Goal: Information Seeking & Learning: Compare options

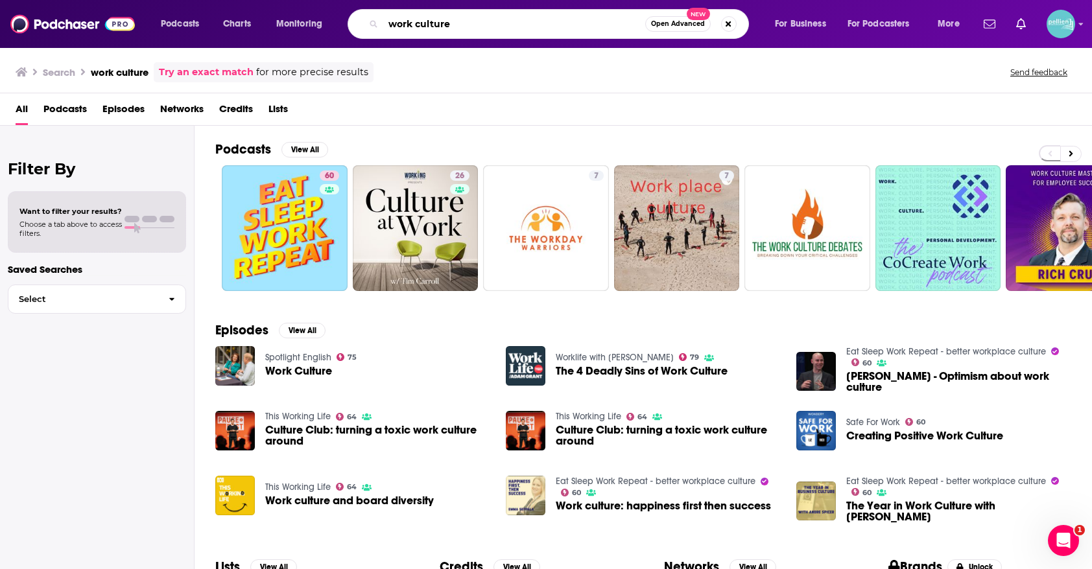
click at [544, 19] on input "work culture" at bounding box center [514, 24] width 262 height 21
type input "the politics guys"
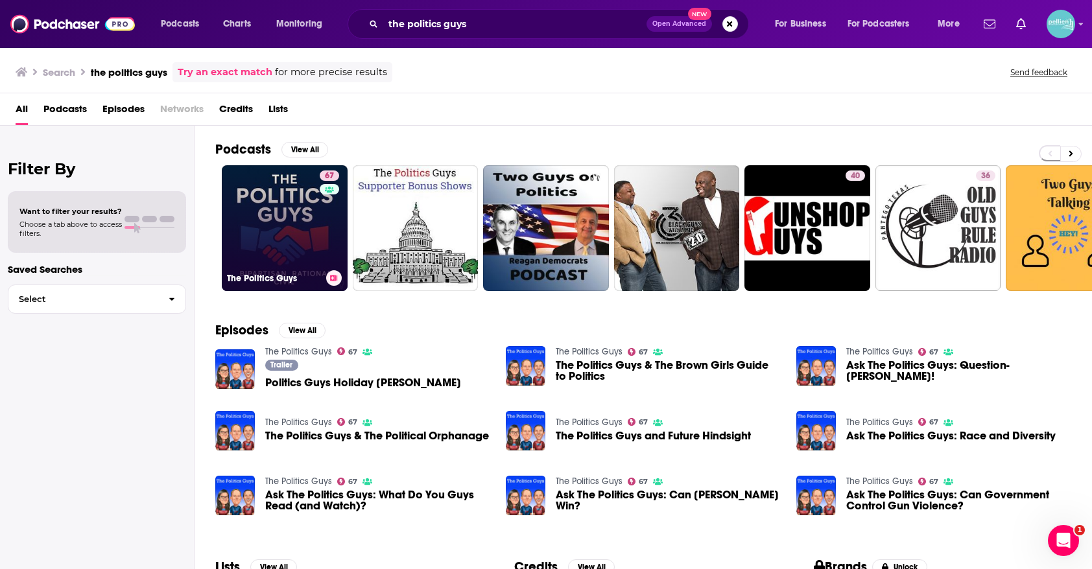
click at [275, 225] on link "67 The Politics Guys" at bounding box center [285, 228] width 126 height 126
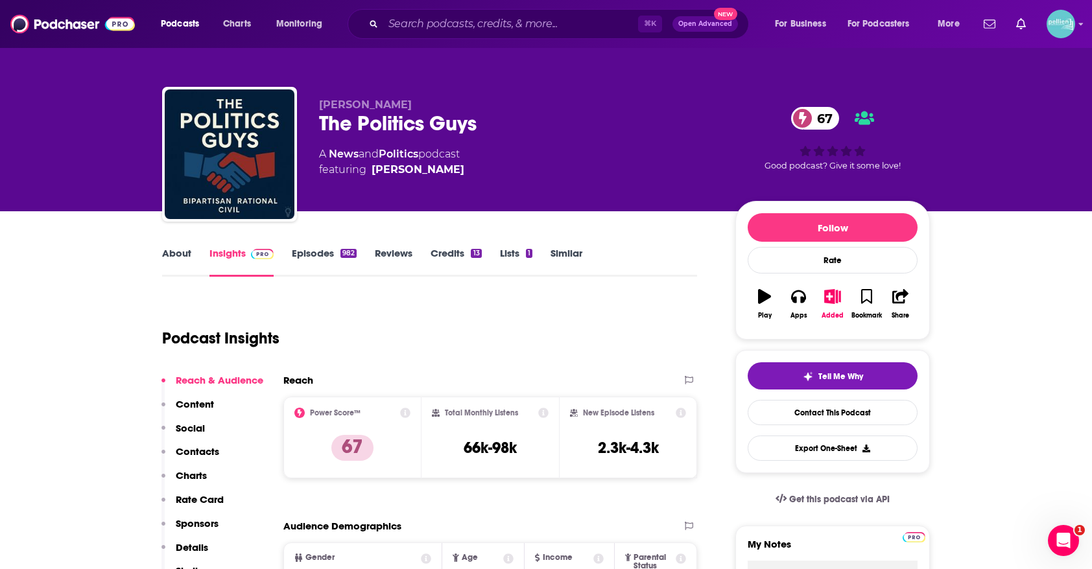
click at [175, 265] on link "About" at bounding box center [176, 262] width 29 height 30
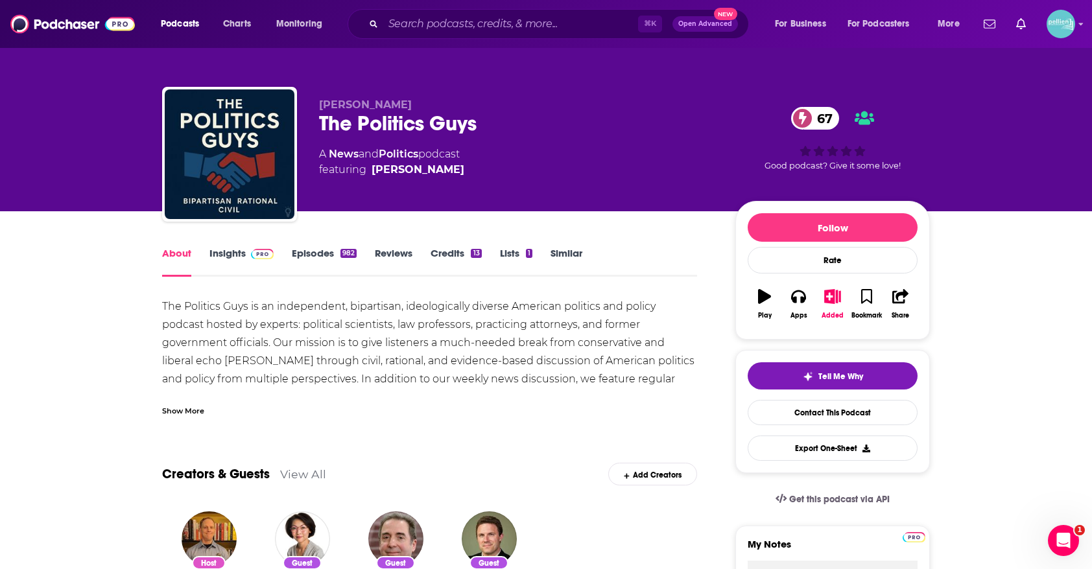
click at [180, 413] on div "Show More" at bounding box center [183, 410] width 42 height 12
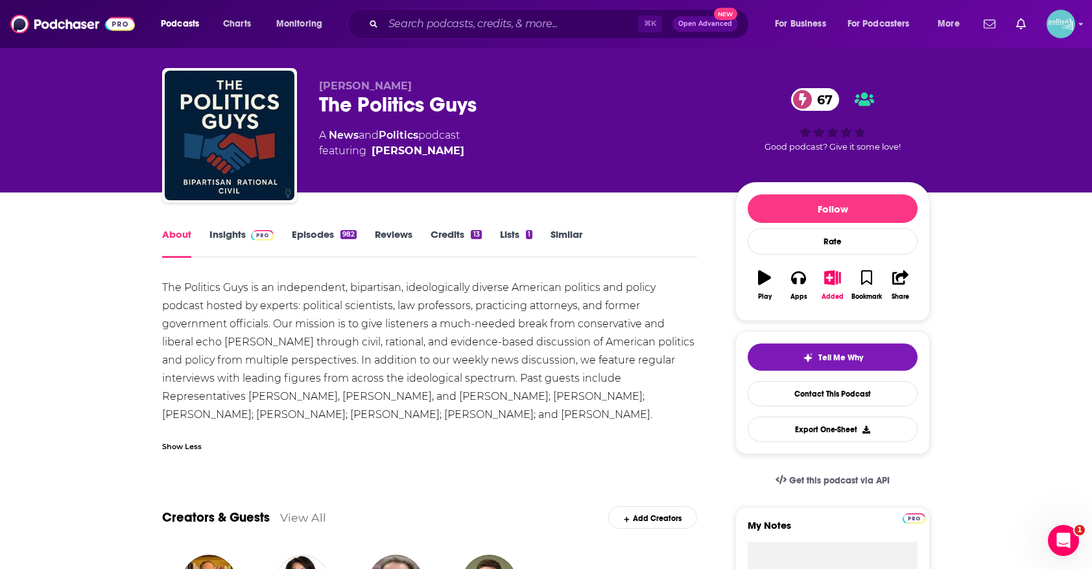
scroll to position [15, 0]
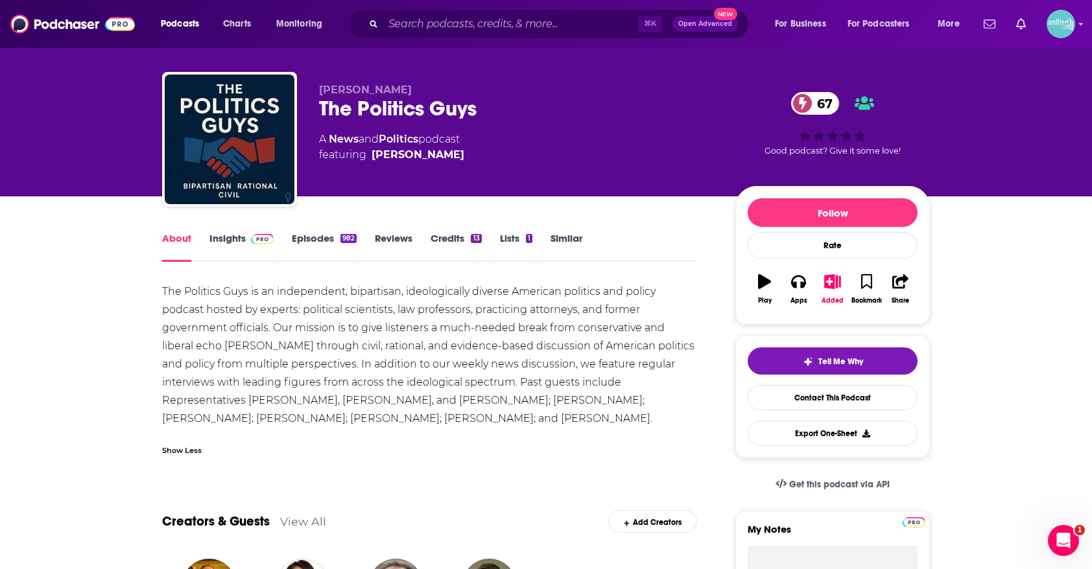
click at [233, 241] on link "Insights" at bounding box center [241, 247] width 64 height 30
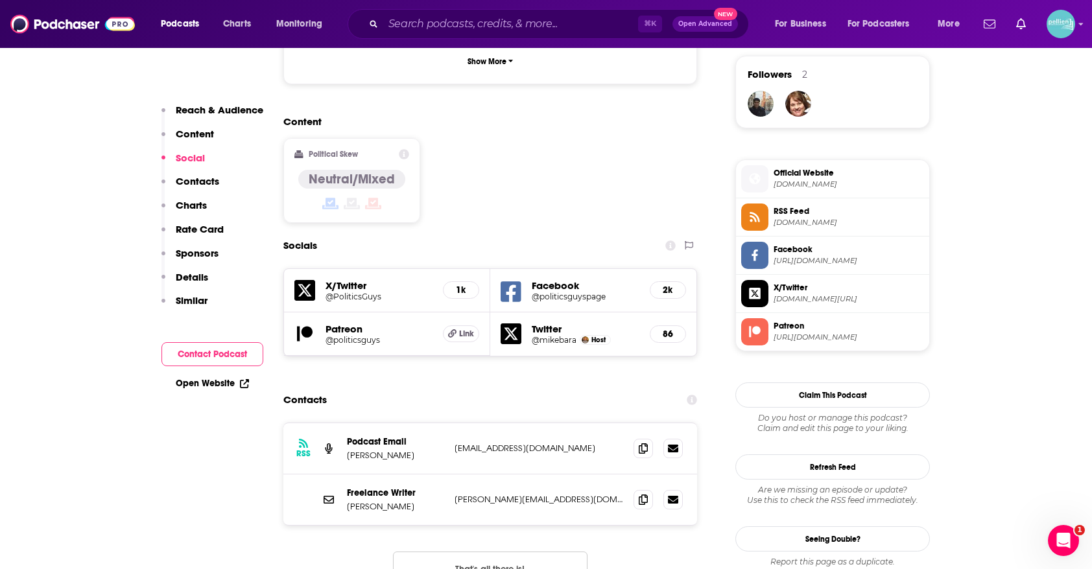
scroll to position [1001, 0]
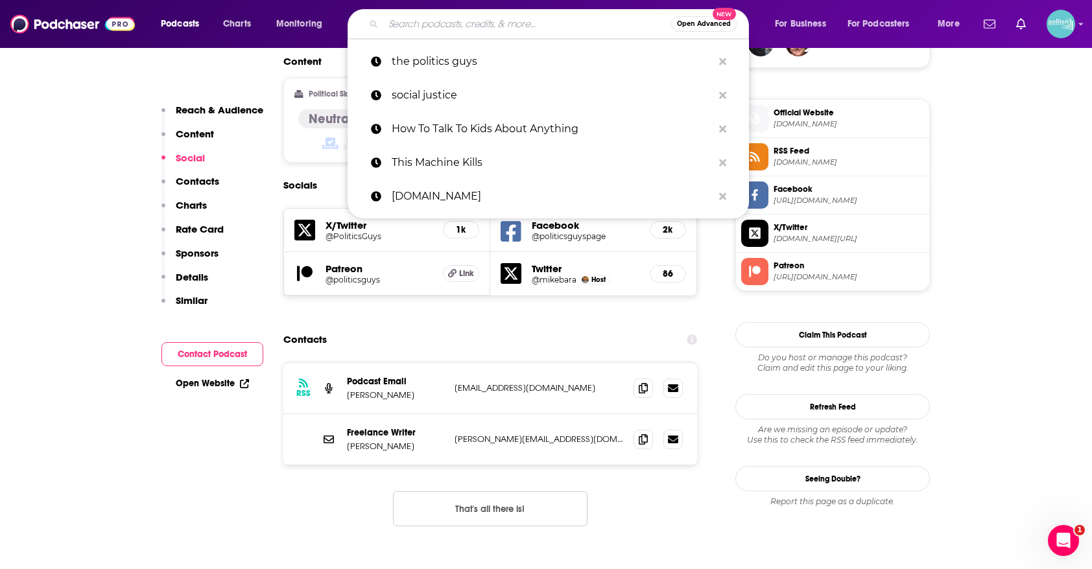
click at [526, 21] on input "Search podcasts, credits, & more..." at bounding box center [527, 24] width 288 height 21
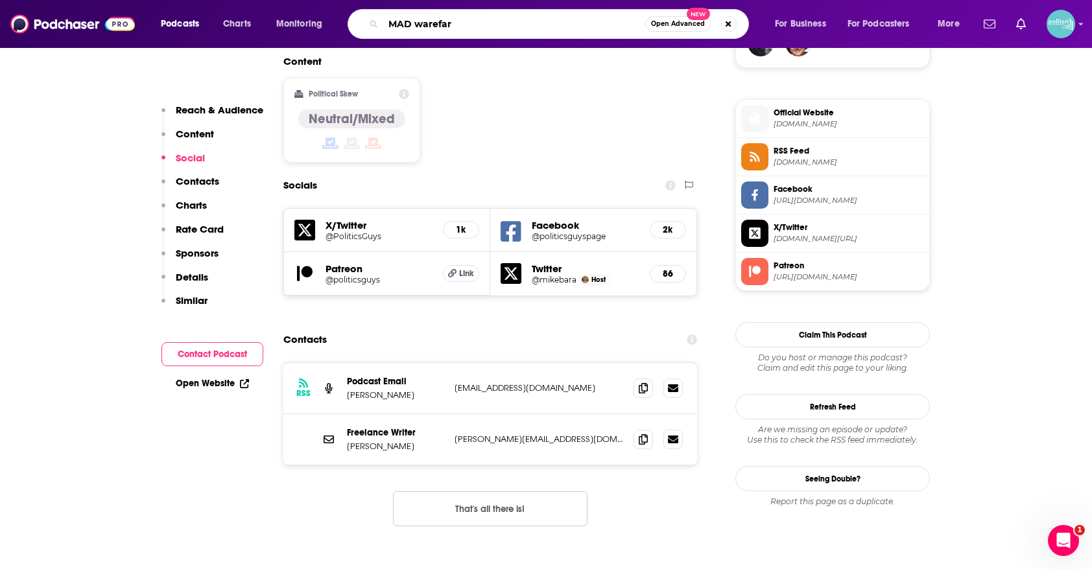
type input "MAD warefare"
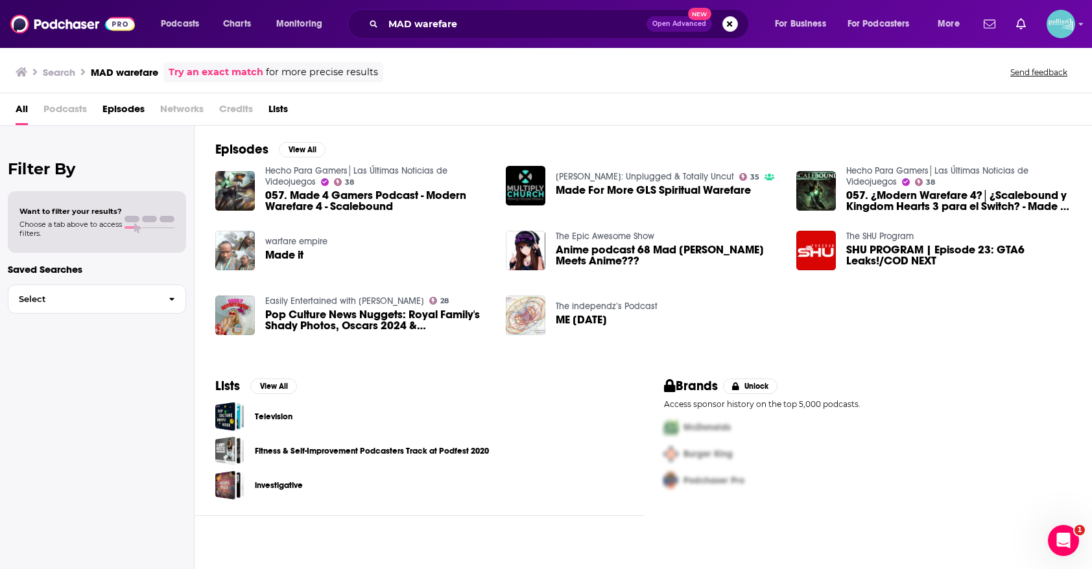
click at [558, 6] on div "Podcasts Charts Monitoring MAD warefare Open Advanced New For Business For Podc…" at bounding box center [546, 24] width 1092 height 48
click at [549, 21] on input "MAD warefare" at bounding box center [514, 24] width 263 height 21
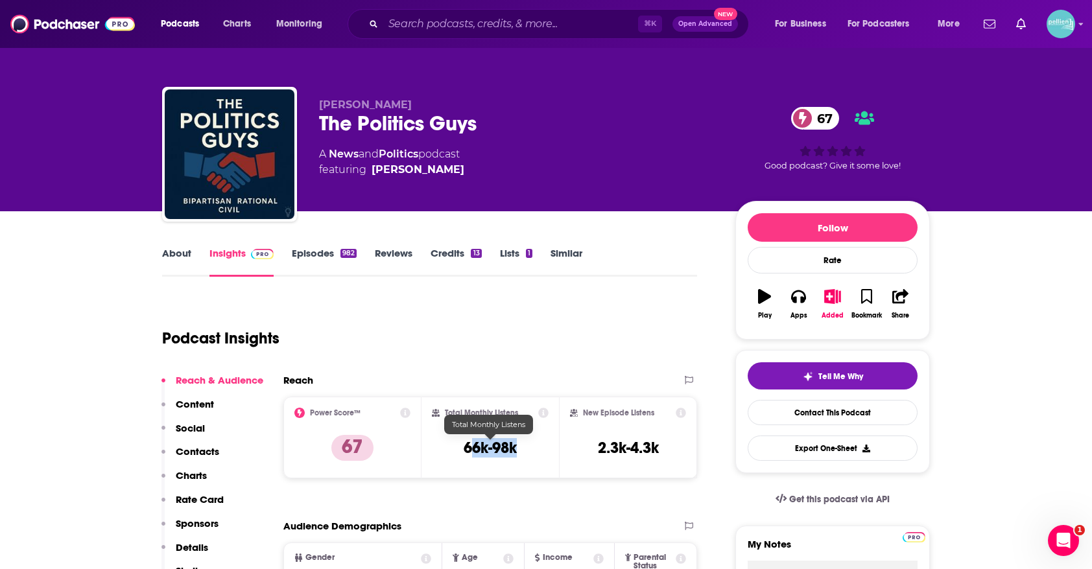
drag, startPoint x: 522, startPoint y: 445, endPoint x: 468, endPoint y: 445, distance: 54.5
click at [468, 445] on div "Total Monthly Listens 66k-98k" at bounding box center [490, 438] width 117 height 60
drag, startPoint x: 460, startPoint y: 449, endPoint x: 556, endPoint y: 446, distance: 96.0
click at [556, 446] on div "Total Monthly Listens 66k-98k" at bounding box center [491, 438] width 138 height 82
drag, startPoint x: 518, startPoint y: 453, endPoint x: 463, endPoint y: 453, distance: 55.1
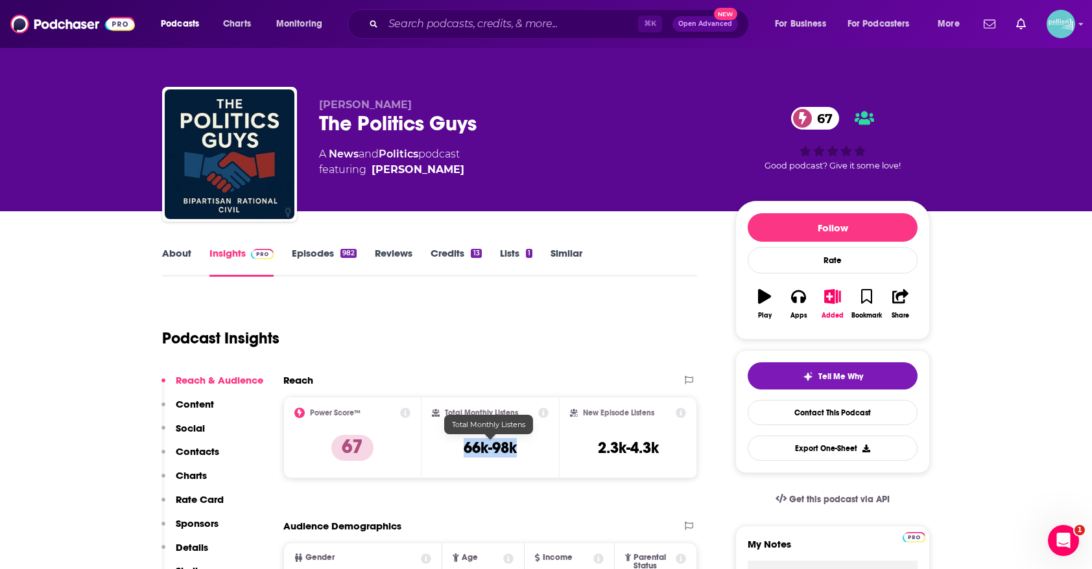
click at [463, 453] on div "Total Monthly Listens 66k-98k" at bounding box center [490, 438] width 117 height 60
copy h3 "66k-98k"
click at [582, 19] on input "Search podcasts, credits, & more..." at bounding box center [510, 24] width 255 height 21
paste input "More or Less: Behind the Stats"
type input "More or Less: Behind the Stats"
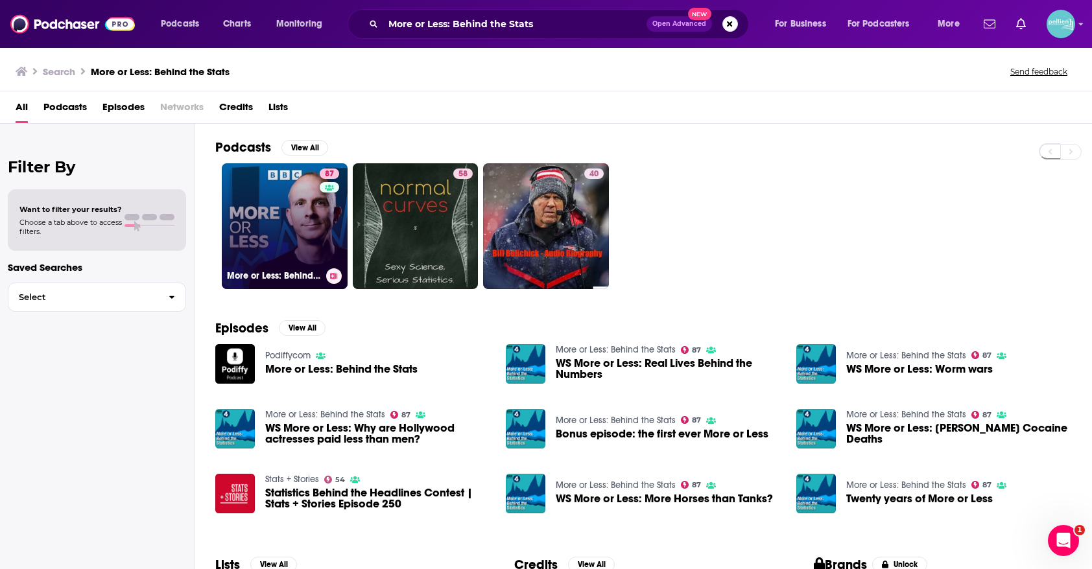
click at [238, 236] on link "87 More or Less: Behind the Stats" at bounding box center [285, 226] width 126 height 126
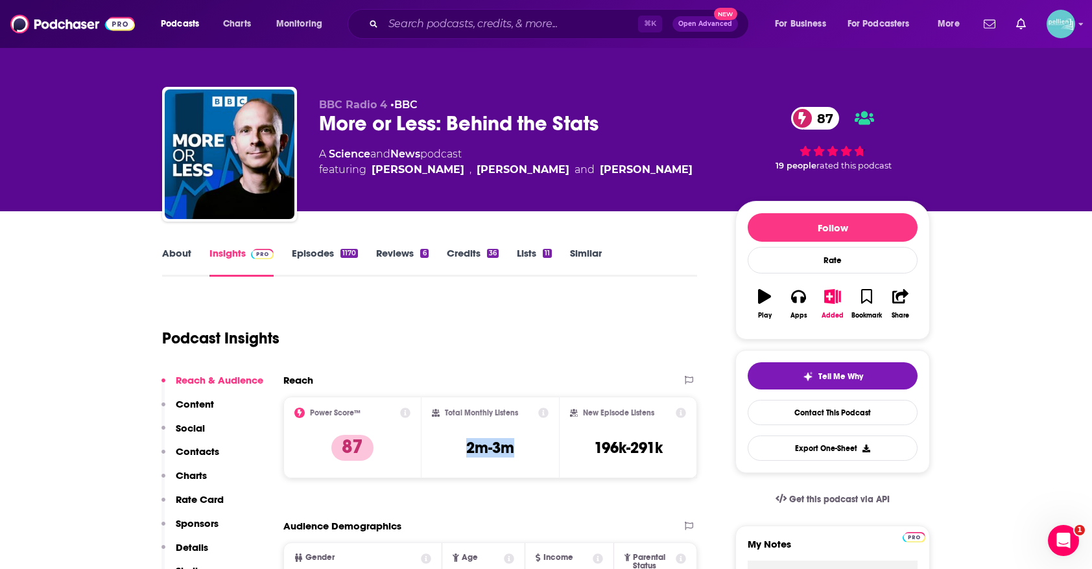
drag, startPoint x: 525, startPoint y: 453, endPoint x: 456, endPoint y: 453, distance: 68.7
click at [456, 453] on div "Total Monthly Listens 2m-3m" at bounding box center [490, 438] width 117 height 60
copy h3 "2m-3m"
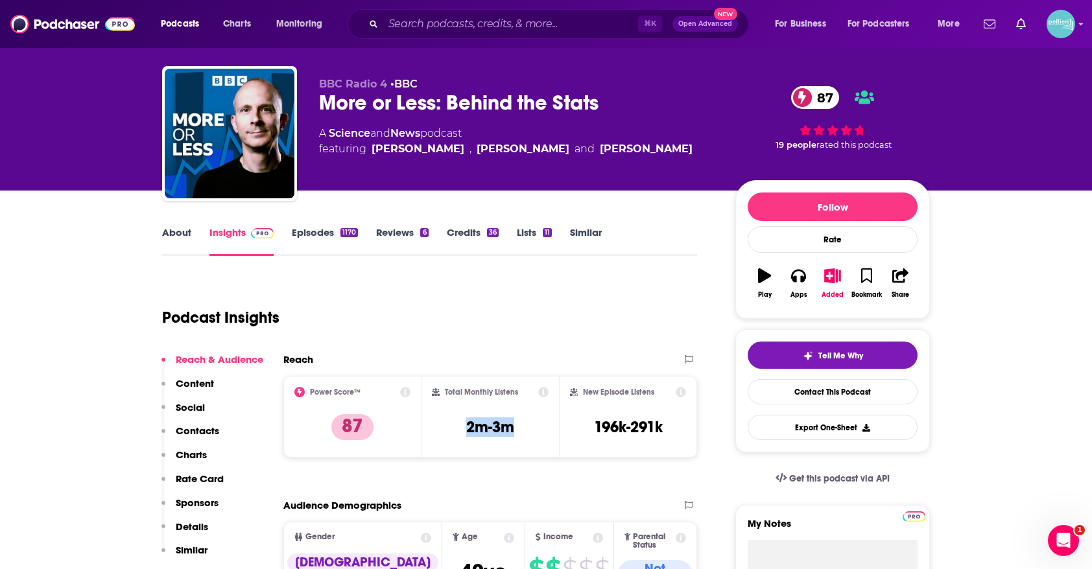
scroll to position [25, 0]
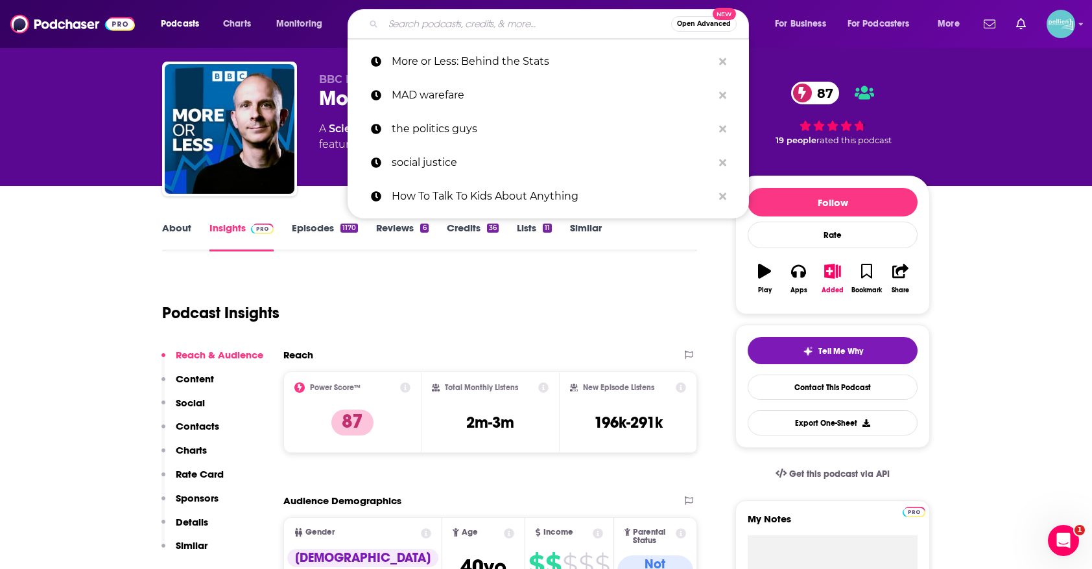
click at [586, 21] on input "Search podcasts, credits, & more..." at bounding box center [527, 24] width 288 height 21
paste input "BRIDGE Radio"
type input "BRIDGE Radio"
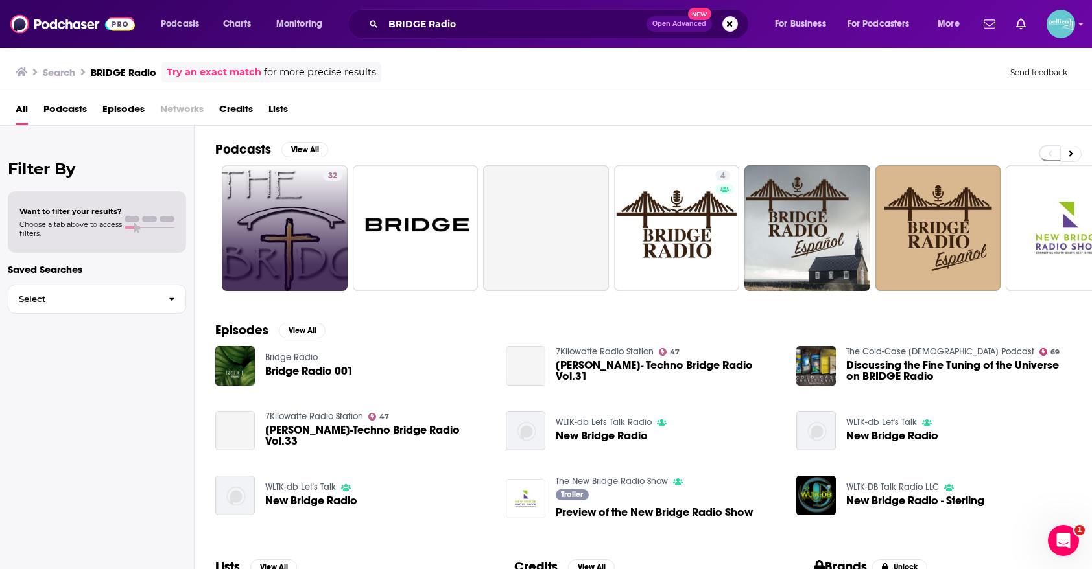
click at [255, 214] on link "32" at bounding box center [285, 228] width 126 height 126
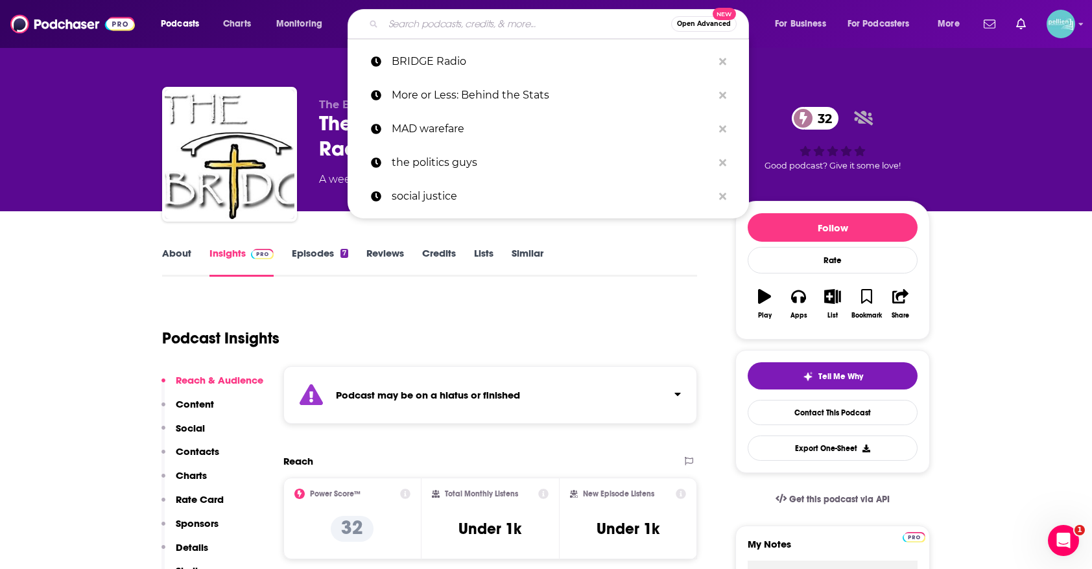
click at [512, 27] on input "Search podcasts, credits, & more..." at bounding box center [527, 24] width 288 height 21
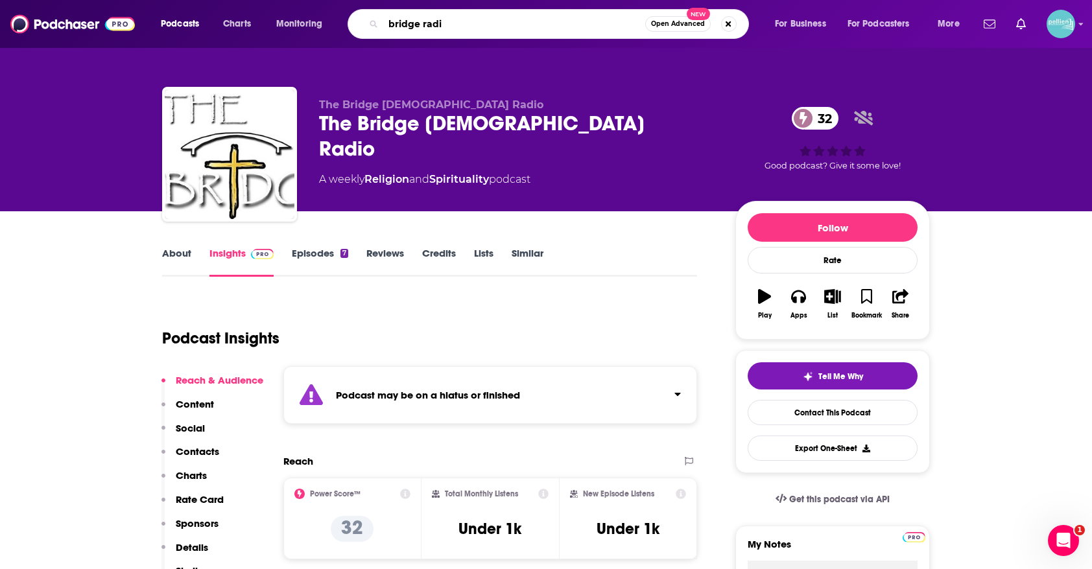
type input "bridge radio"
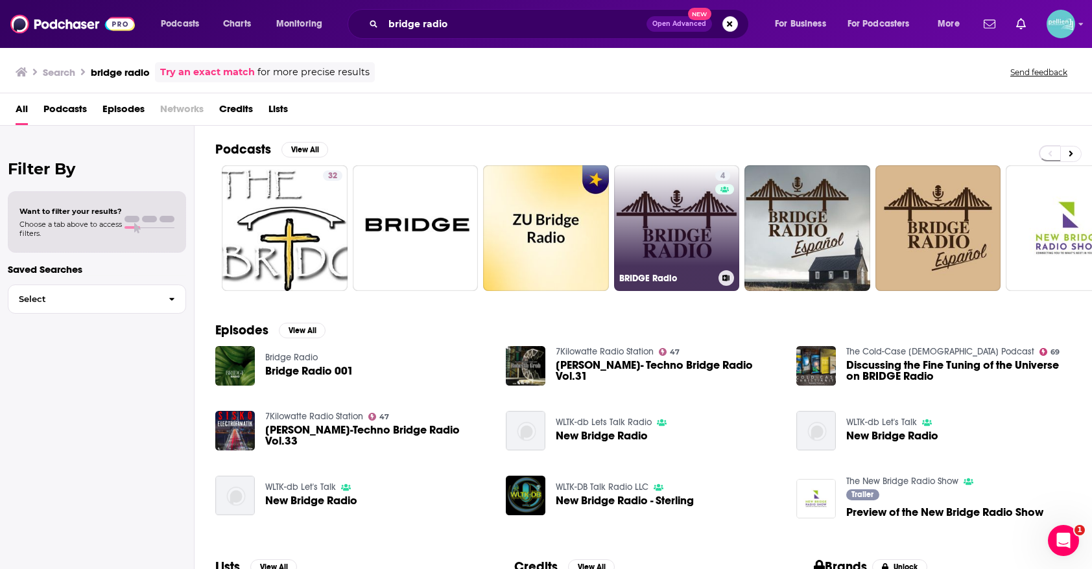
click at [683, 208] on link "4 BRIDGE Radio" at bounding box center [677, 228] width 126 height 126
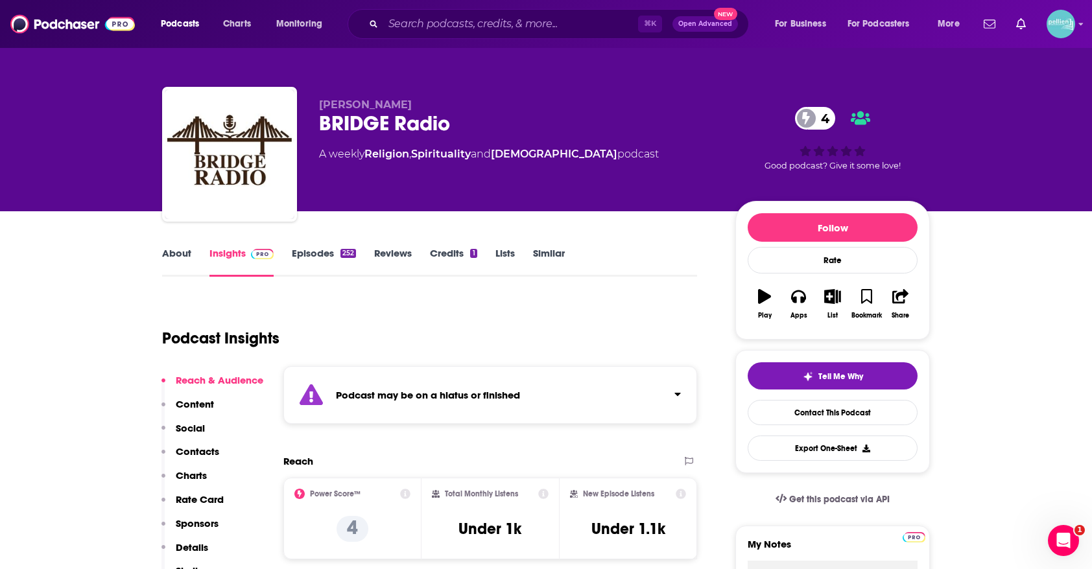
click at [318, 251] on link "Episodes 252" at bounding box center [324, 262] width 64 height 30
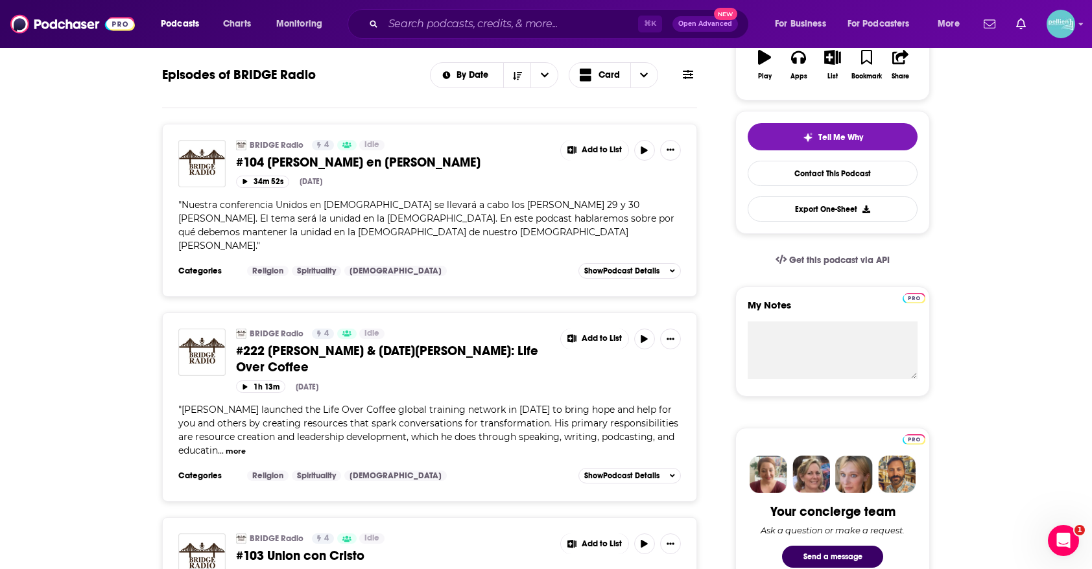
scroll to position [262, 0]
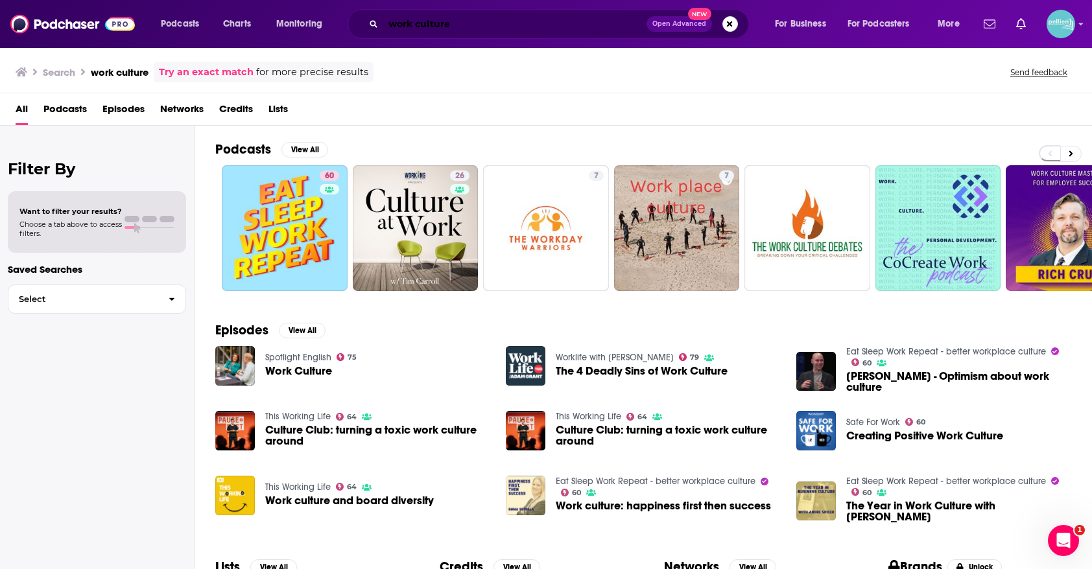
click at [577, 28] on input "work culture" at bounding box center [514, 24] width 263 height 21
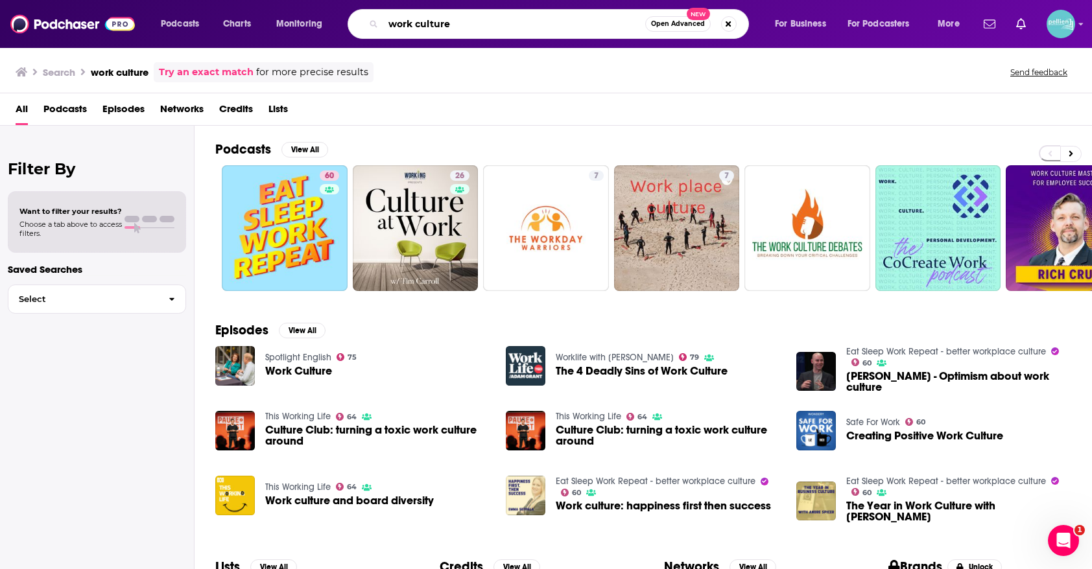
click at [577, 28] on input "work culture" at bounding box center [514, 24] width 262 height 21
paste input "[PERSON_NAME] Show"
type input "[PERSON_NAME] Show"
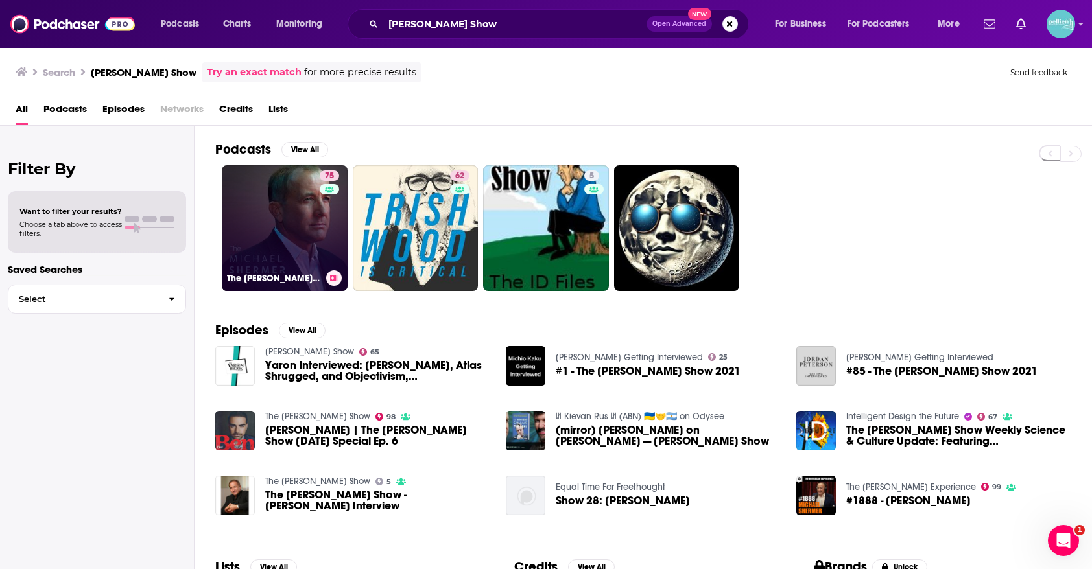
click at [273, 219] on link "75 The Michael Shermer Show" at bounding box center [285, 228] width 126 height 126
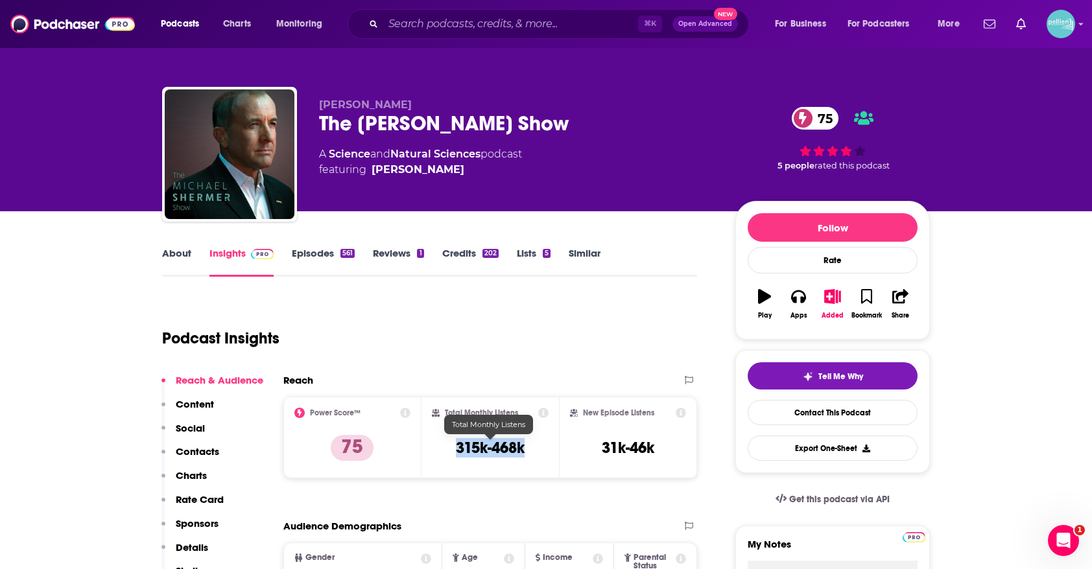
drag, startPoint x: 516, startPoint y: 451, endPoint x: 455, endPoint y: 450, distance: 61.0
click at [455, 450] on div "Total Monthly Listens 315k-468k" at bounding box center [490, 438] width 117 height 60
copy h3 "315k-468k"
click at [185, 261] on link "About" at bounding box center [176, 262] width 29 height 30
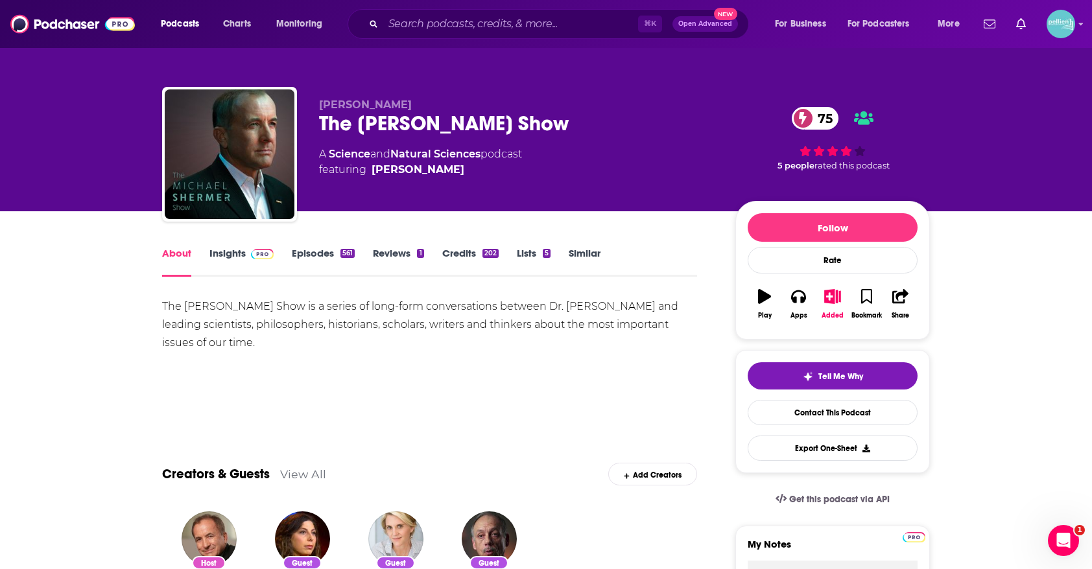
drag, startPoint x: 266, startPoint y: 344, endPoint x: 158, endPoint y: 315, distance: 112.2
copy div "The Michael Shermer Show is a series of long-form conversations between Dr. Mic…"
click at [240, 256] on link "Insights" at bounding box center [241, 262] width 64 height 30
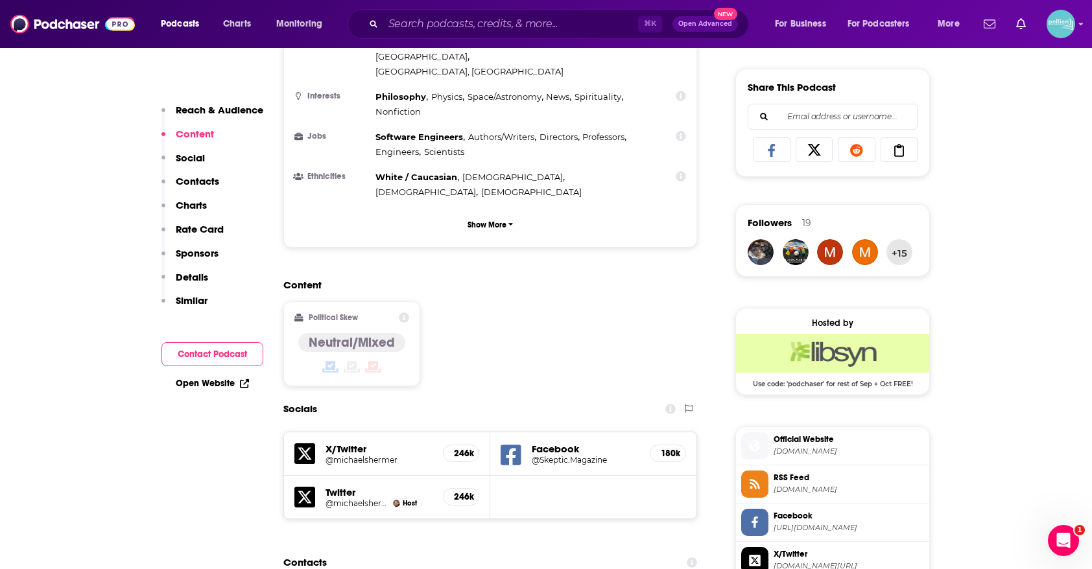
scroll to position [896, 0]
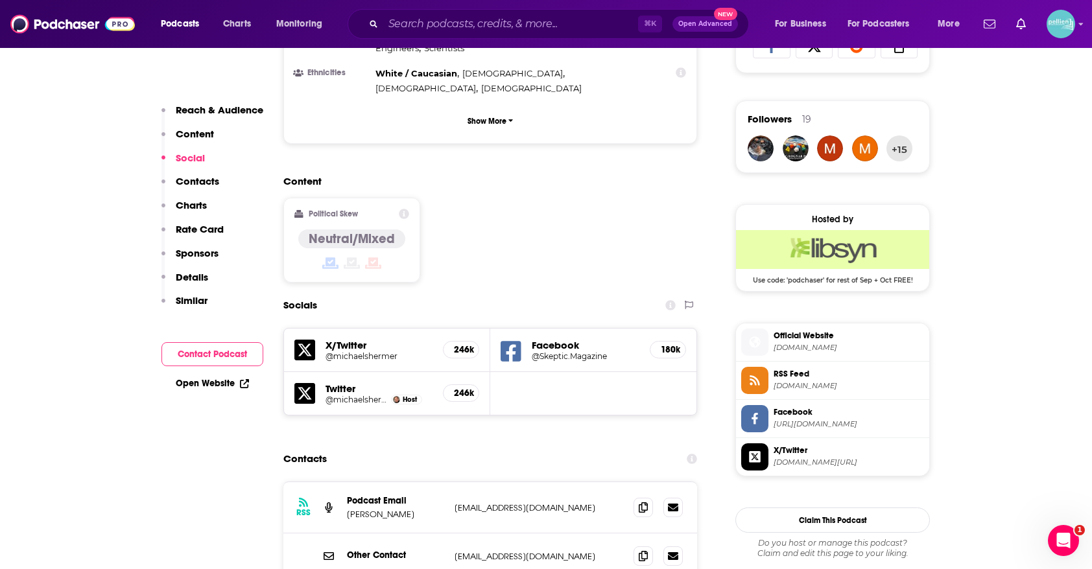
click at [205, 383] on link "Open Website" at bounding box center [212, 383] width 73 height 11
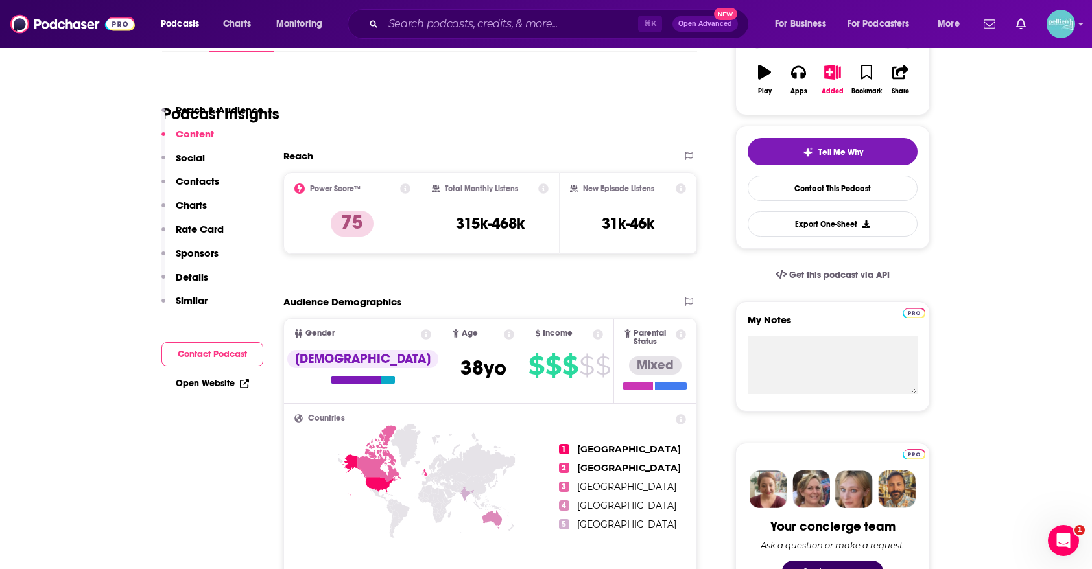
scroll to position [0, 0]
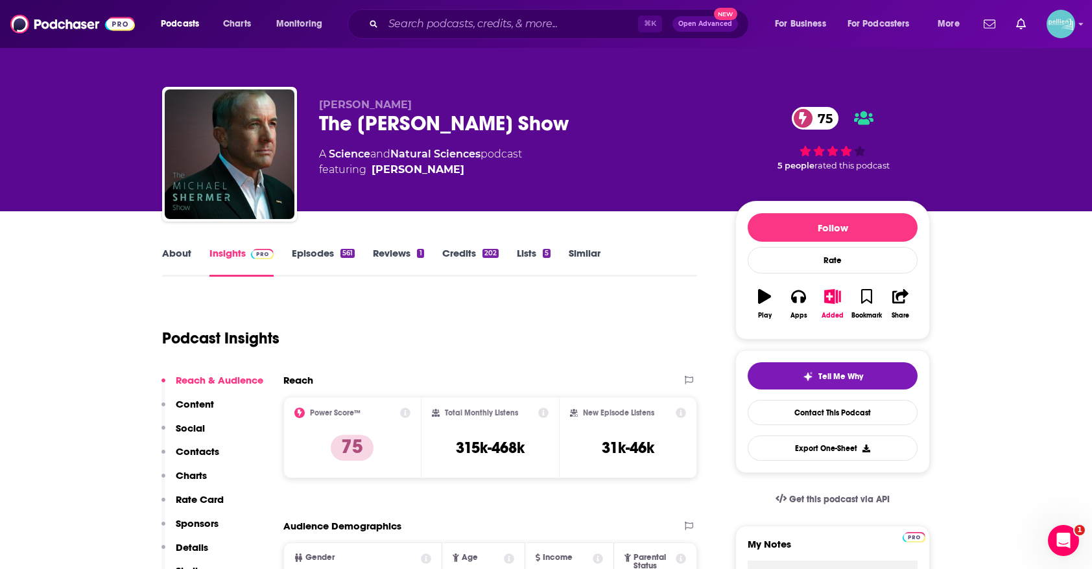
click at [303, 251] on link "Episodes 561" at bounding box center [323, 262] width 63 height 30
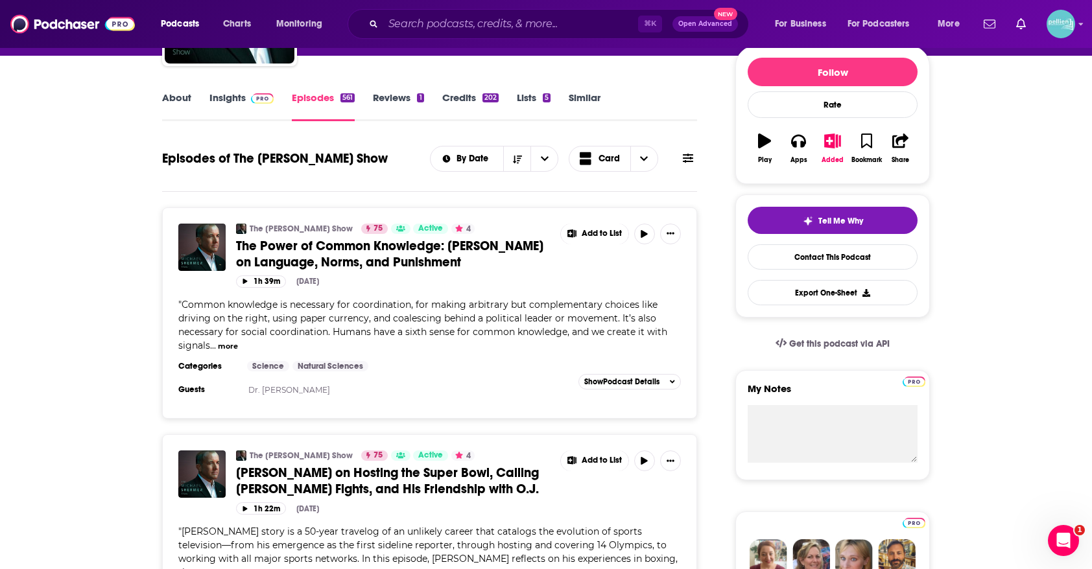
scroll to position [157, 0]
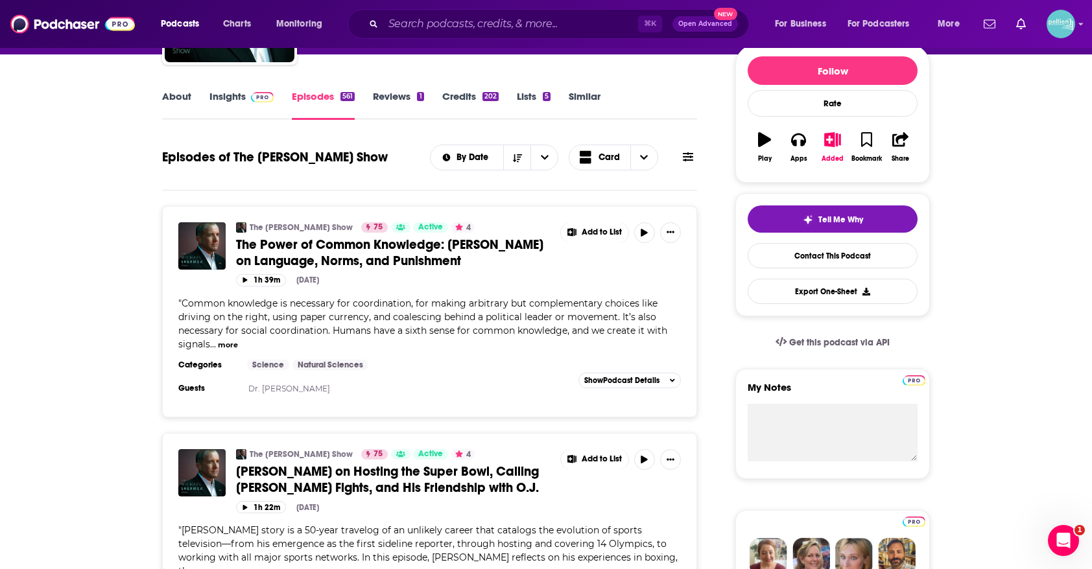
click at [399, 261] on span "The Power of Common Knowledge: Steven Pinker on Language, Norms, and Punishment" at bounding box center [389, 253] width 307 height 32
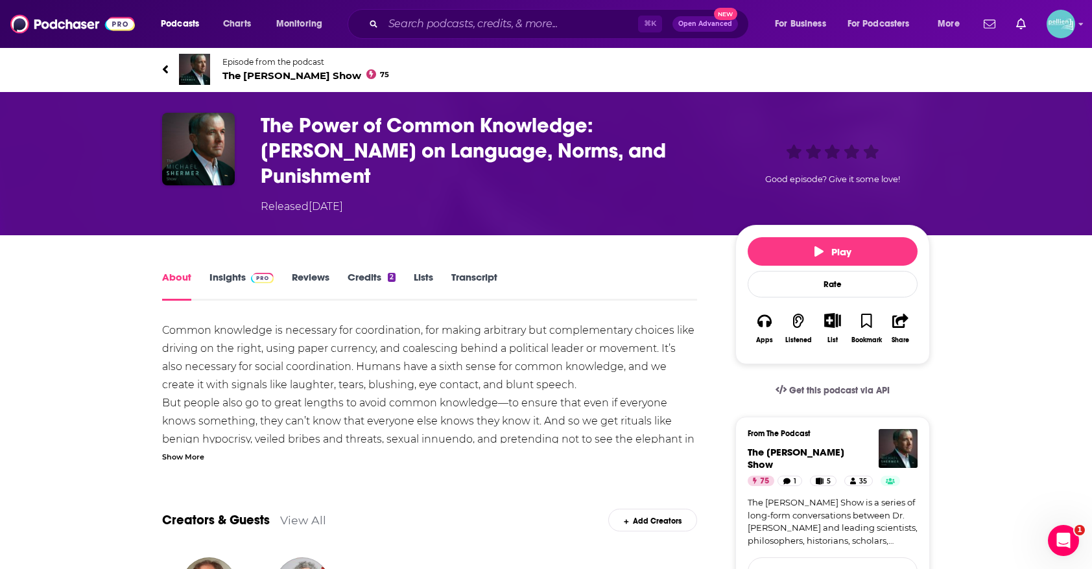
scroll to position [97, 0]
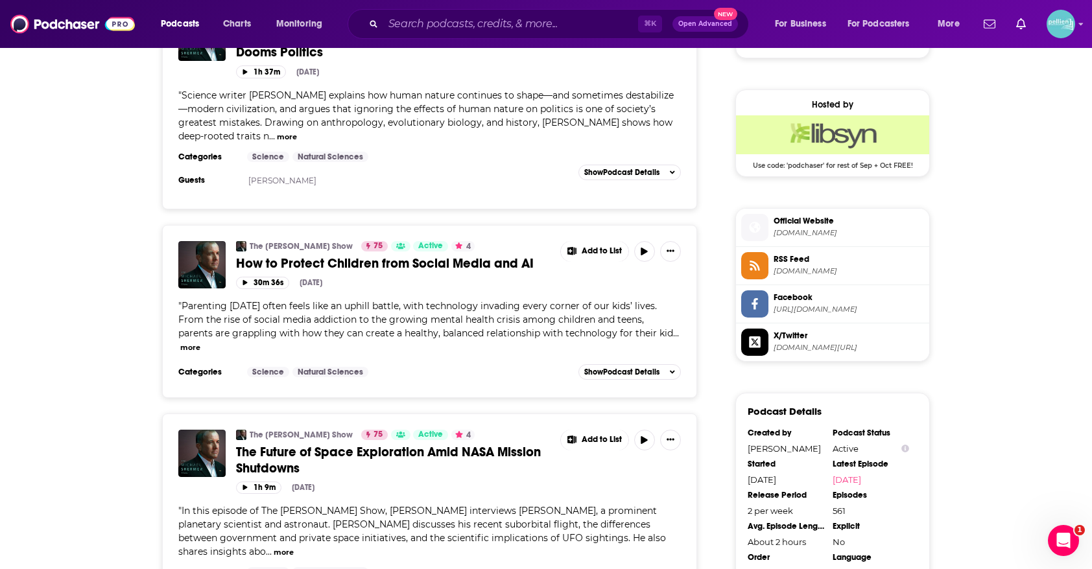
scroll to position [1012, 0]
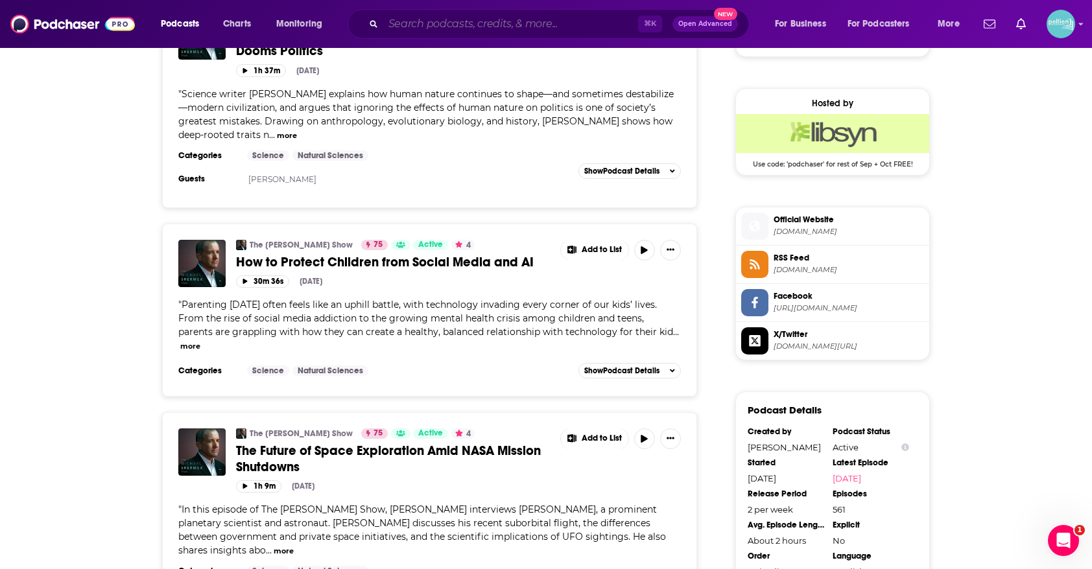
click at [556, 22] on input "Search podcasts, credits, & more..." at bounding box center [510, 24] width 255 height 21
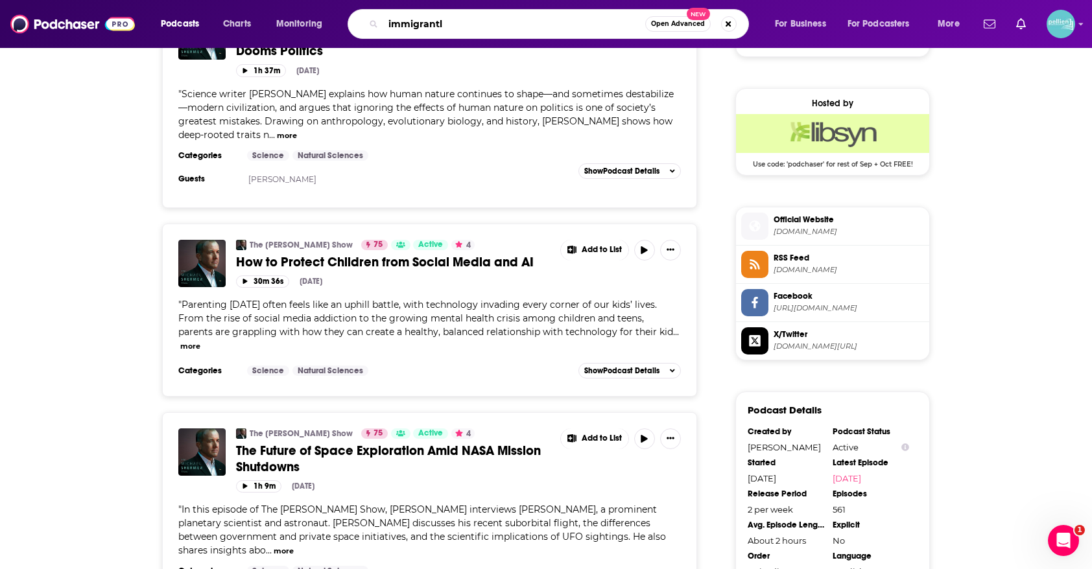
type input "immigrantly"
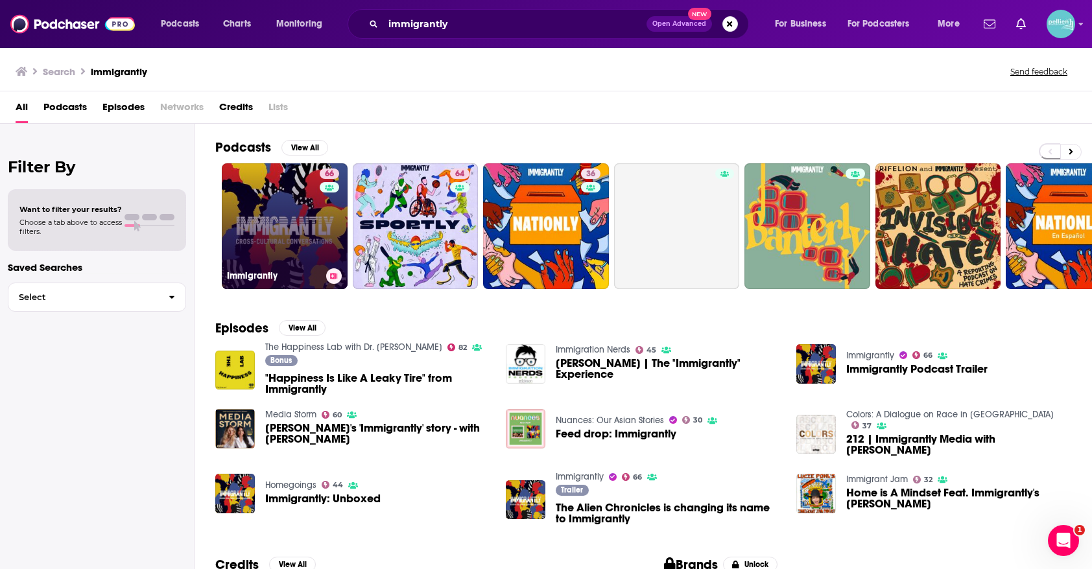
click at [292, 212] on link "66 Immigrantly" at bounding box center [285, 226] width 126 height 126
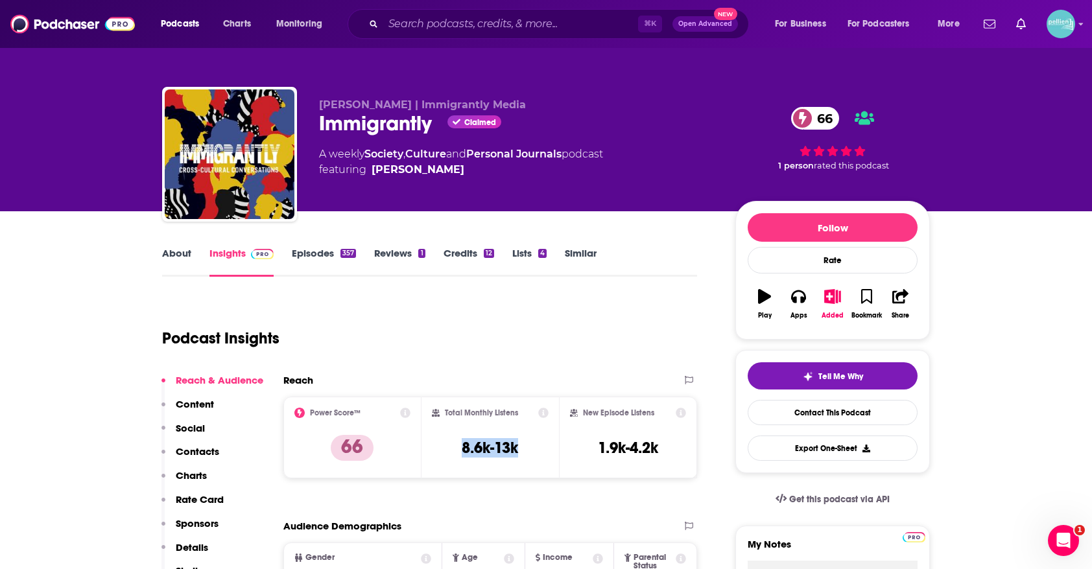
drag, startPoint x: 540, startPoint y: 449, endPoint x: 460, endPoint y: 448, distance: 79.1
click at [460, 448] on div "Total Monthly Listens 8.6k-13k" at bounding box center [490, 438] width 117 height 60
copy h3 "8.6k-13k"
click at [571, 23] on input "Search podcasts, credits, & more..." at bounding box center [510, 24] width 255 height 21
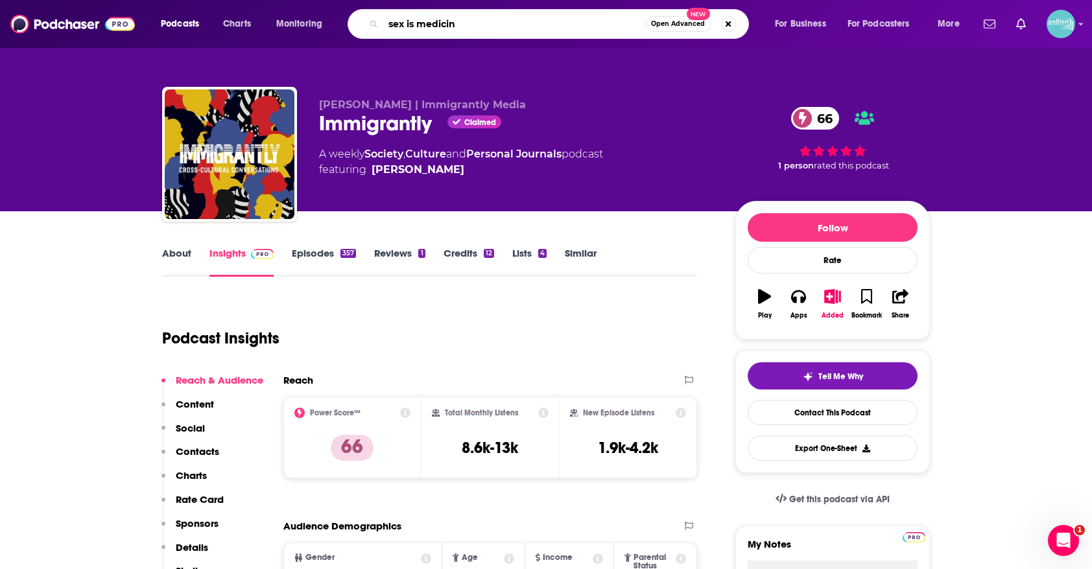
type input "sex is medicine"
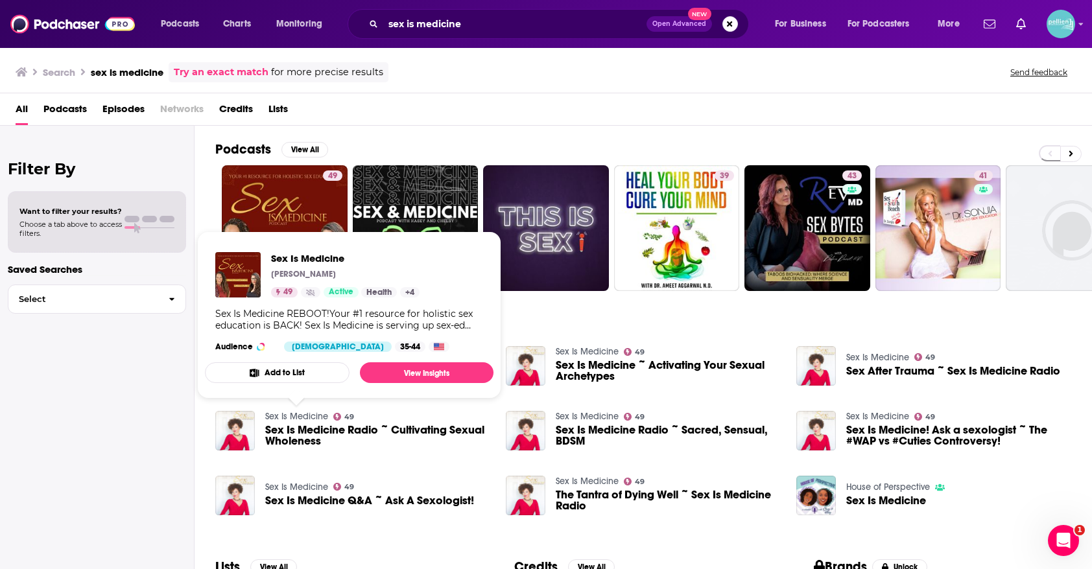
click at [295, 416] on link "Sex Is Medicine" at bounding box center [296, 416] width 63 height 11
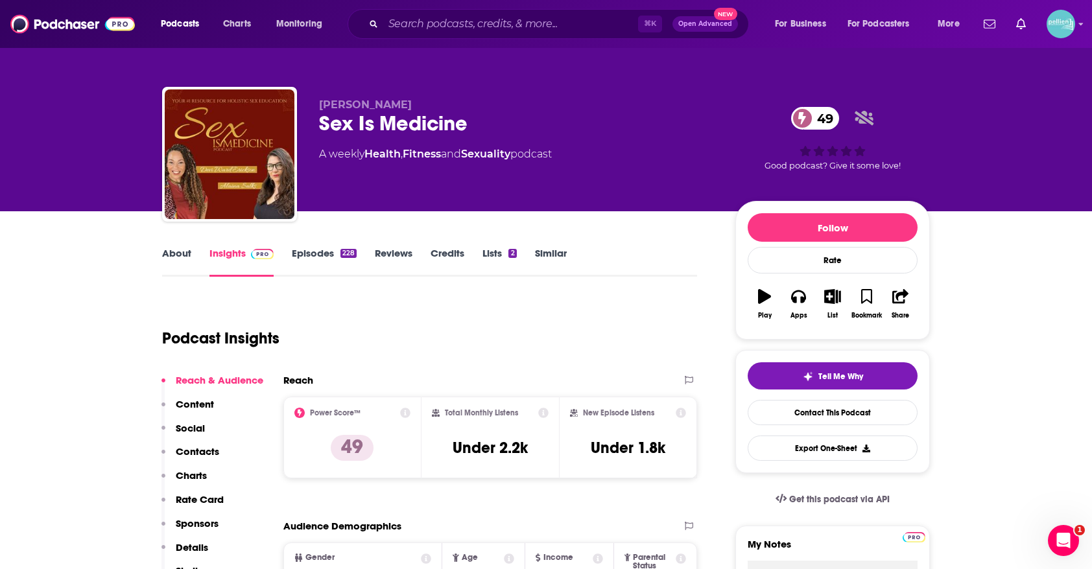
click at [180, 259] on link "About" at bounding box center [176, 262] width 29 height 30
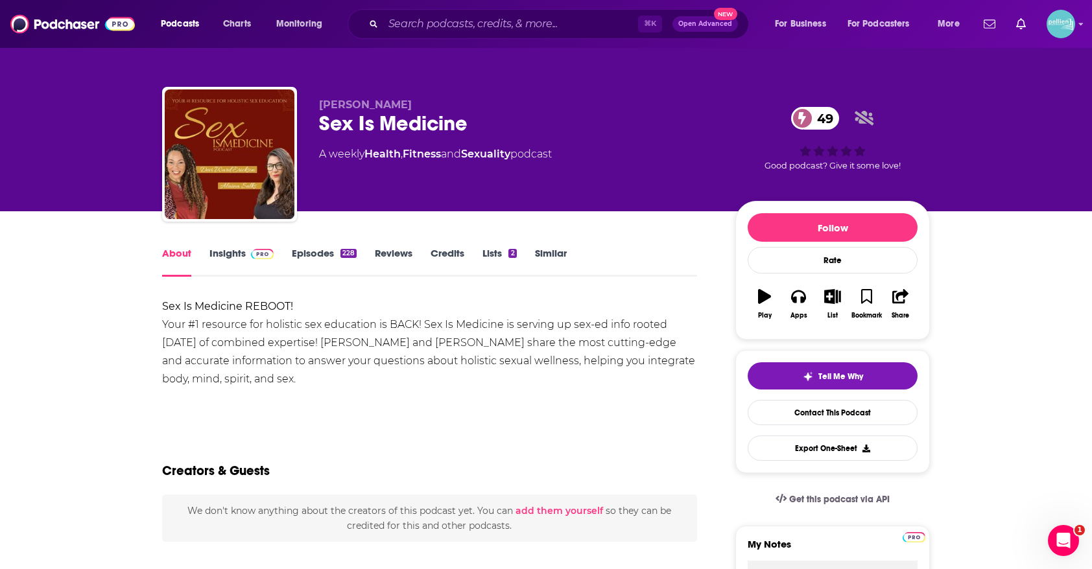
click at [233, 259] on link "Insights" at bounding box center [241, 262] width 64 height 30
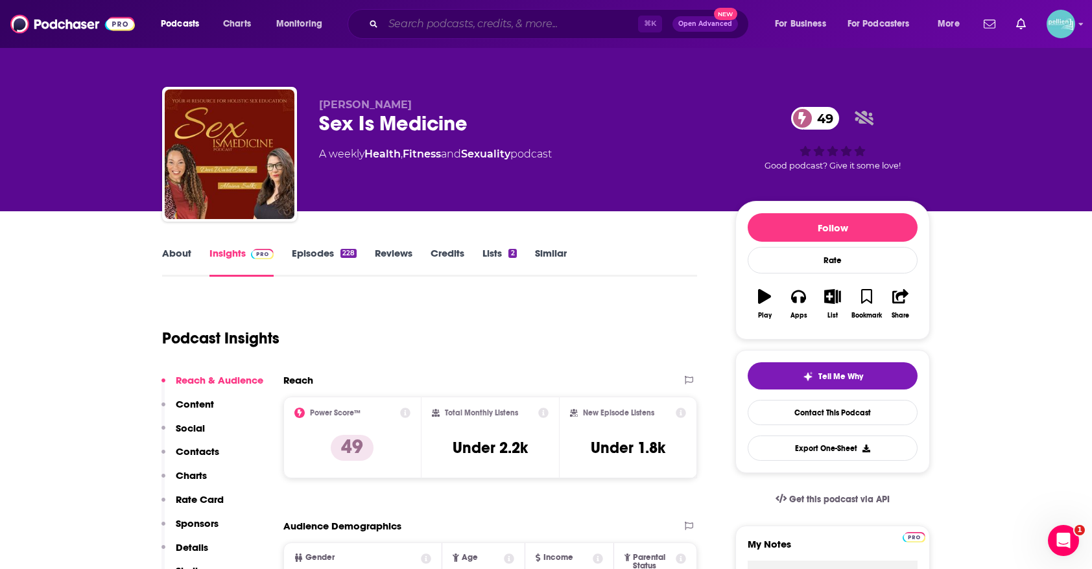
click at [593, 19] on input "Search podcasts, credits, & more..." at bounding box center [510, 24] width 255 height 21
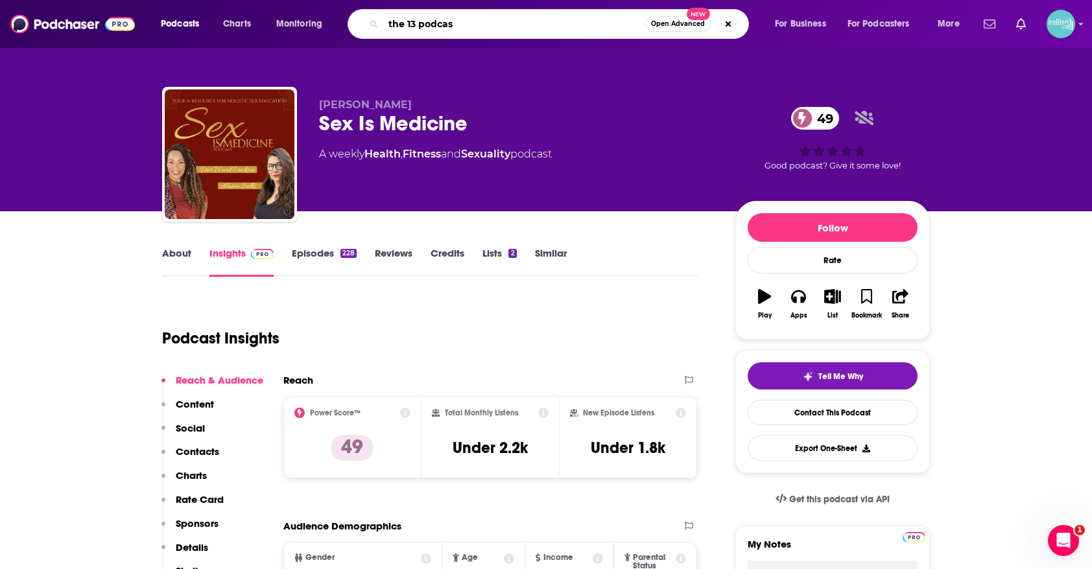
type input "the 13 podcast"
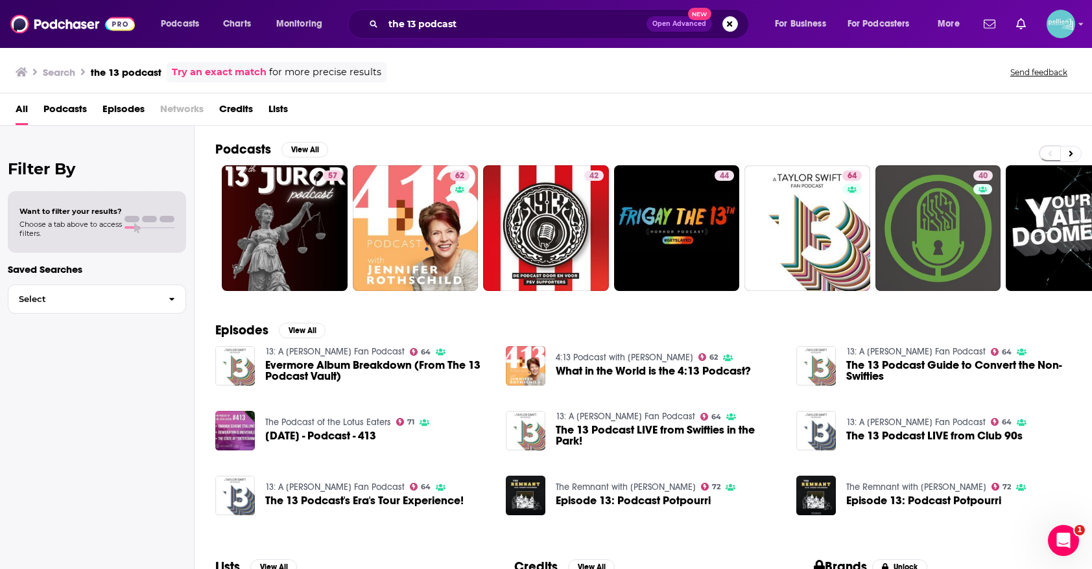
click at [338, 350] on link "13: A Taylor Swift Fan Podcast" at bounding box center [334, 351] width 139 height 11
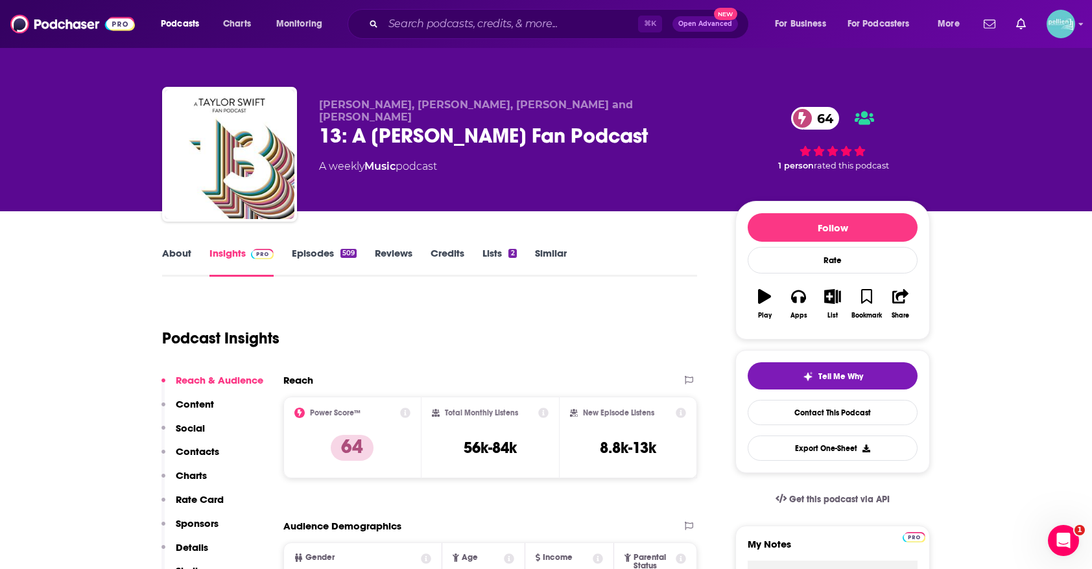
click at [501, 259] on link "Lists 2" at bounding box center [499, 262] width 34 height 30
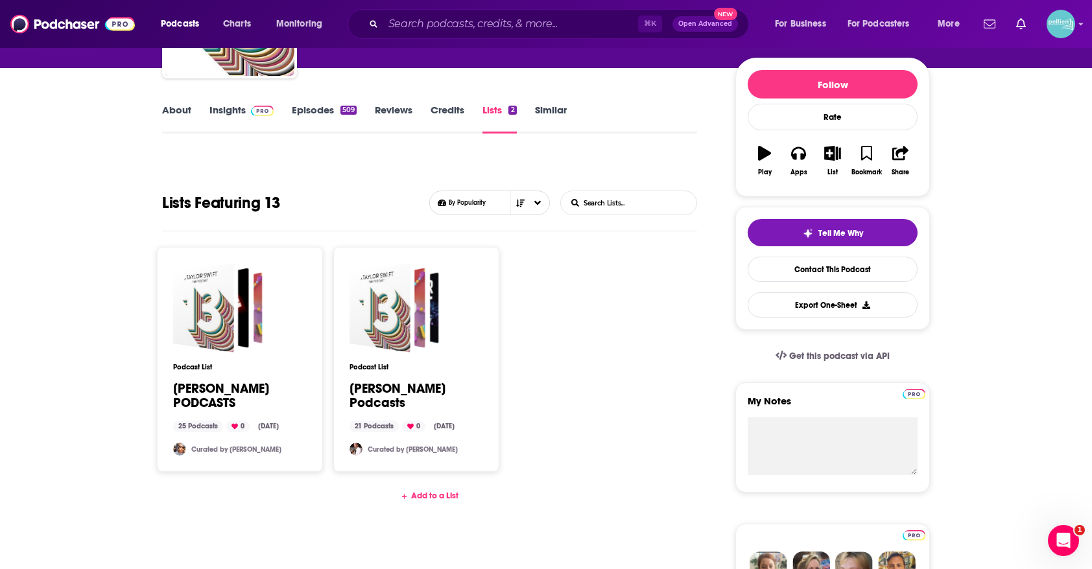
scroll to position [343, 0]
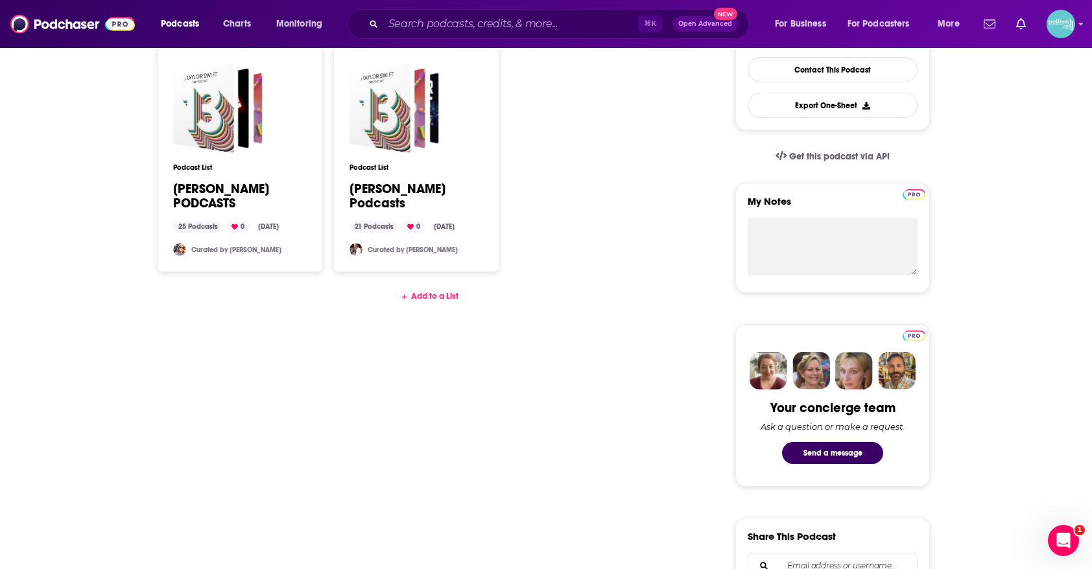
click at [427, 295] on div "Add to a List" at bounding box center [429, 296] width 535 height 10
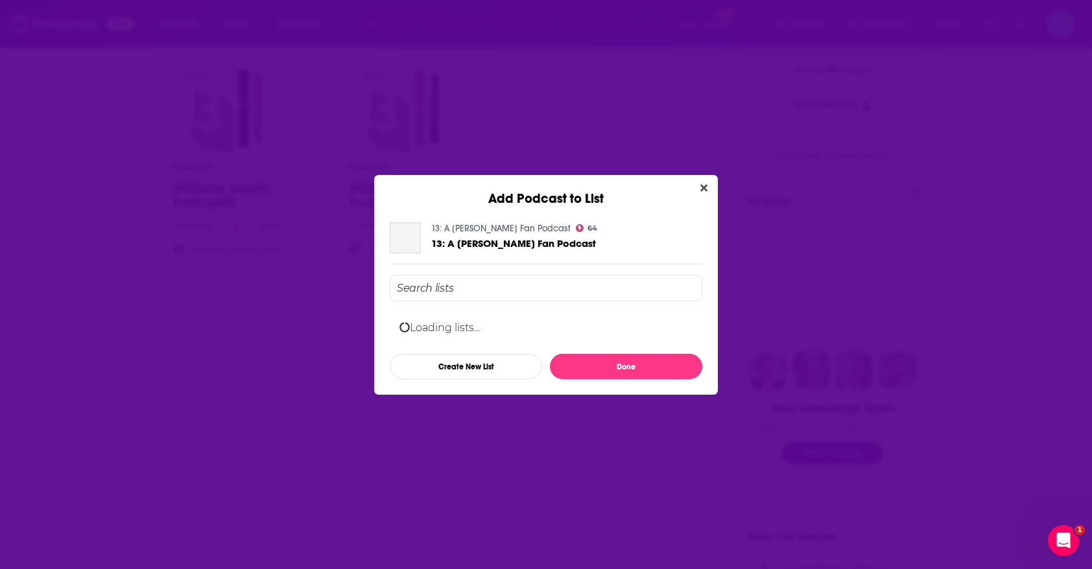
scroll to position [0, 0]
click at [493, 373] on button "Create New List" at bounding box center [466, 366] width 152 height 25
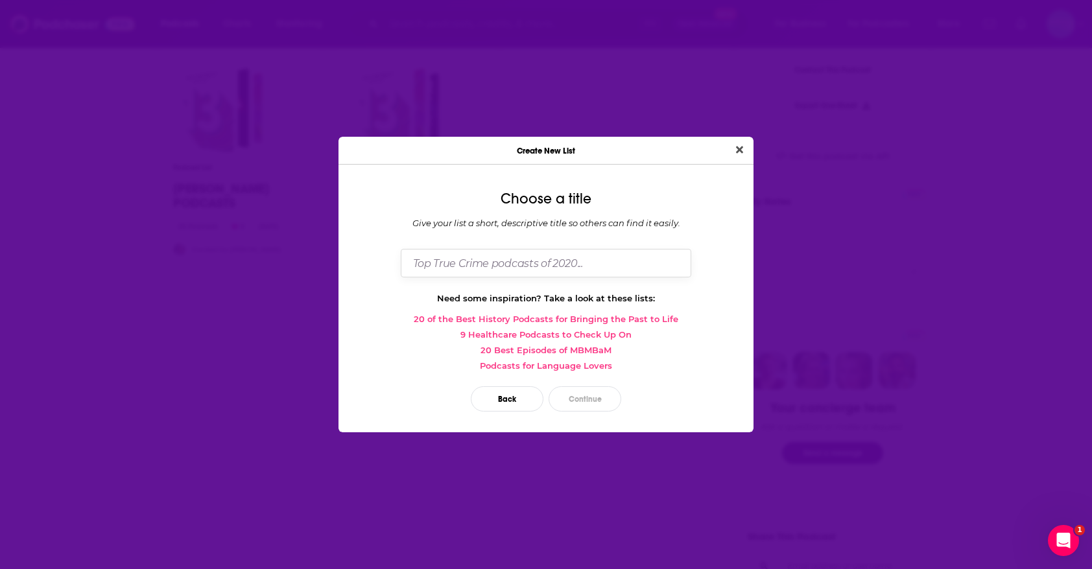
click at [518, 266] on input "Dialog" at bounding box center [546, 263] width 291 height 28
type input "Swiftynomics_Taylor Podcasts"
click at [600, 408] on button "Continue" at bounding box center [585, 398] width 73 height 25
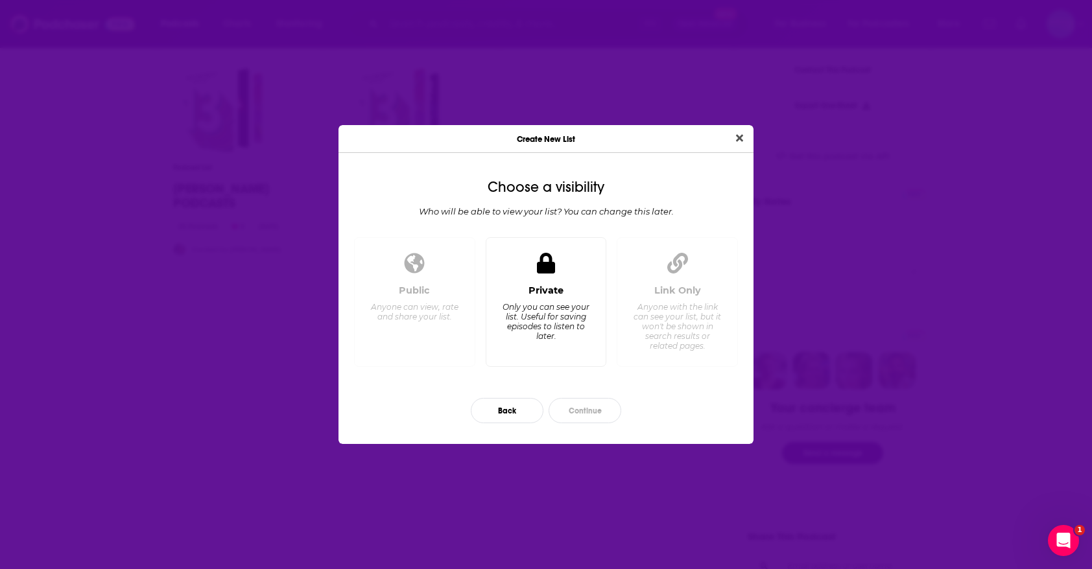
click at [576, 328] on div "Only you can see your list. Useful for saving episodes to listen to later." at bounding box center [545, 321] width 89 height 39
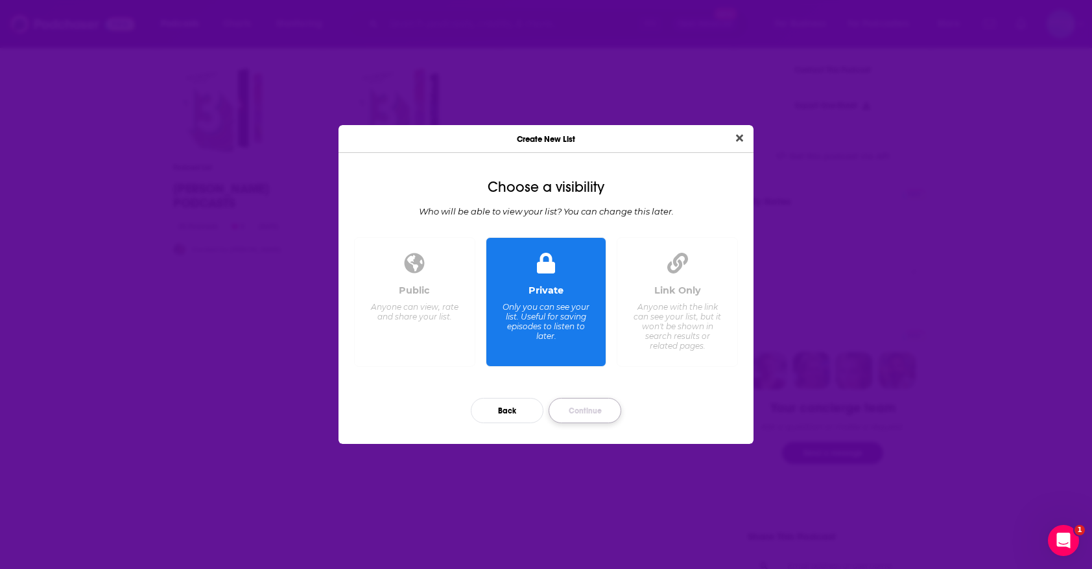
click at [599, 404] on button "Continue" at bounding box center [585, 410] width 73 height 25
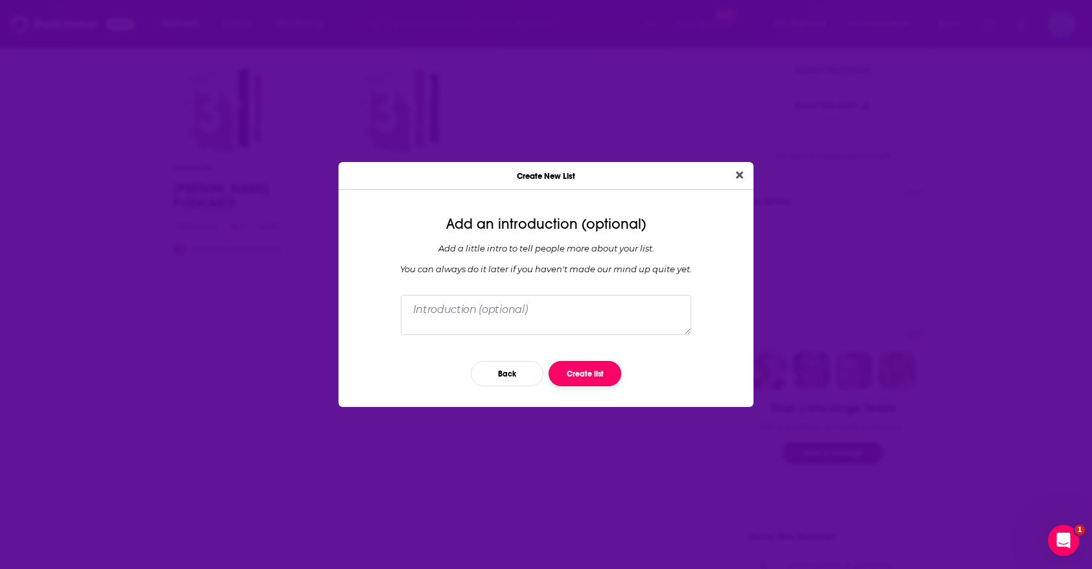
click at [599, 375] on button "Create list" at bounding box center [585, 373] width 73 height 25
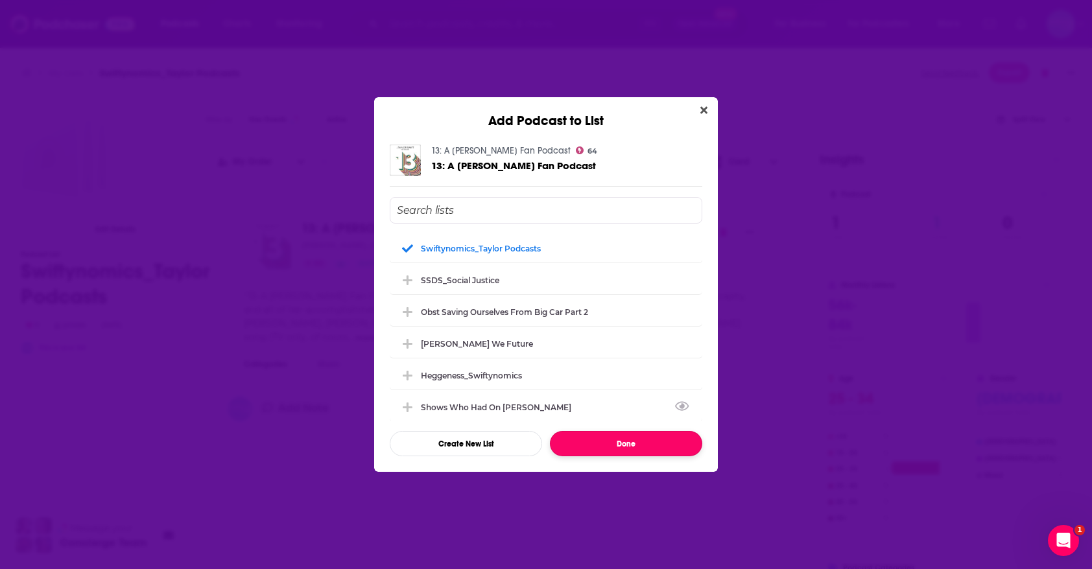
click at [604, 454] on button "Done" at bounding box center [626, 443] width 152 height 25
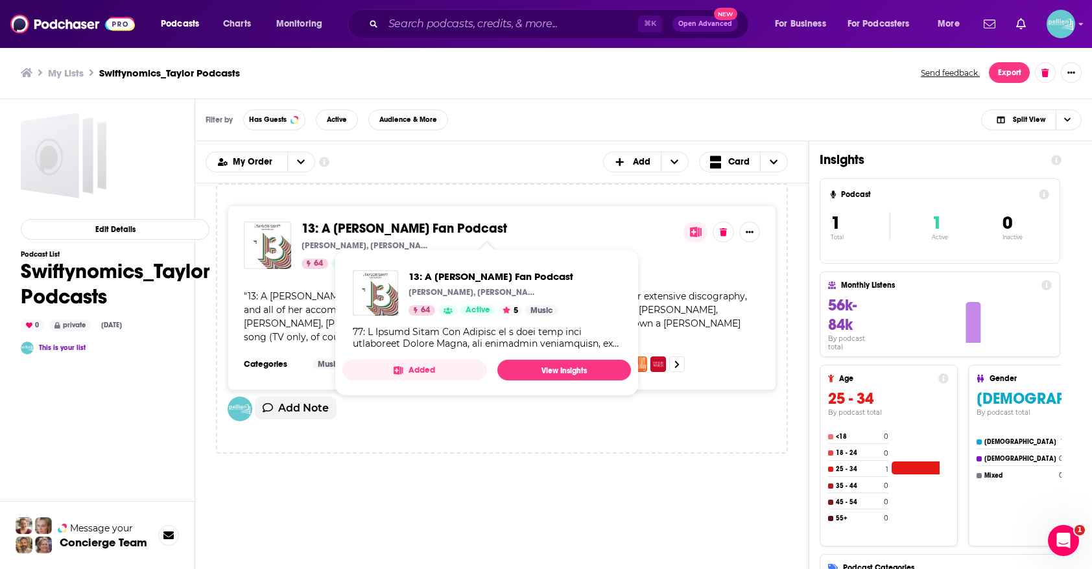
click at [392, 230] on span "13: A Taylor Swift Fan Podcast" at bounding box center [405, 228] width 206 height 16
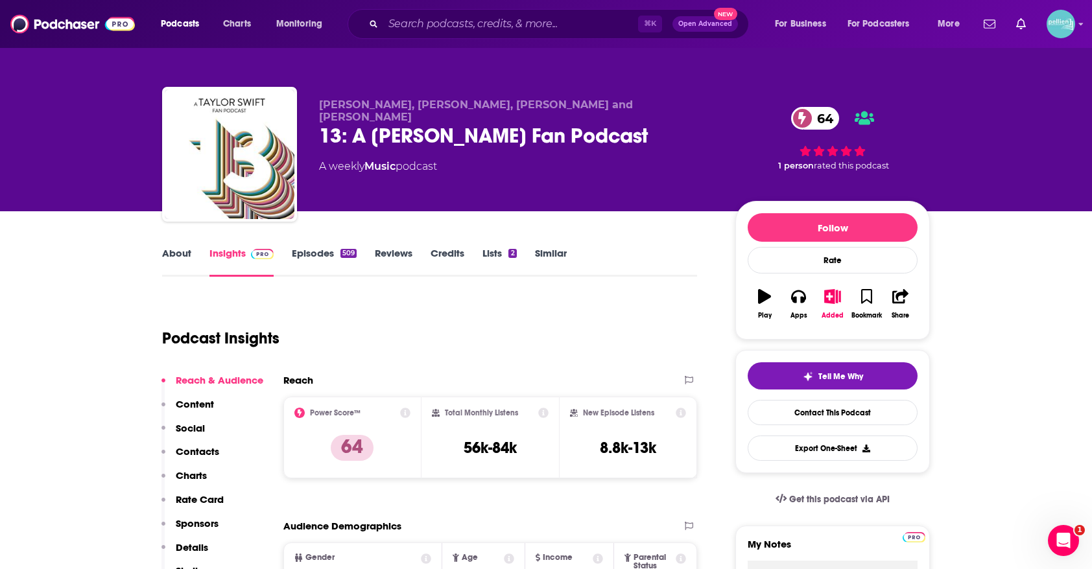
click at [493, 256] on link "Lists 2" at bounding box center [499, 262] width 34 height 30
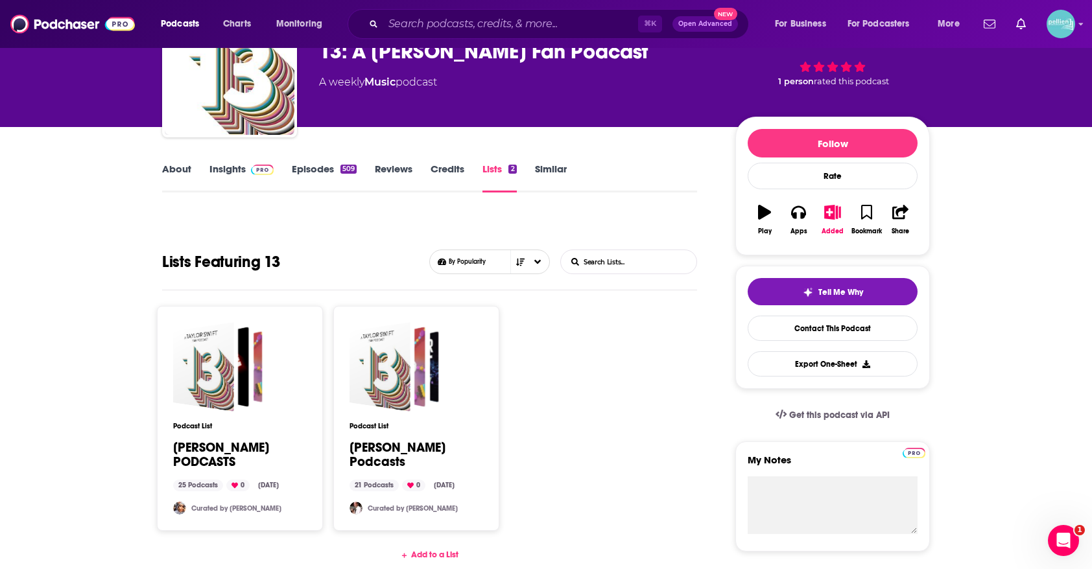
scroll to position [89, 0]
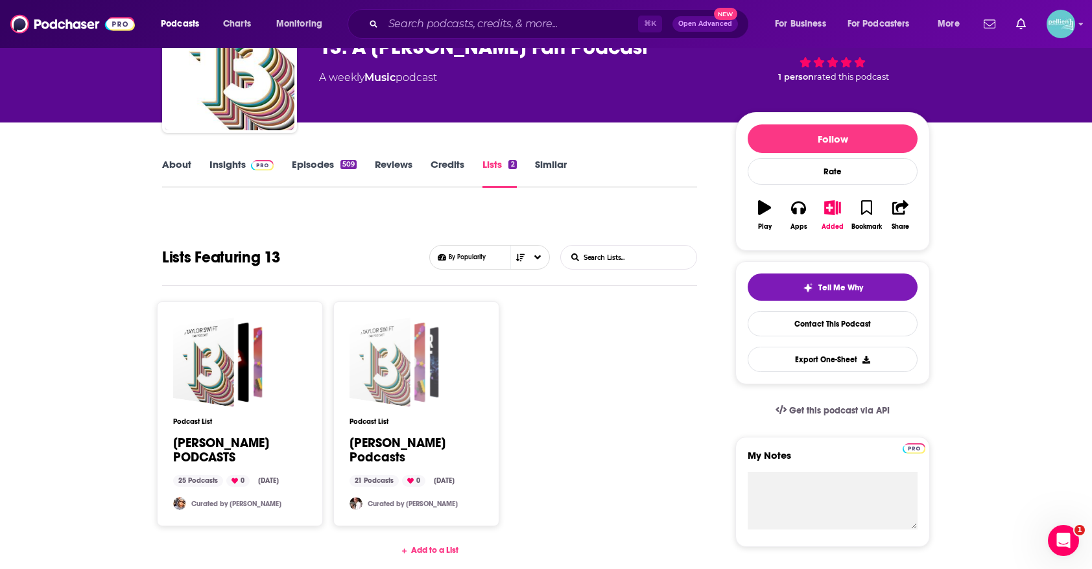
click at [399, 348] on div "Taylor Swift Podcasts" at bounding box center [380, 362] width 61 height 89
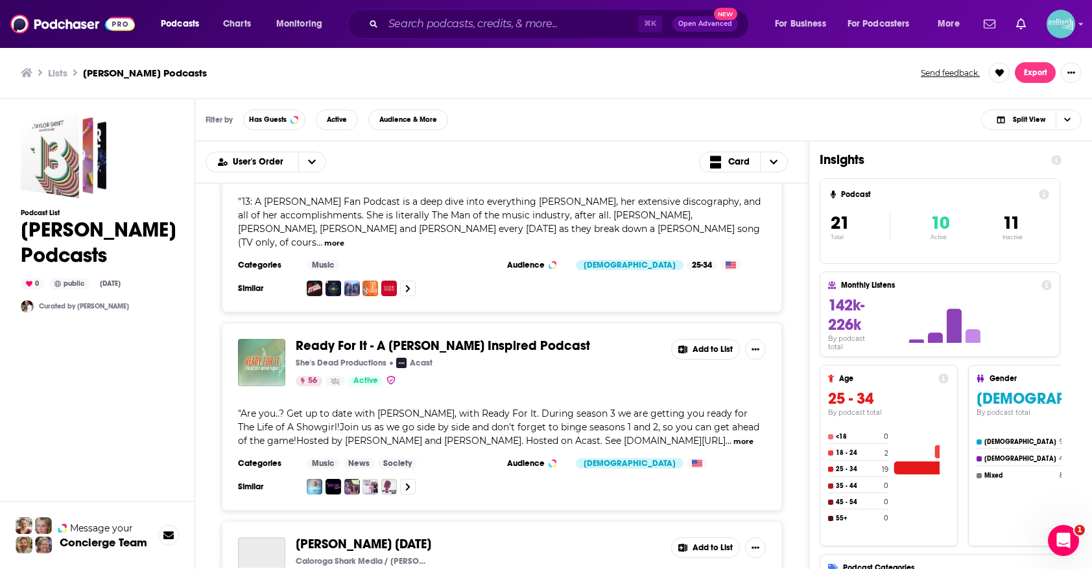
scroll to position [92, 0]
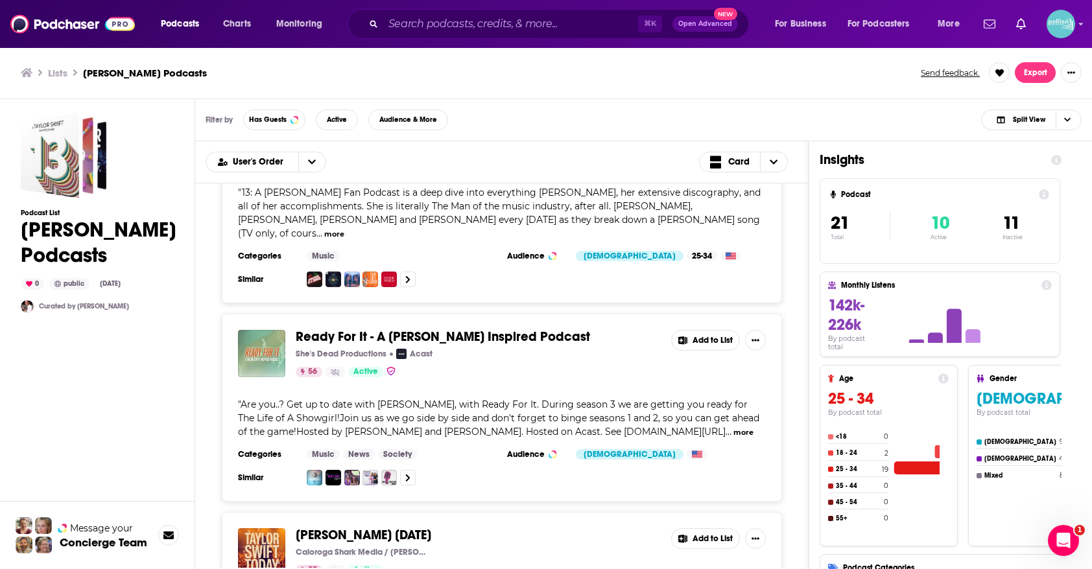
click at [698, 330] on button "Add to List" at bounding box center [705, 340] width 69 height 21
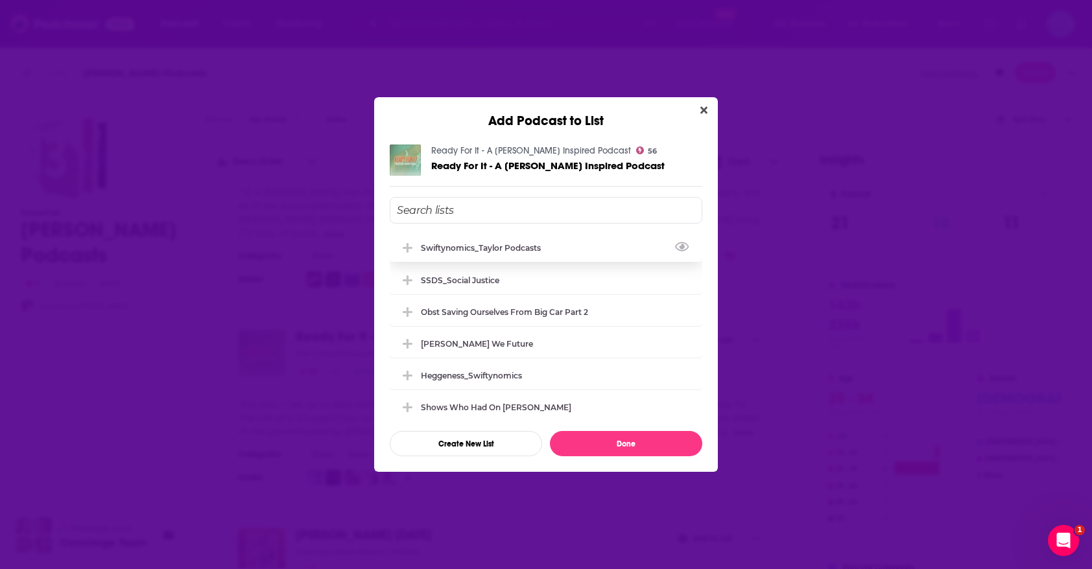
click at [561, 253] on div "Swiftynomics_Taylor Podcasts" at bounding box center [546, 247] width 313 height 29
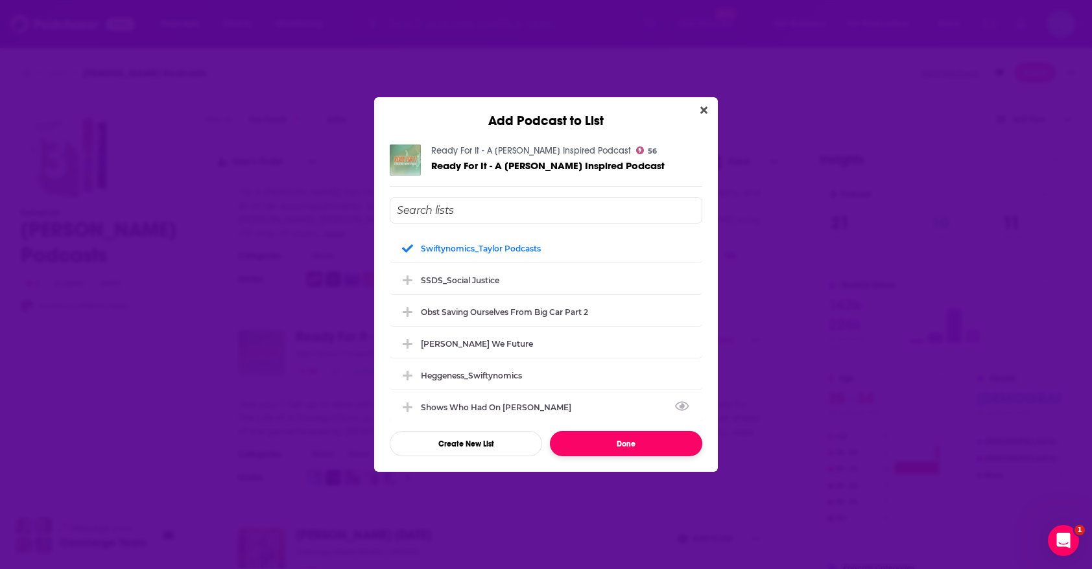
click at [602, 447] on button "Done" at bounding box center [626, 443] width 152 height 25
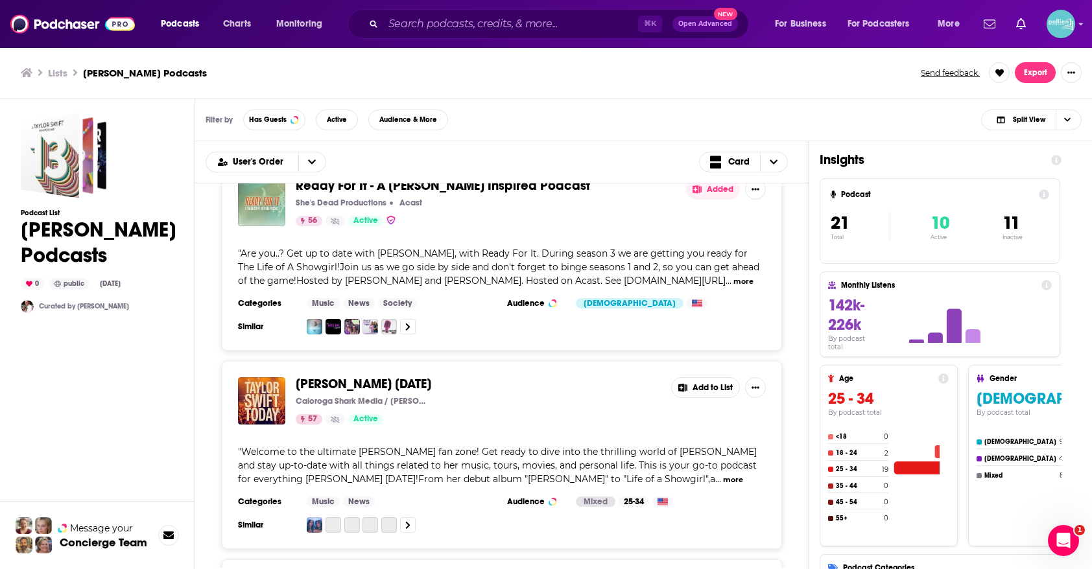
scroll to position [254, 0]
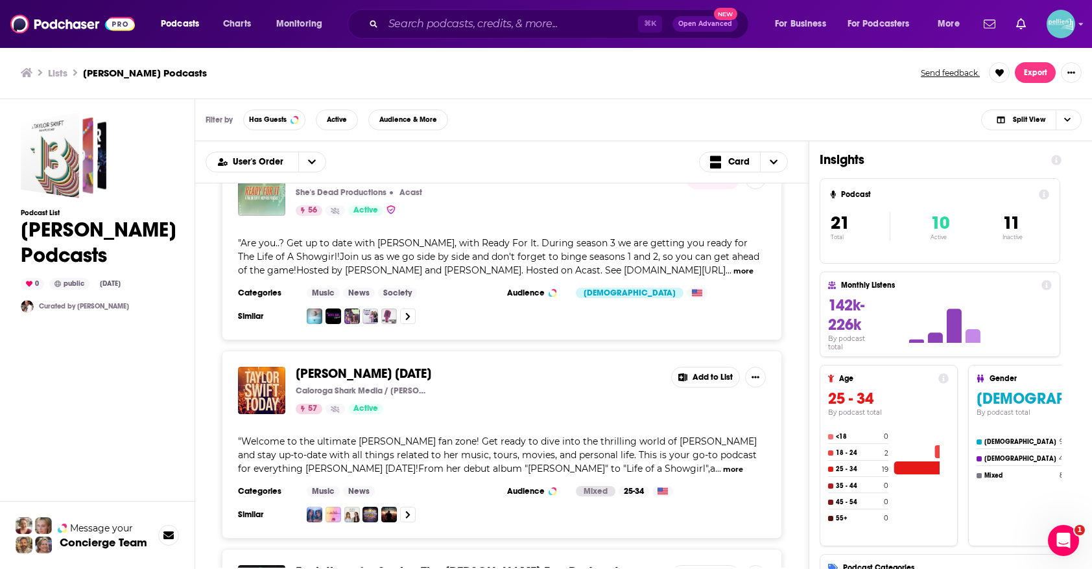
click at [717, 367] on button "Add to List" at bounding box center [705, 377] width 69 height 21
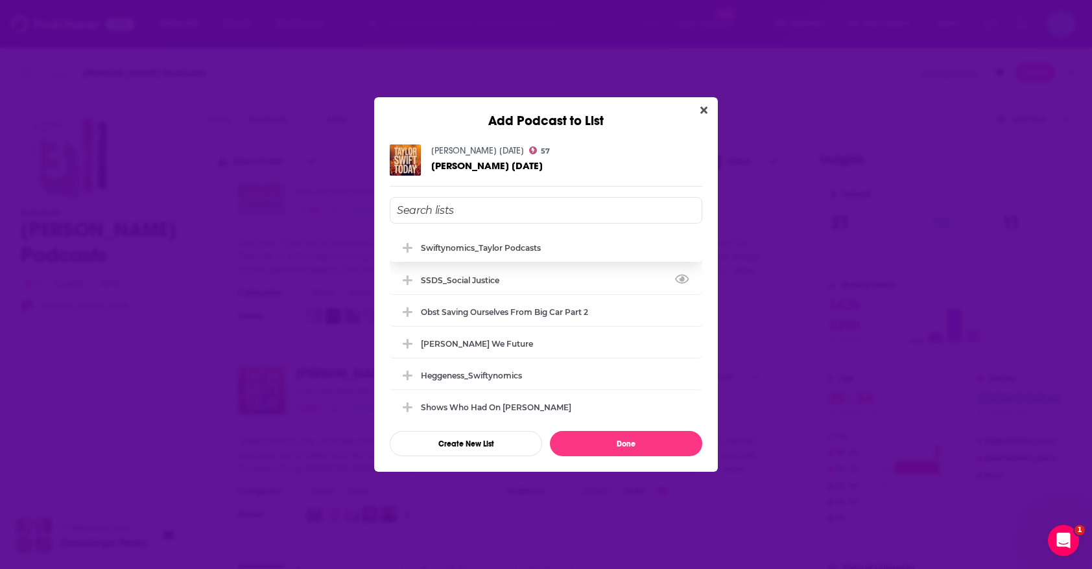
click at [560, 247] on div "Swiftynomics_Taylor Podcasts" at bounding box center [546, 247] width 313 height 29
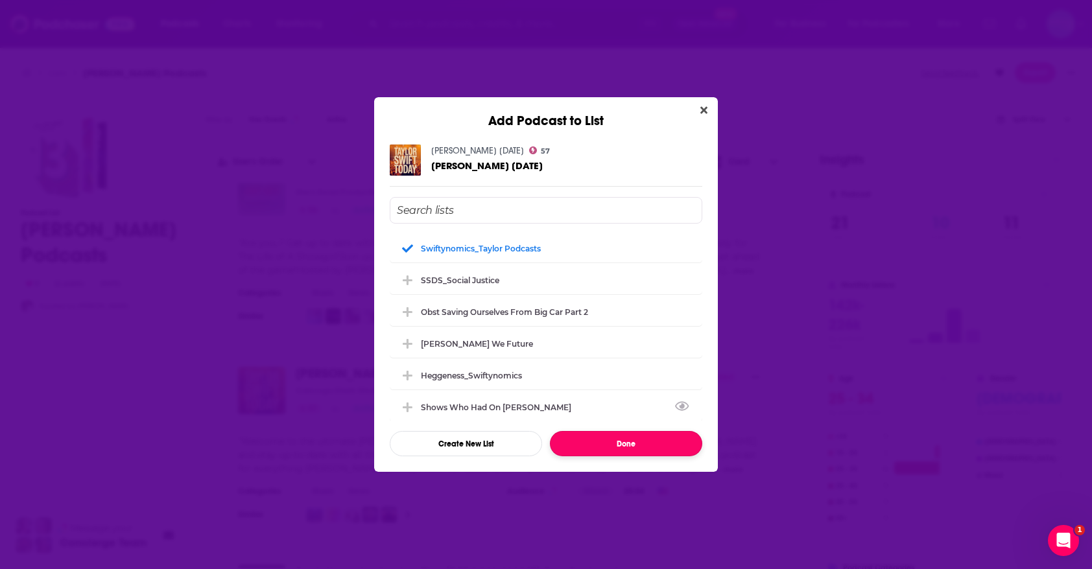
click at [605, 442] on button "Done" at bounding box center [626, 443] width 152 height 25
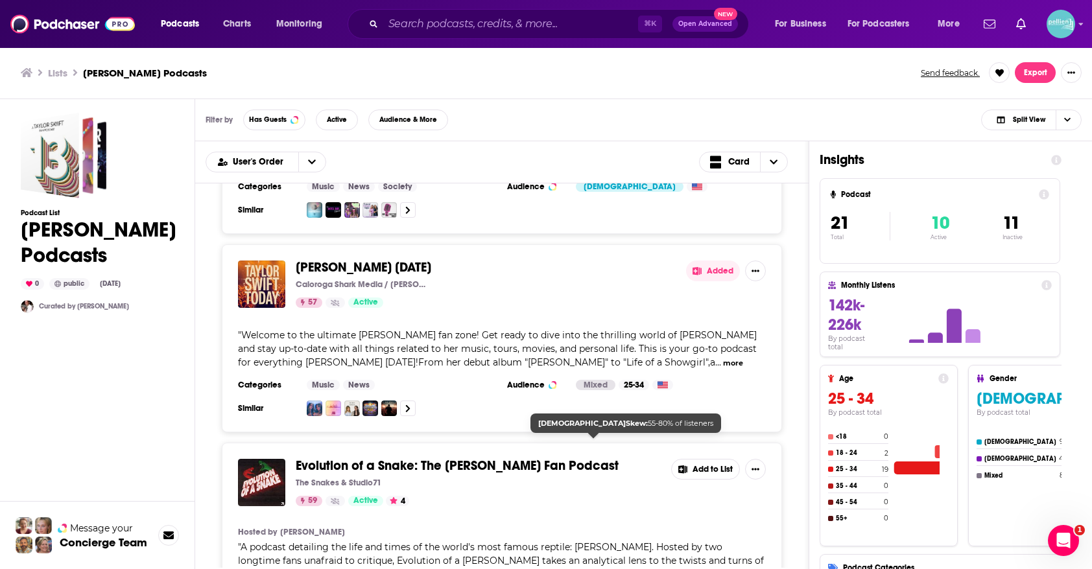
scroll to position [514, 0]
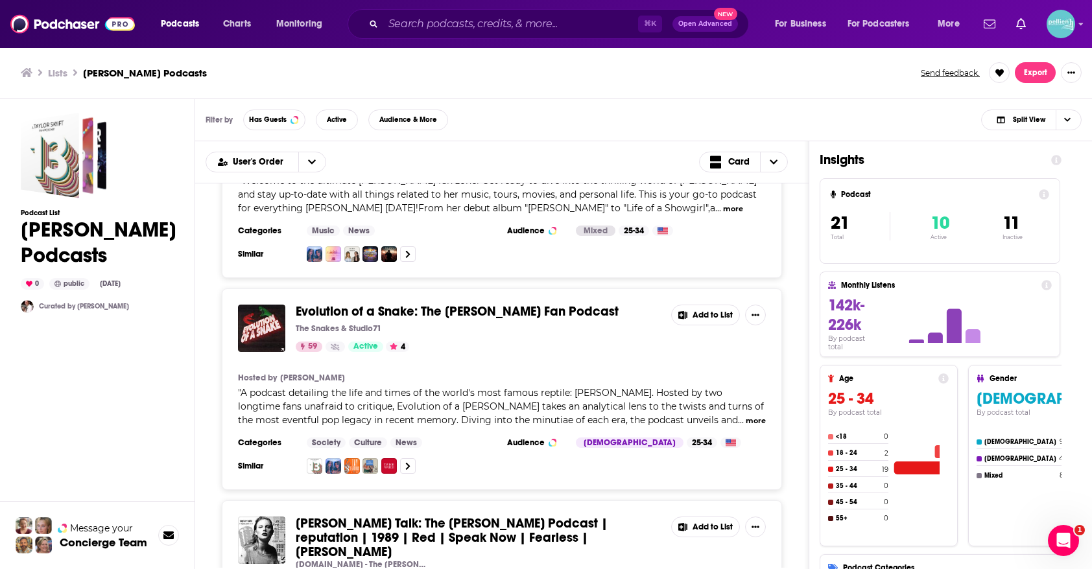
click at [700, 305] on button "Add to List" at bounding box center [705, 315] width 69 height 21
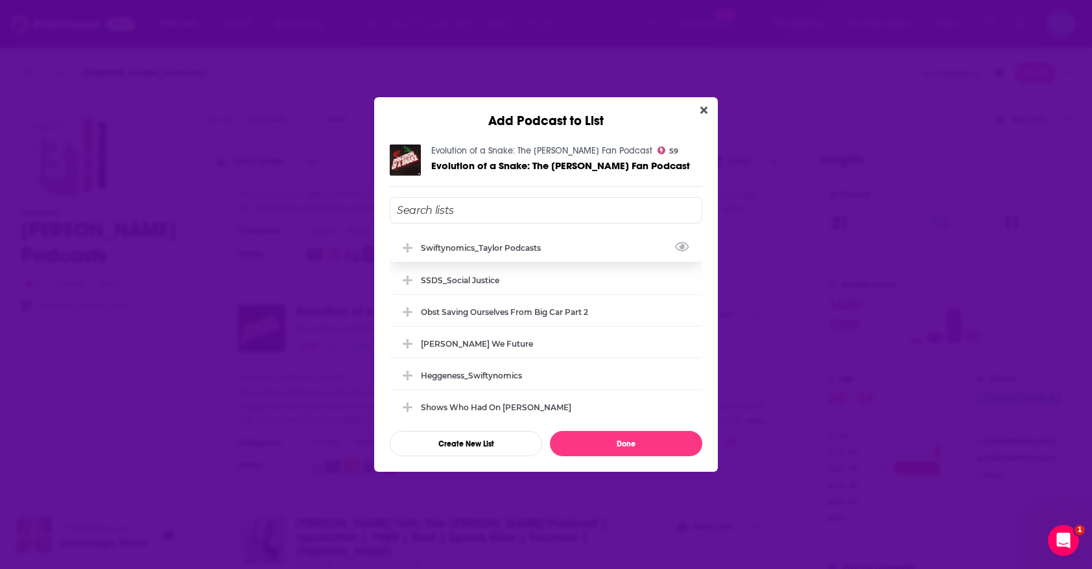
click at [566, 256] on div "Swiftynomics_Taylor Podcasts" at bounding box center [546, 247] width 313 height 29
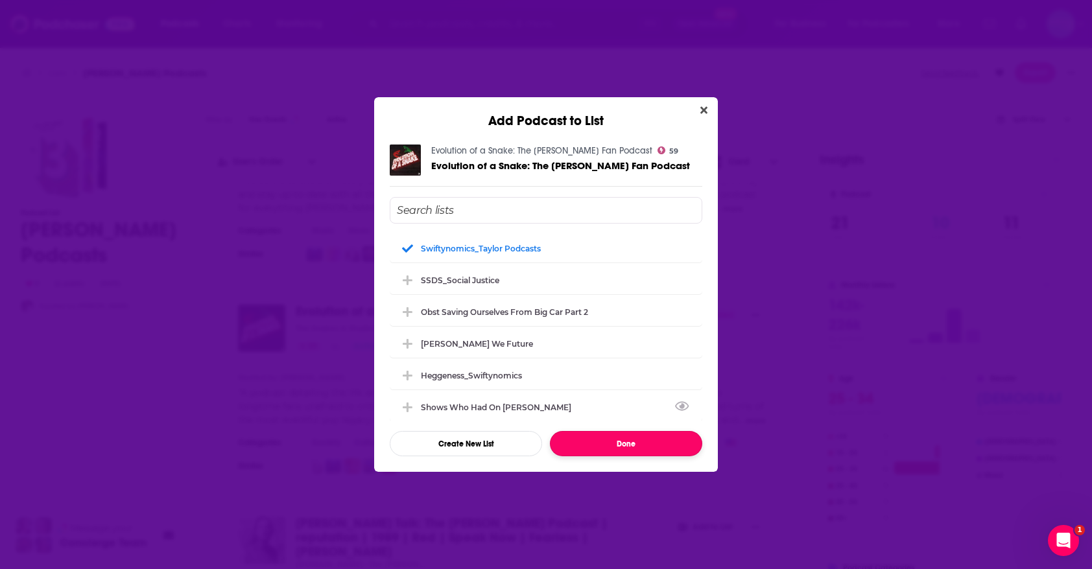
click at [602, 440] on button "Done" at bounding box center [626, 443] width 152 height 25
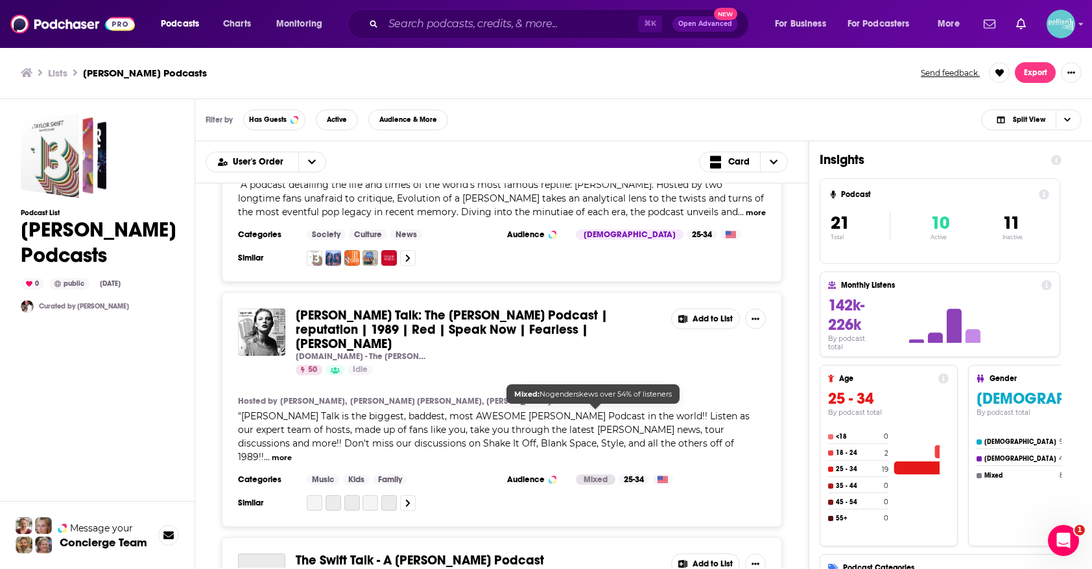
scroll to position [748, 0]
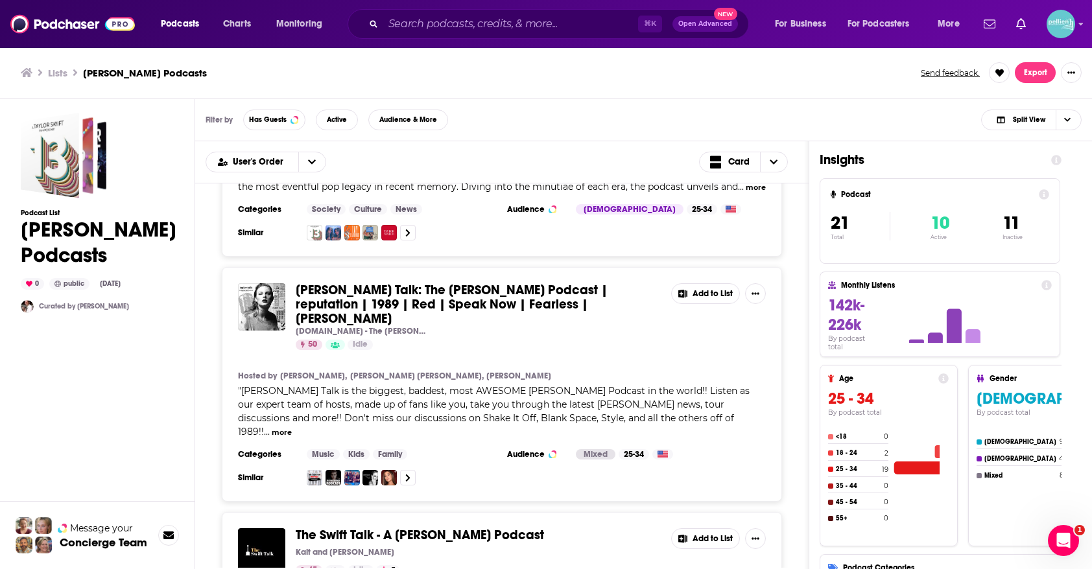
click at [710, 283] on button "Add to List" at bounding box center [705, 293] width 69 height 21
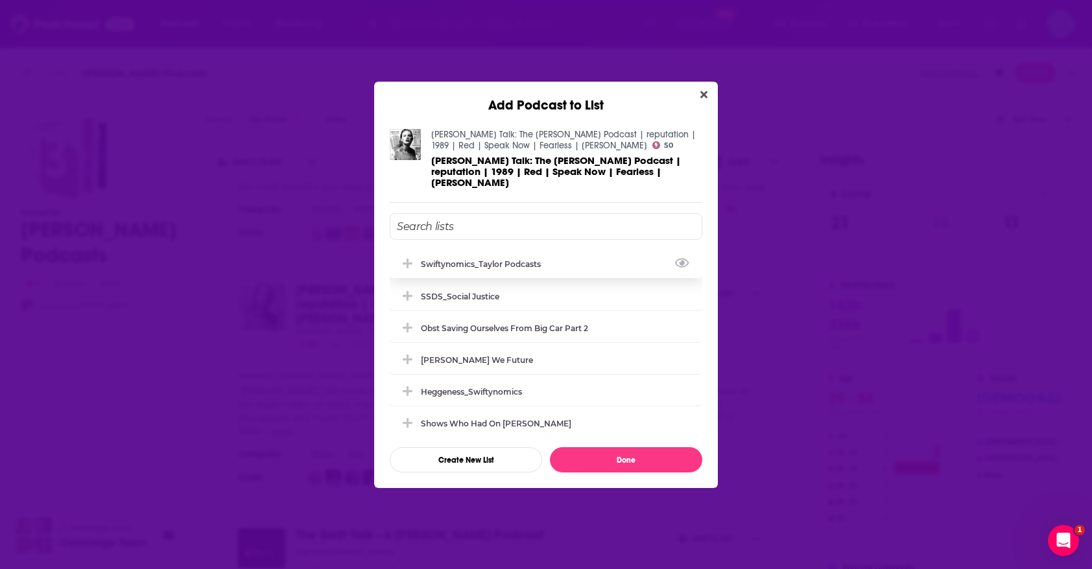
click at [569, 259] on div "Swiftynomics_Taylor Podcasts" at bounding box center [546, 264] width 313 height 29
click at [605, 455] on button "Done" at bounding box center [626, 459] width 152 height 25
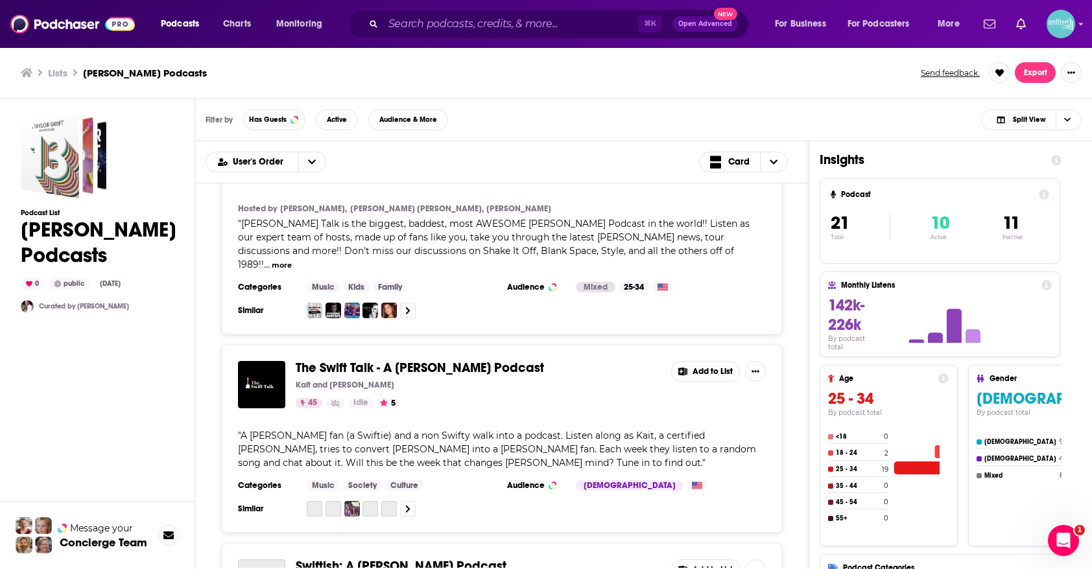
scroll to position [923, 0]
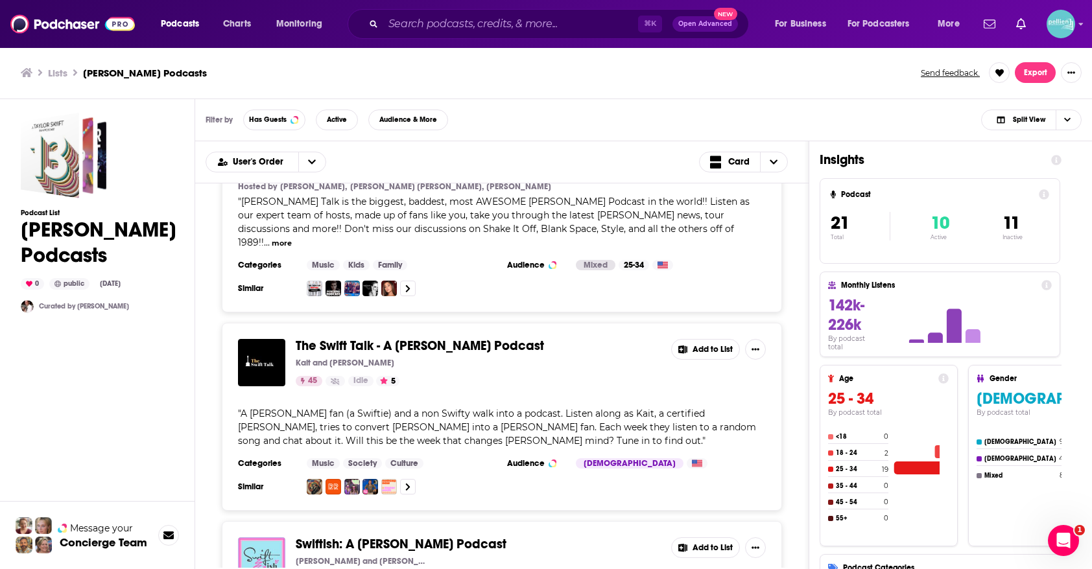
click at [722, 339] on button "Add to List" at bounding box center [705, 349] width 69 height 21
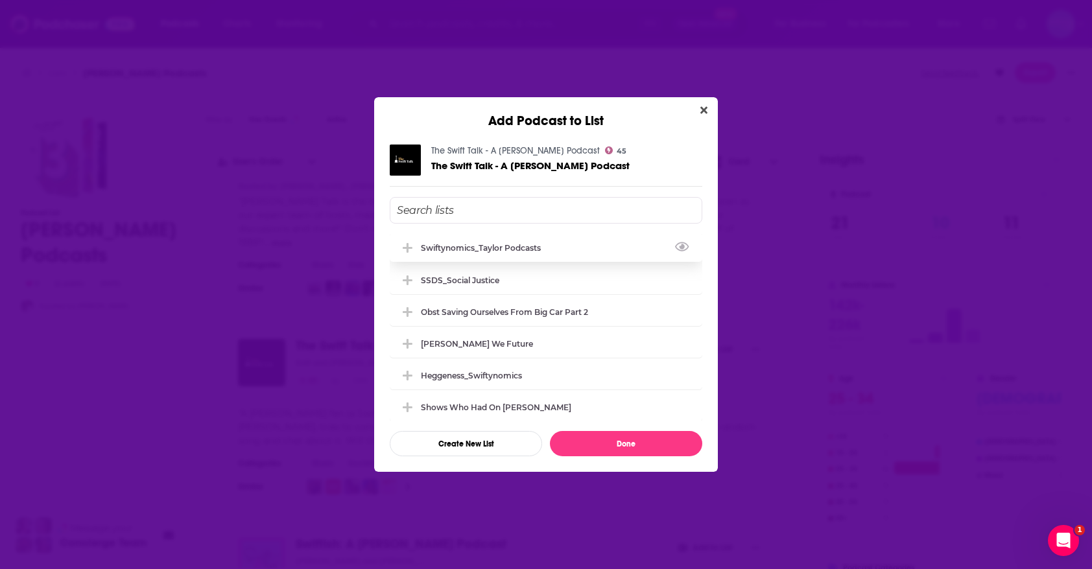
click at [611, 250] on div "Swiftynomics_Taylor Podcasts" at bounding box center [546, 247] width 313 height 29
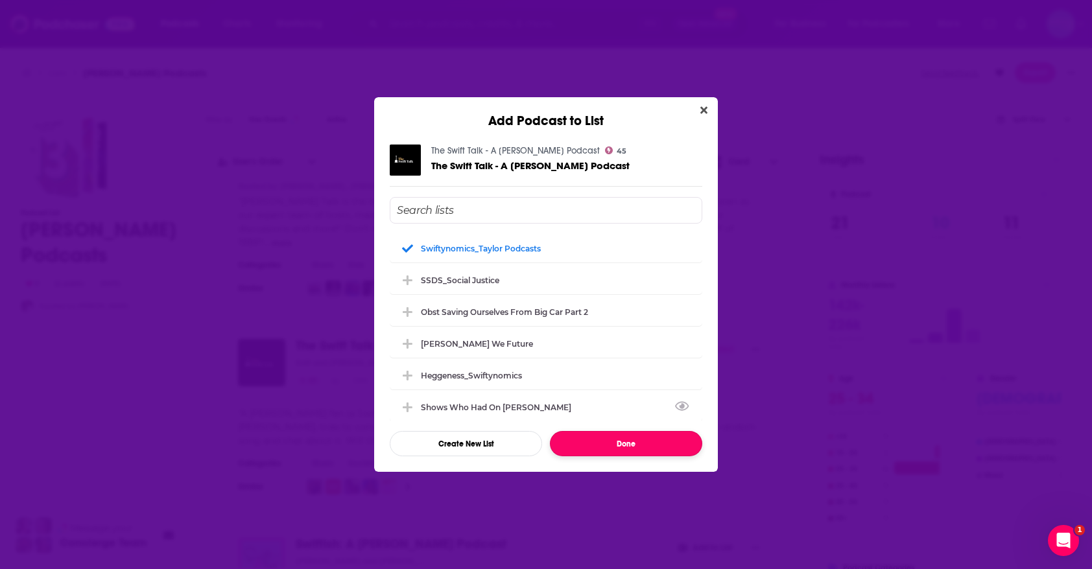
click at [617, 441] on button "Done" at bounding box center [626, 443] width 152 height 25
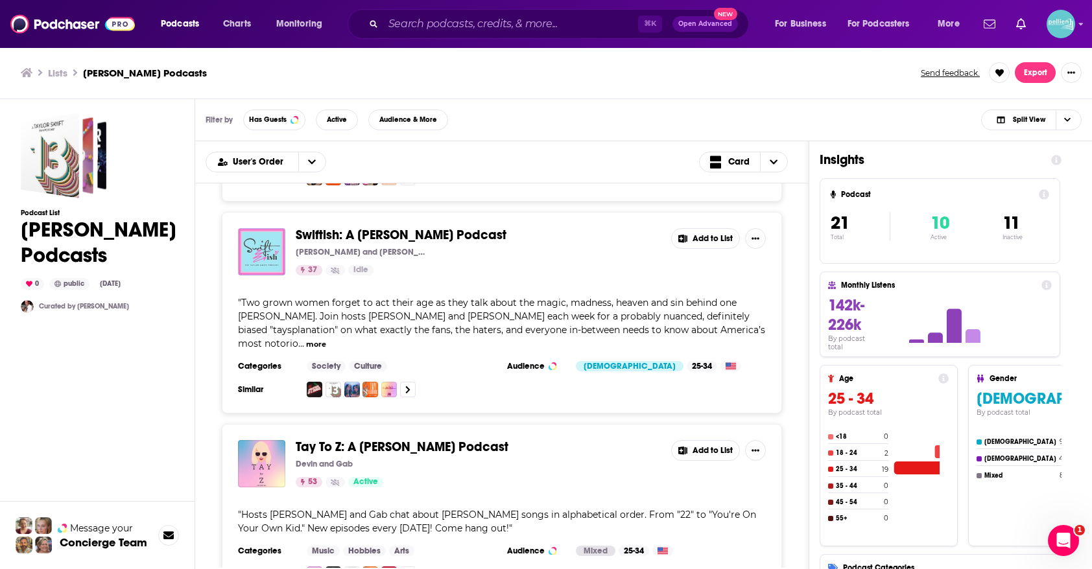
scroll to position [1250, 0]
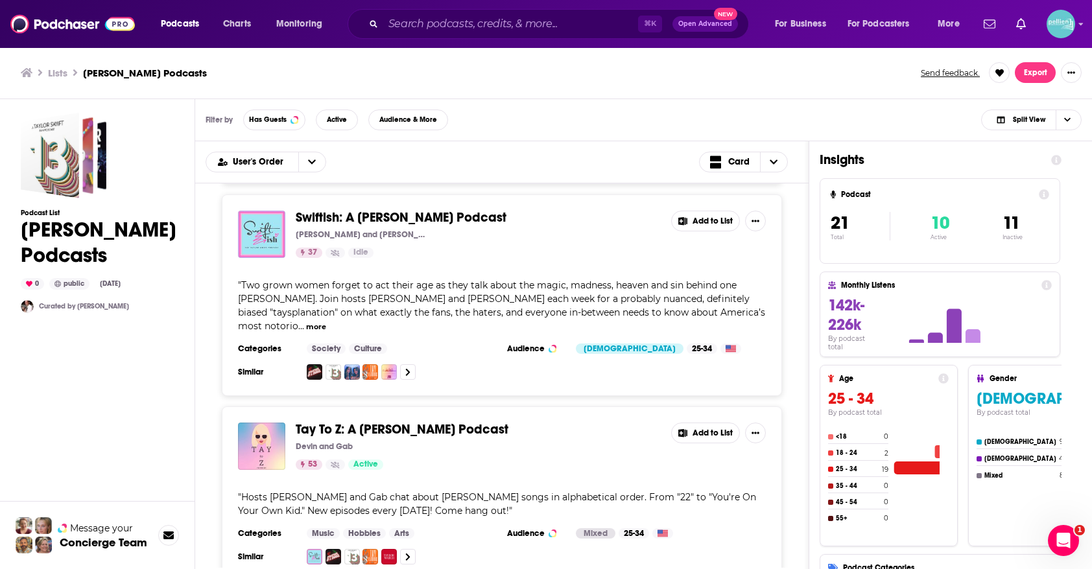
click at [709, 423] on button "Add to List" at bounding box center [705, 433] width 69 height 21
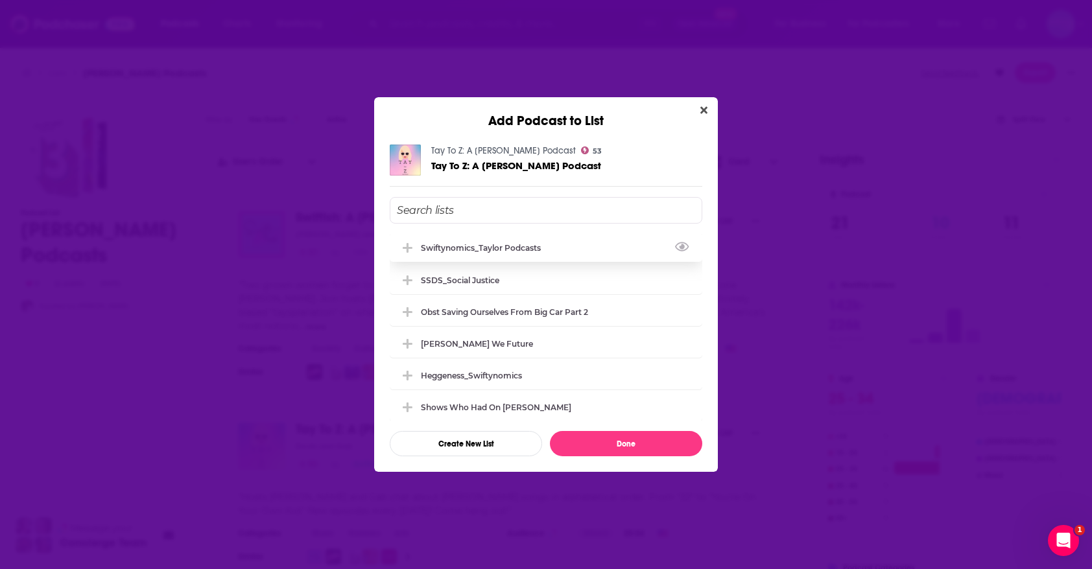
click at [562, 248] on div "Swiftynomics_Taylor Podcasts" at bounding box center [546, 247] width 313 height 29
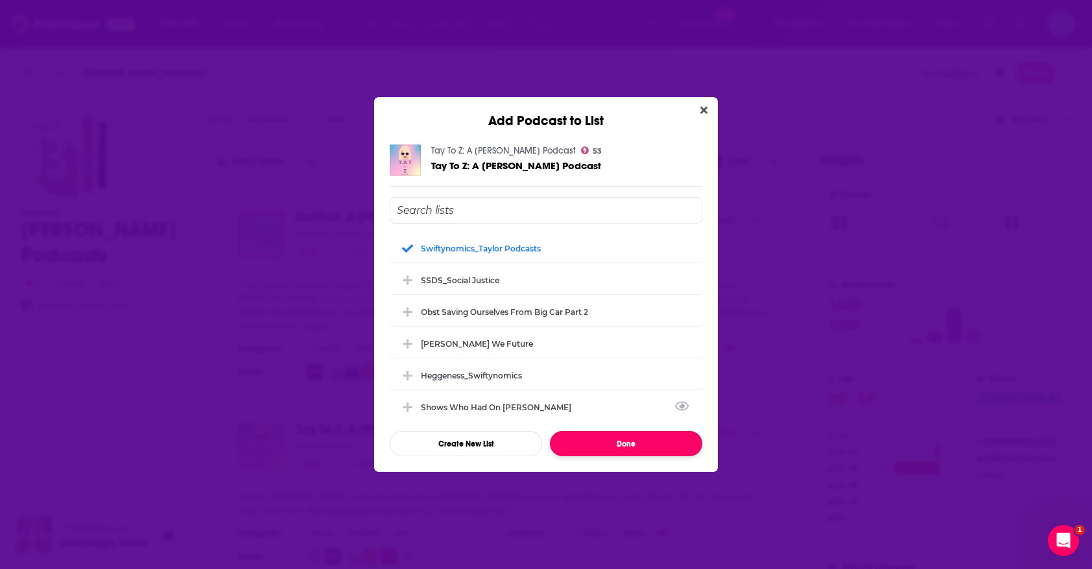
click at [600, 445] on button "Done" at bounding box center [626, 443] width 152 height 25
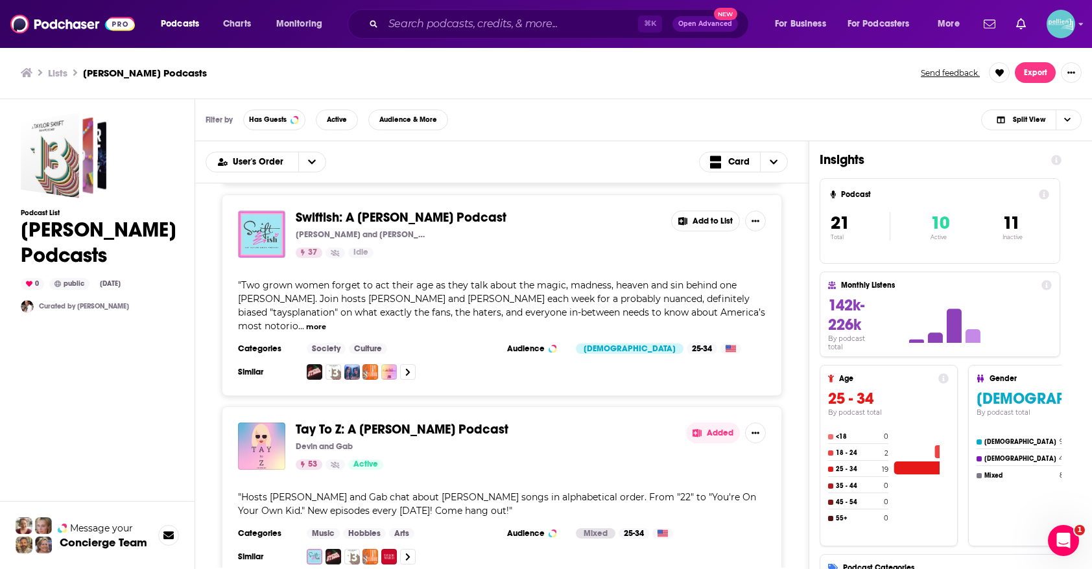
click at [703, 211] on button "Add to List" at bounding box center [705, 221] width 69 height 21
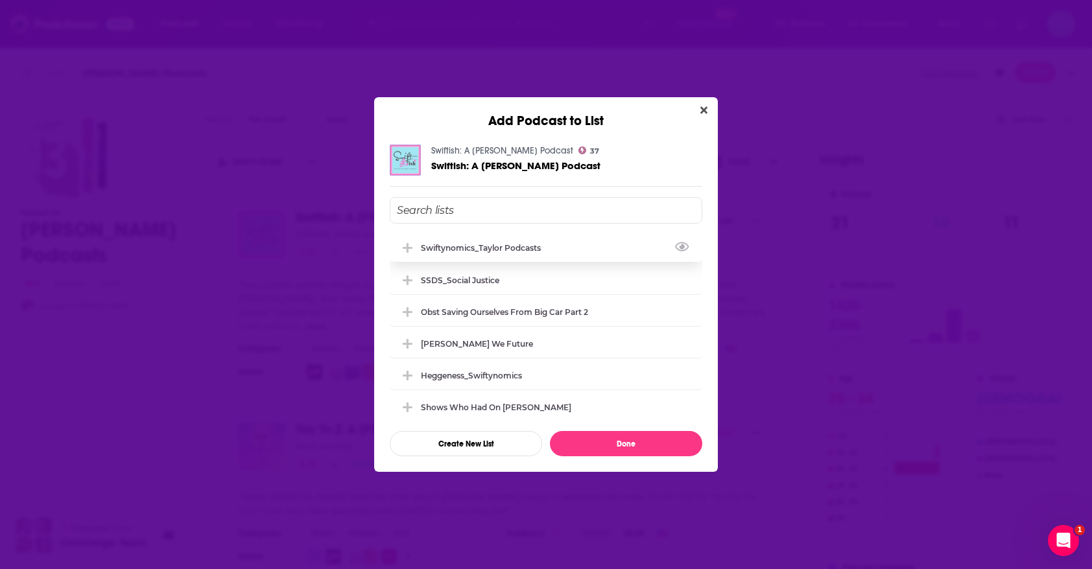
click at [552, 250] on div "Swiftynomics_Taylor Podcasts" at bounding box center [546, 247] width 313 height 29
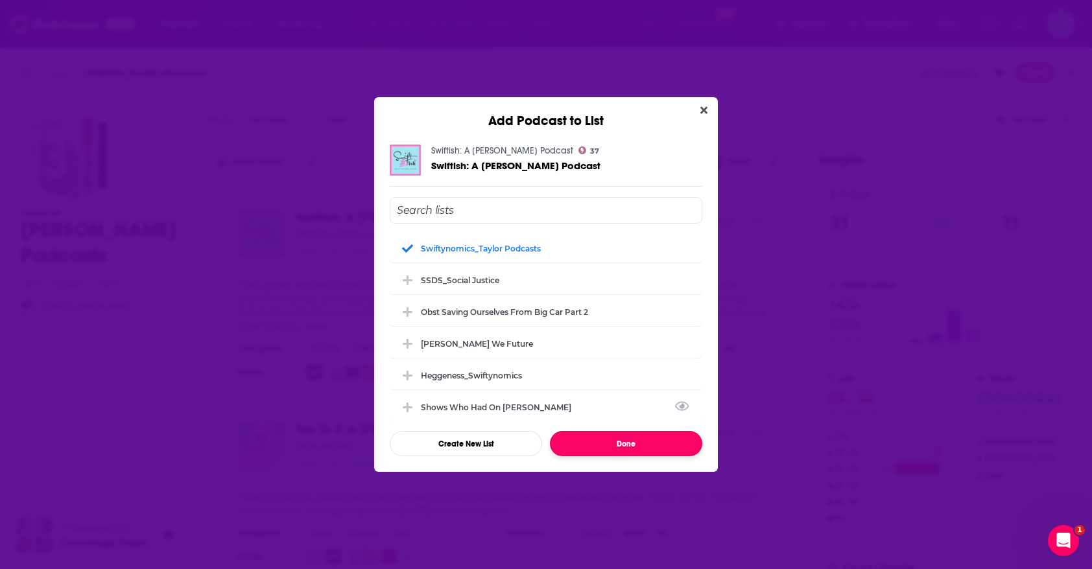
click at [609, 439] on button "Done" at bounding box center [626, 443] width 152 height 25
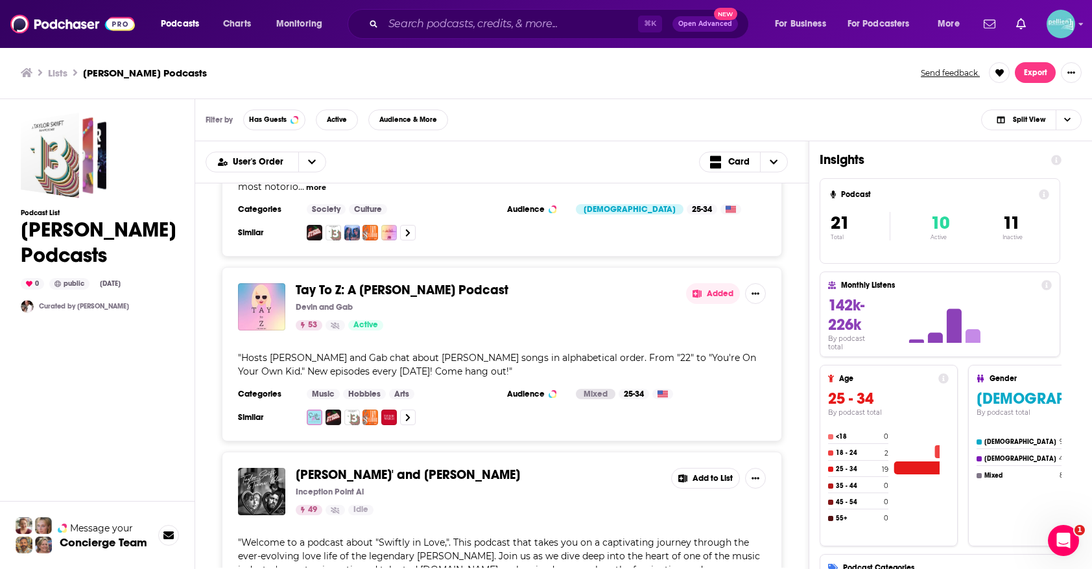
scroll to position [1606, 0]
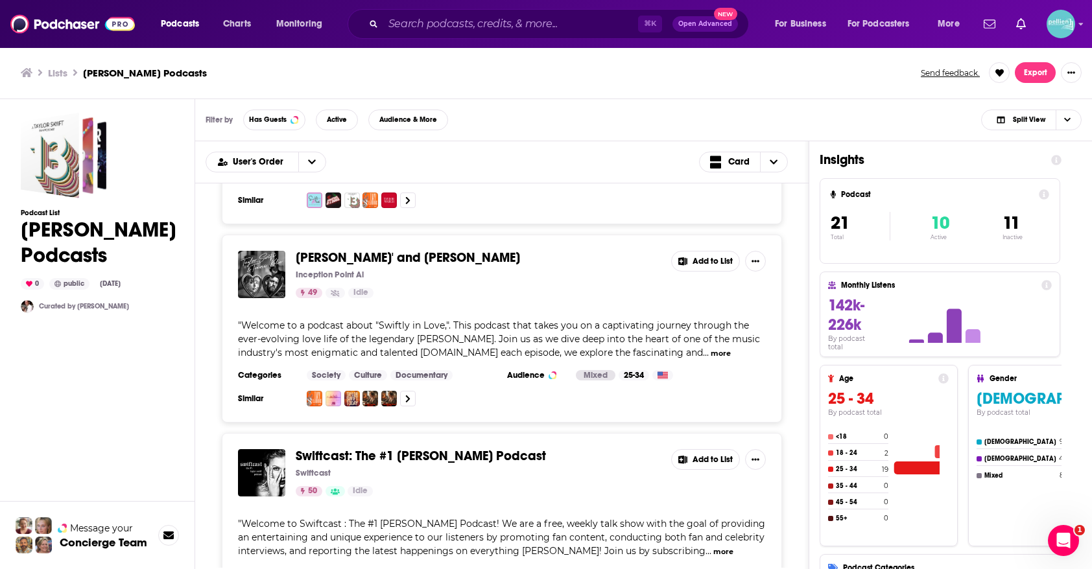
click at [689, 251] on button "Add to List" at bounding box center [705, 261] width 69 height 21
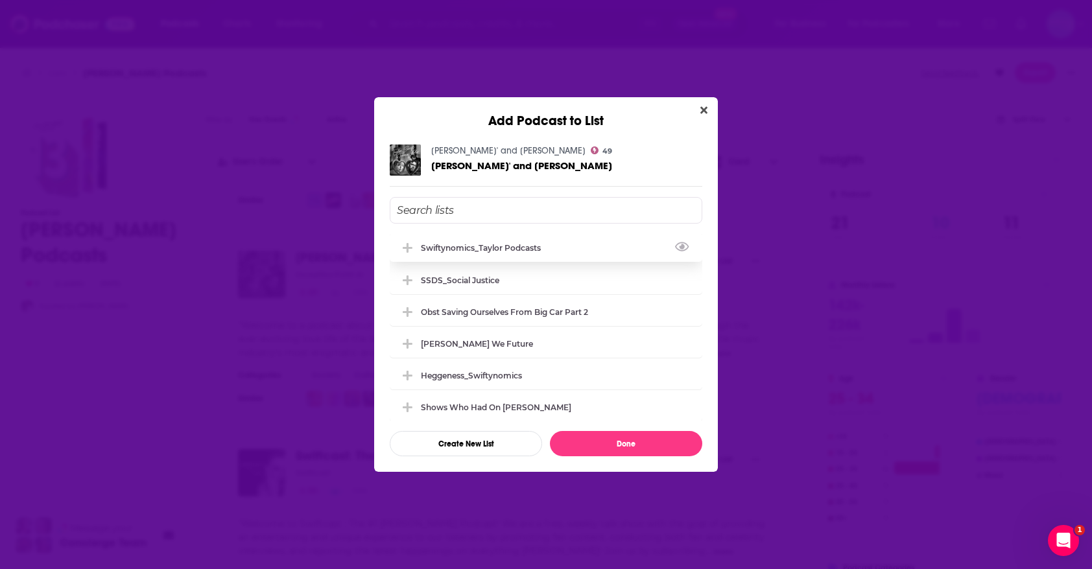
click at [569, 249] on div "Swiftynomics_Taylor Podcasts" at bounding box center [546, 247] width 313 height 29
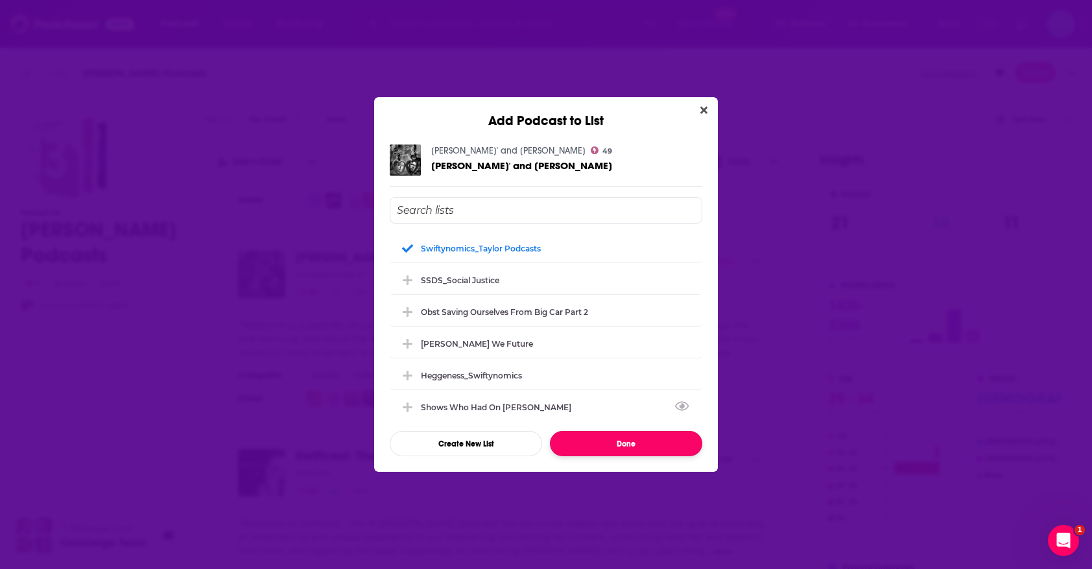
click at [613, 438] on button "Done" at bounding box center [626, 443] width 152 height 25
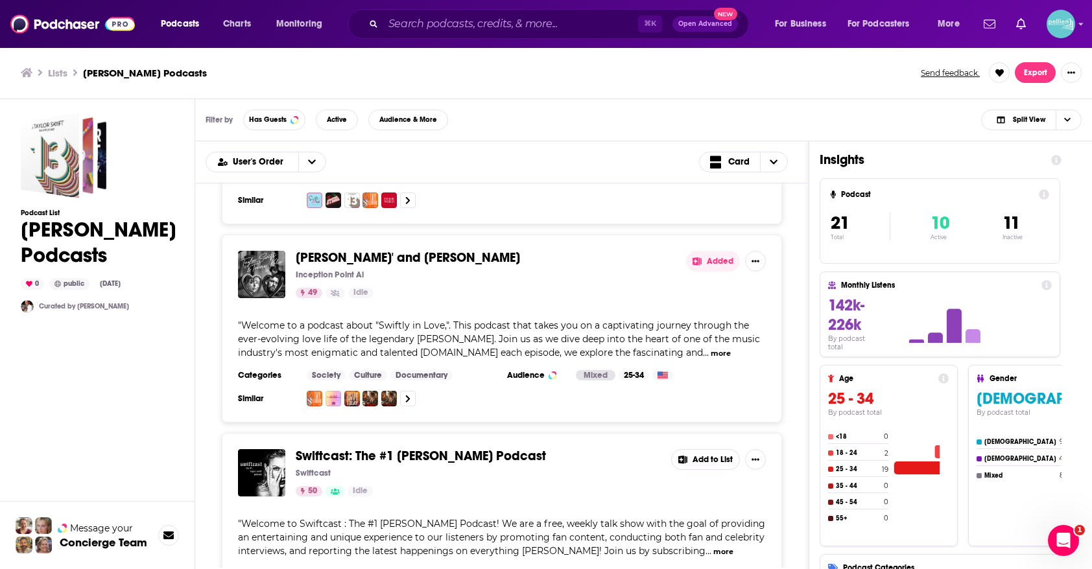
click at [684, 456] on icon at bounding box center [682, 460] width 9 height 8
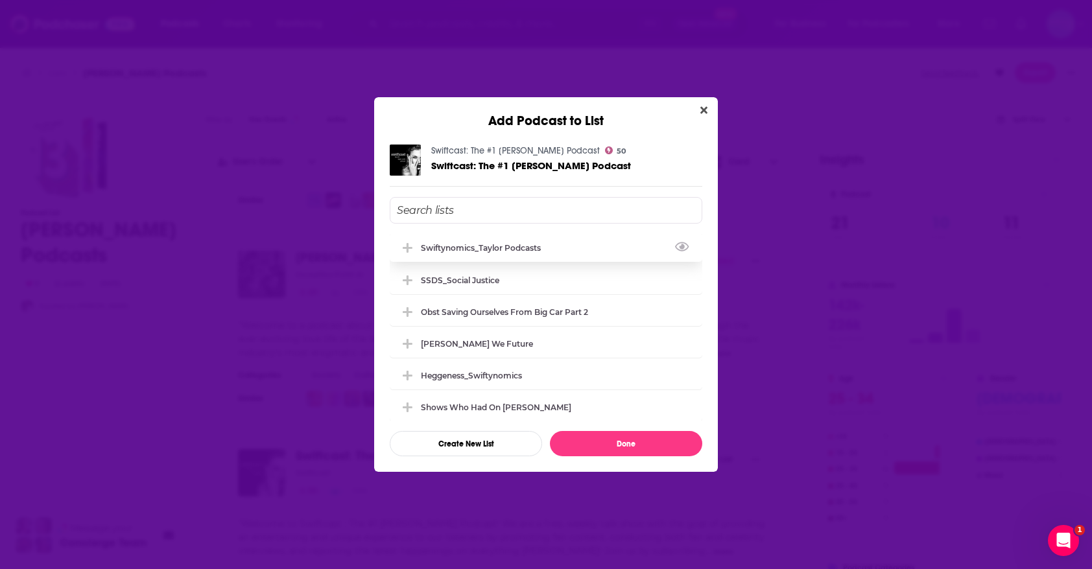
click at [599, 245] on div "Swiftynomics_Taylor Podcasts" at bounding box center [546, 247] width 313 height 29
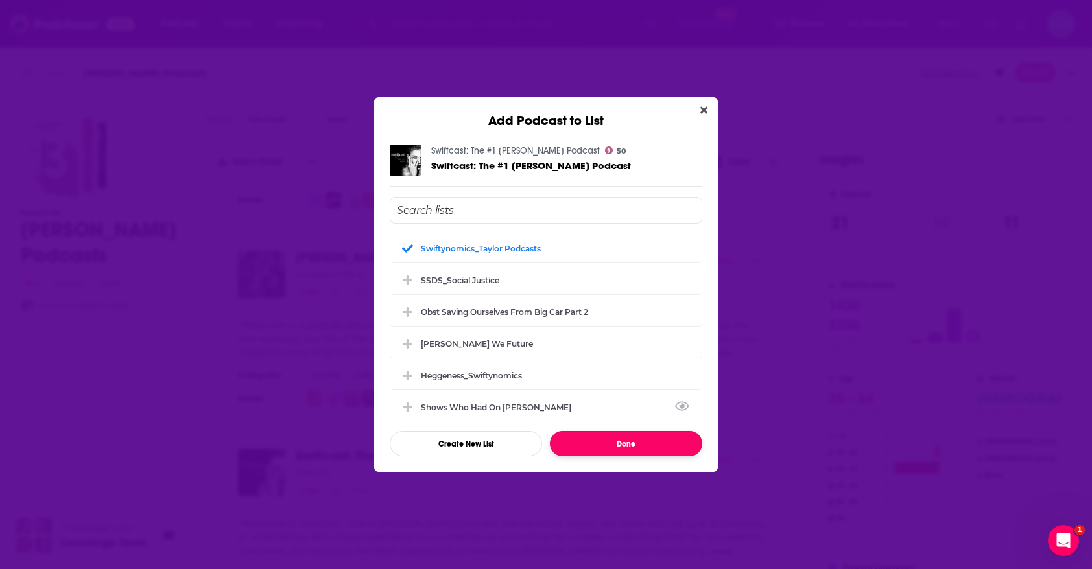
click at [615, 444] on button "Done" at bounding box center [626, 443] width 152 height 25
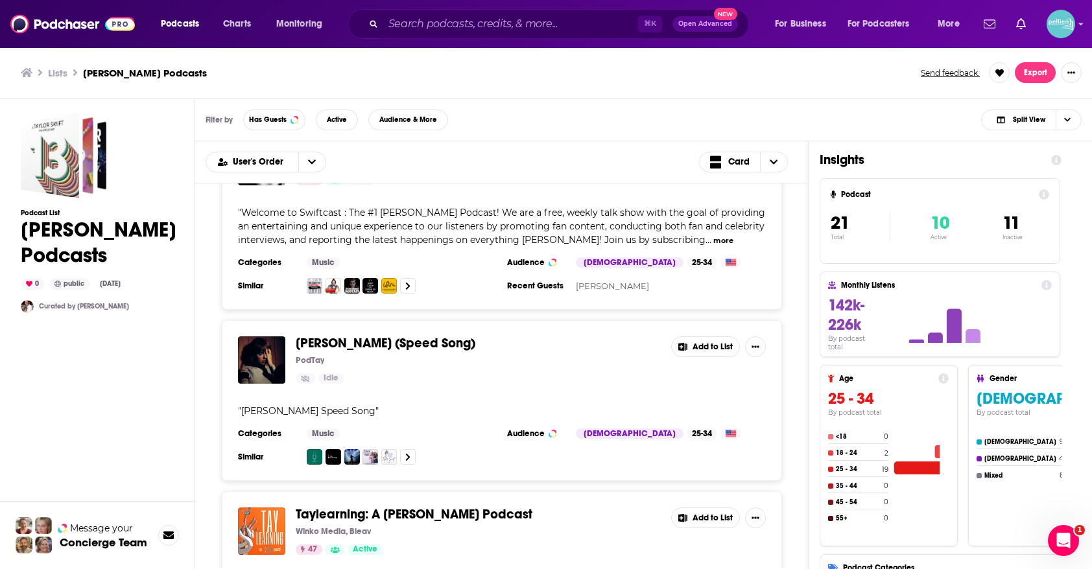
scroll to position [2042, 0]
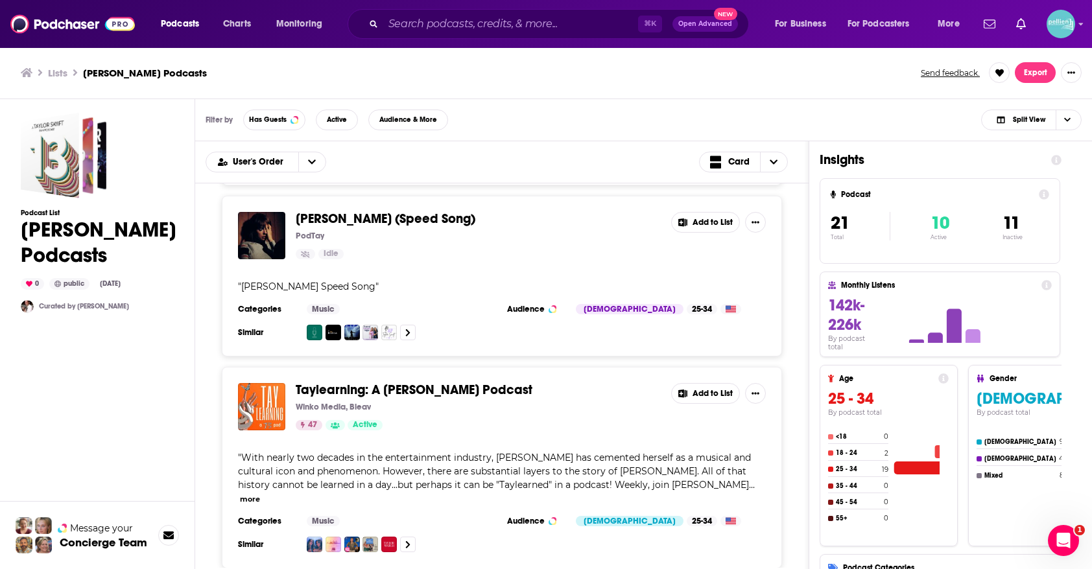
click at [700, 383] on button "Add to List" at bounding box center [705, 393] width 69 height 21
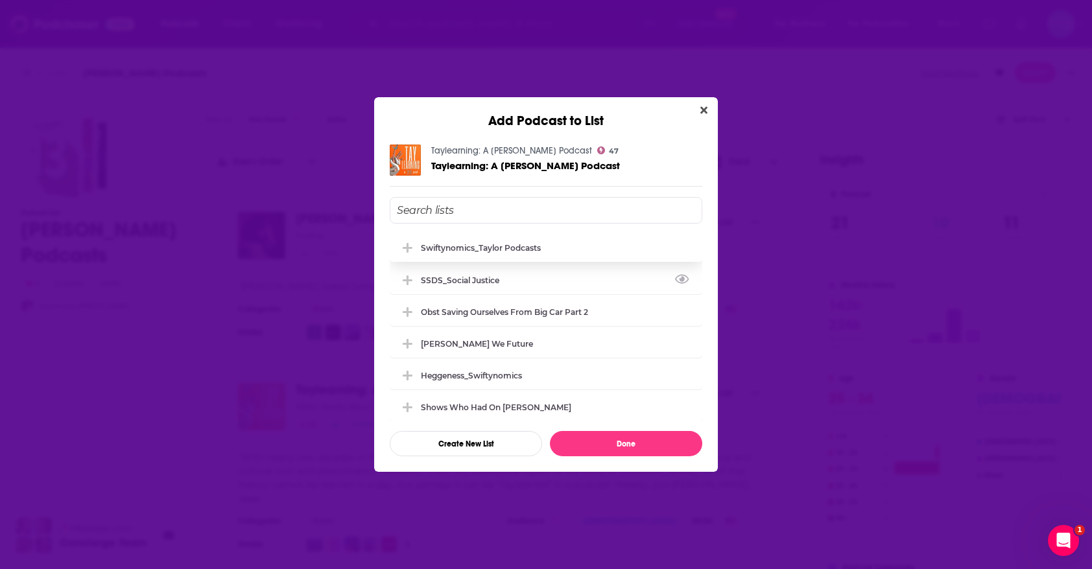
click at [516, 252] on div "Swiftynomics_Taylor Podcasts" at bounding box center [481, 248] width 120 height 10
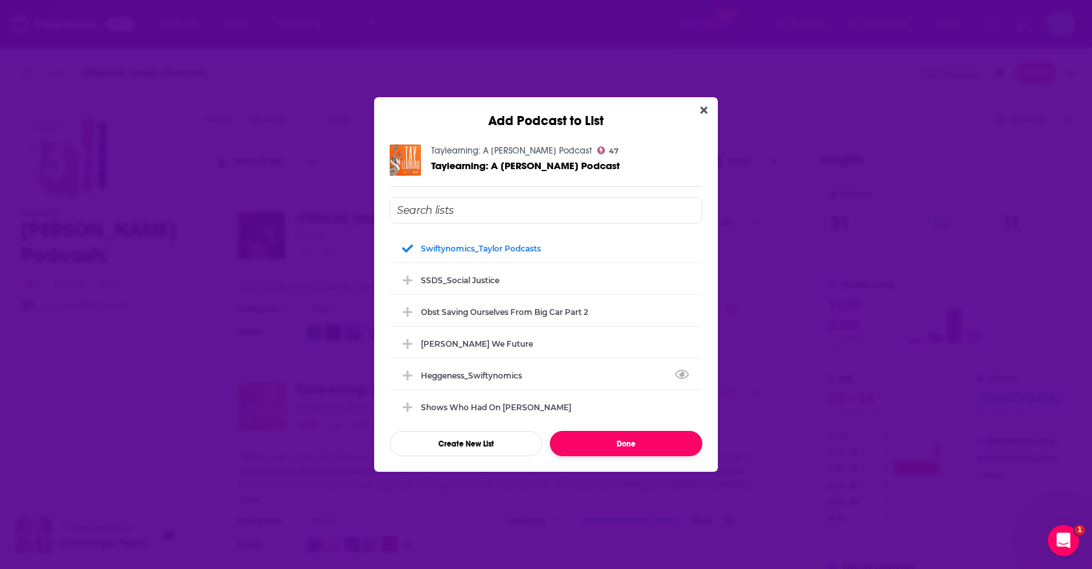
click at [603, 448] on button "Done" at bounding box center [626, 443] width 152 height 25
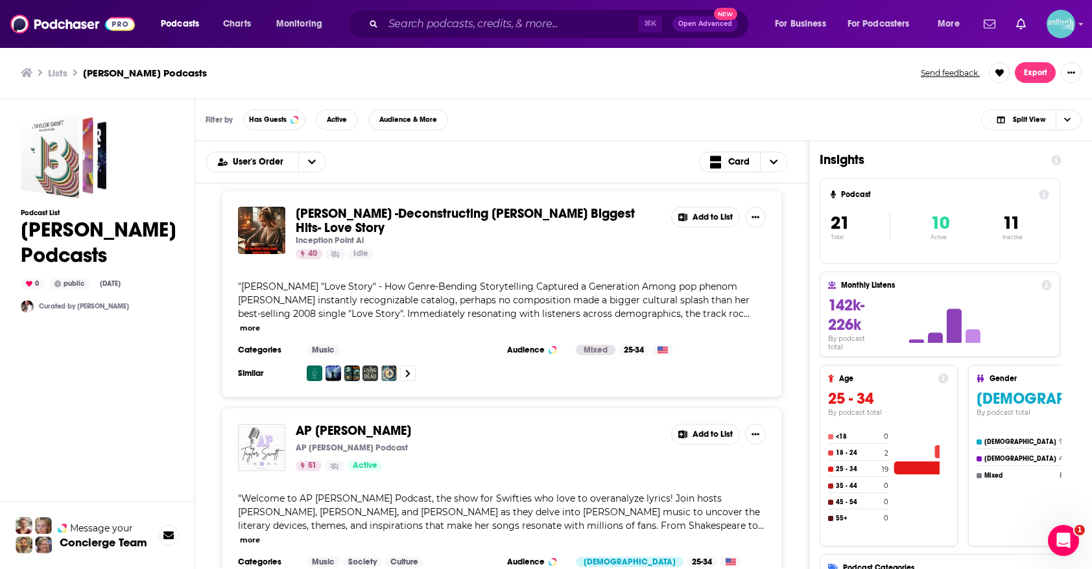
scroll to position [2600, 0]
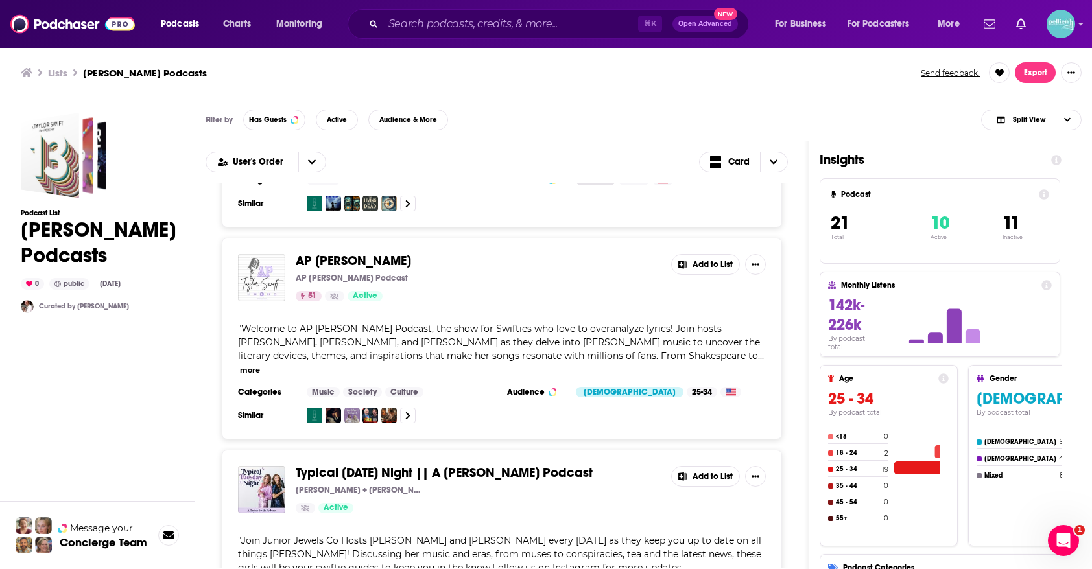
click at [709, 254] on button "Add to List" at bounding box center [705, 264] width 69 height 21
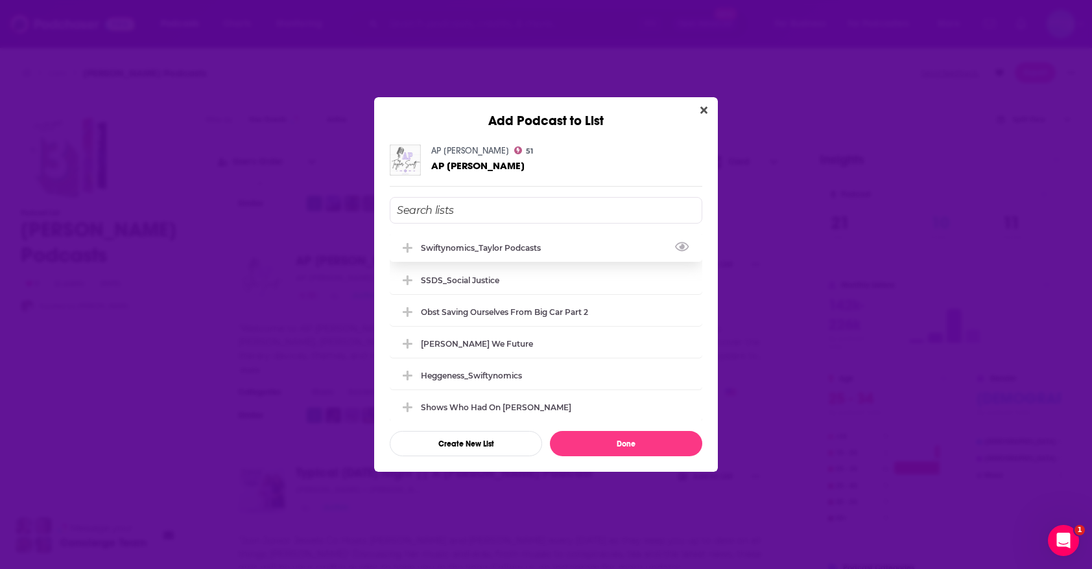
click at [545, 250] on button "View Link" at bounding box center [545, 250] width 8 height 1
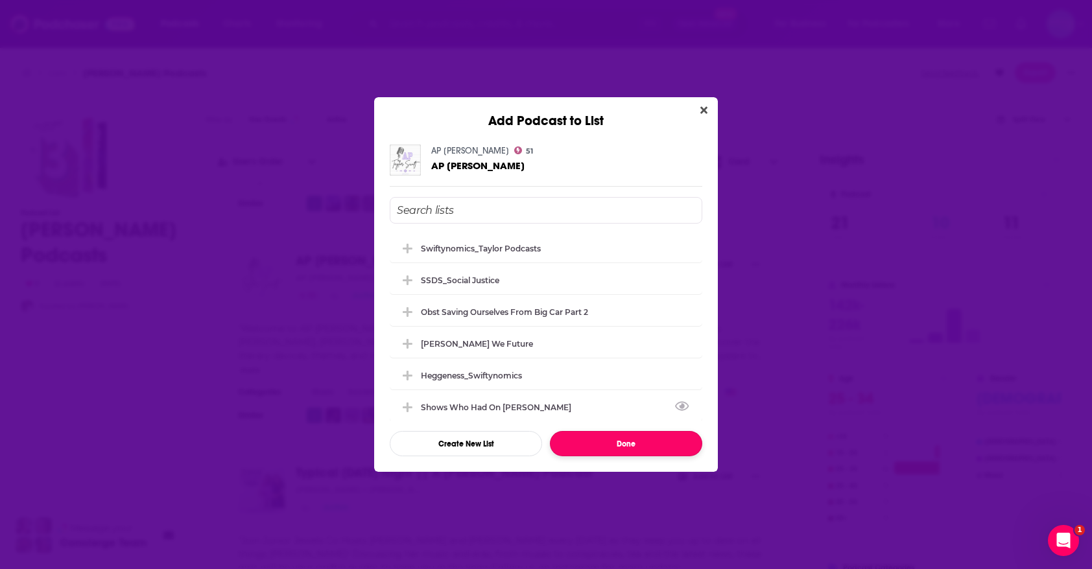
click at [593, 446] on button "Done" at bounding box center [626, 443] width 152 height 25
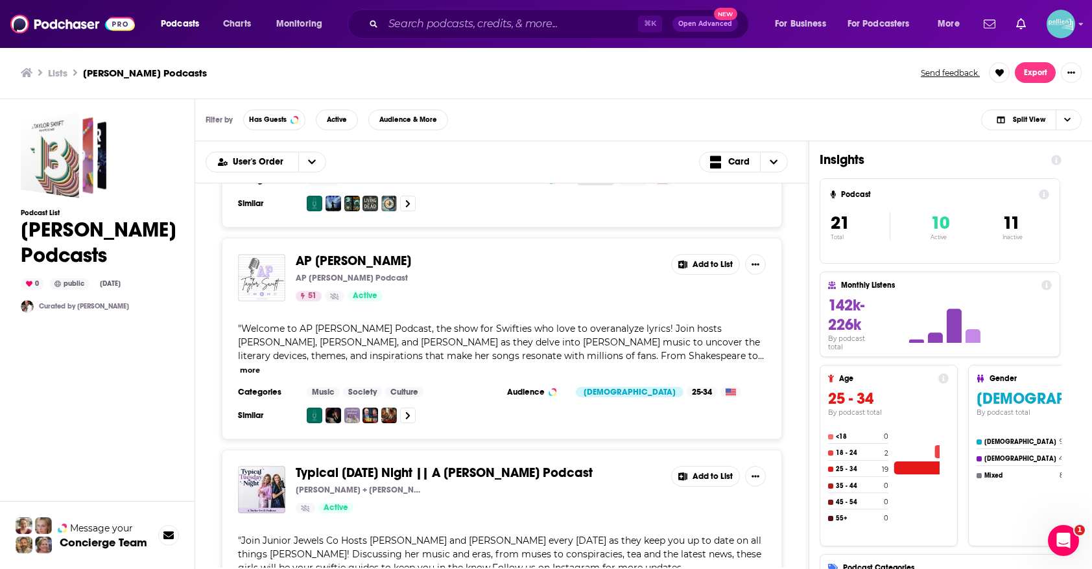
click at [710, 254] on button "Add to List" at bounding box center [705, 264] width 69 height 21
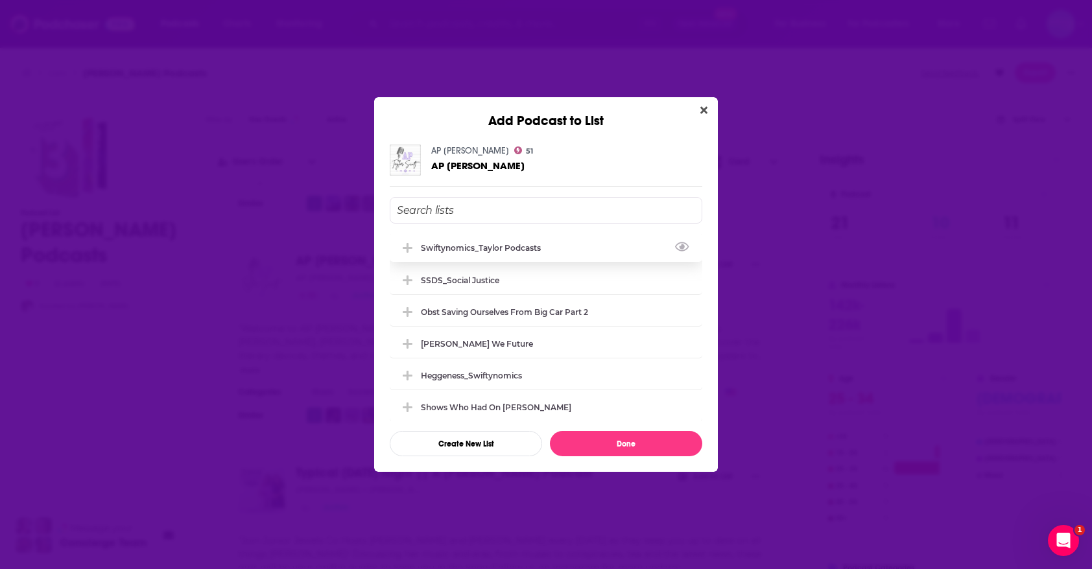
click at [555, 244] on div "Swiftynomics_Taylor Podcasts" at bounding box center [546, 247] width 313 height 29
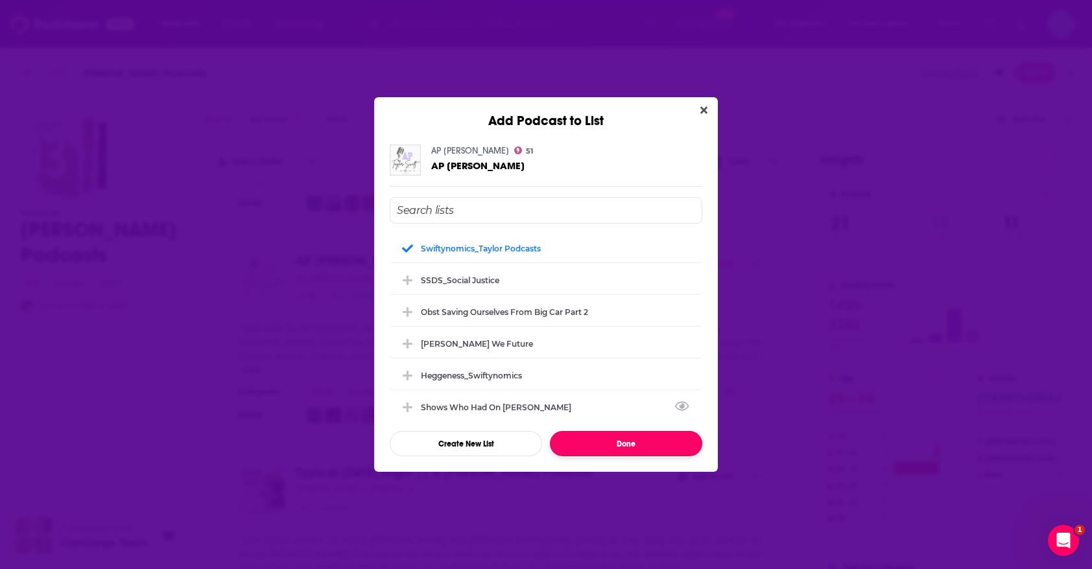
click at [597, 442] on button "Done" at bounding box center [626, 443] width 152 height 25
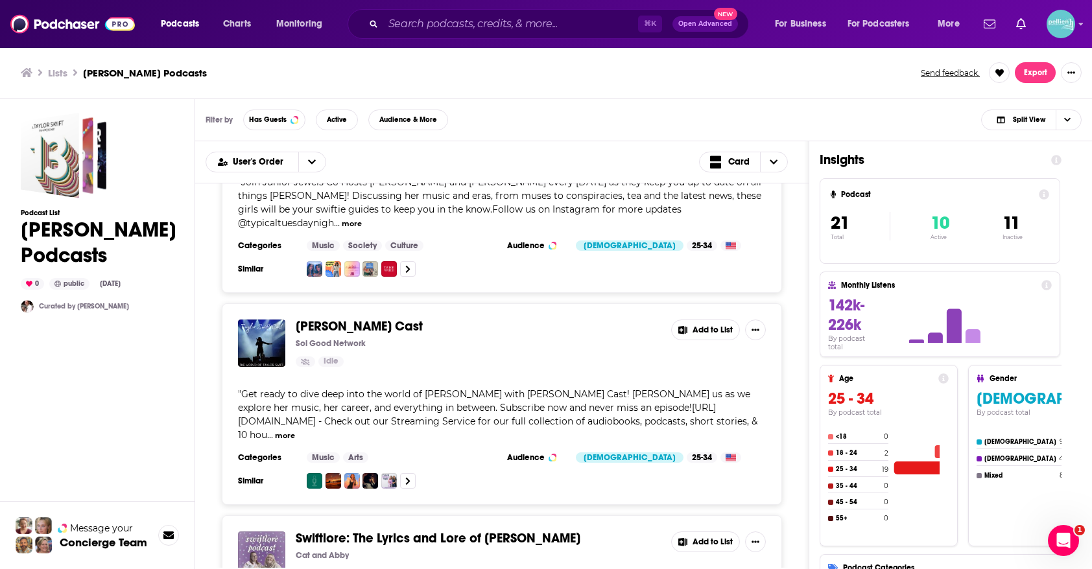
scroll to position [2962, 0]
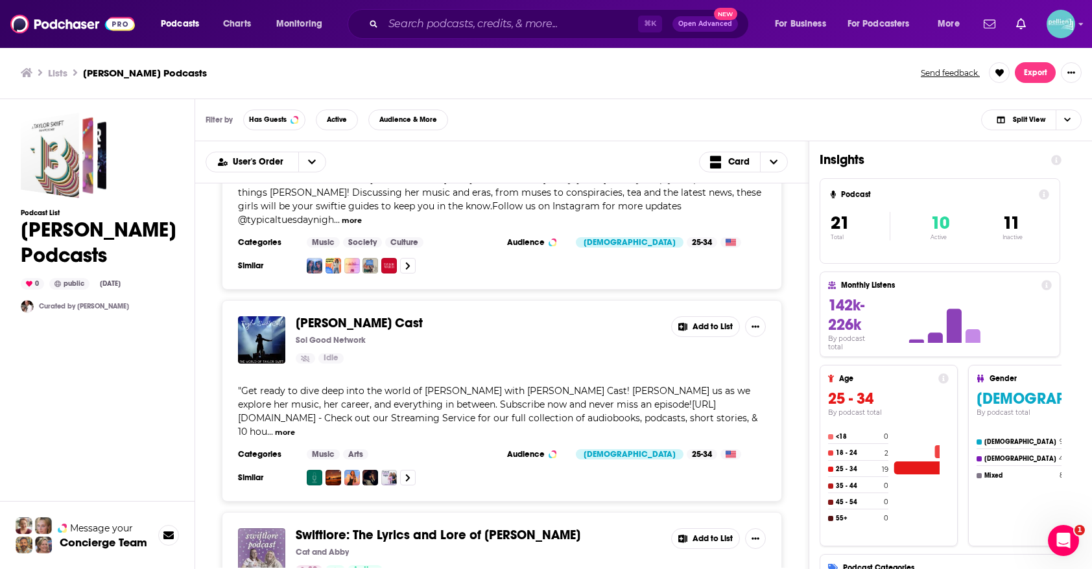
click at [701, 529] on button "Add to List" at bounding box center [705, 539] width 69 height 21
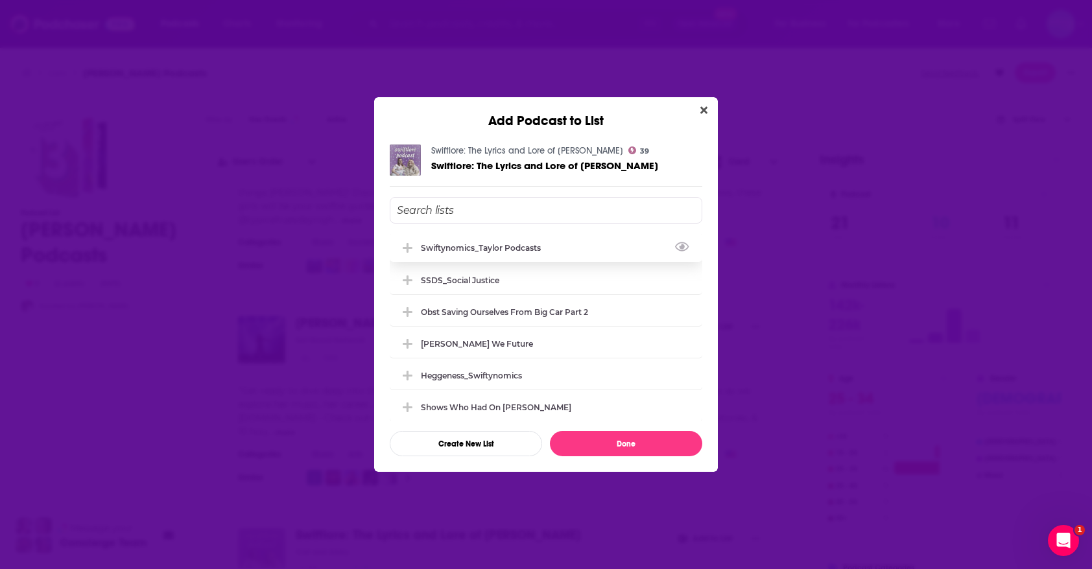
click at [607, 253] on div "Swiftynomics_Taylor Podcasts" at bounding box center [546, 247] width 313 height 29
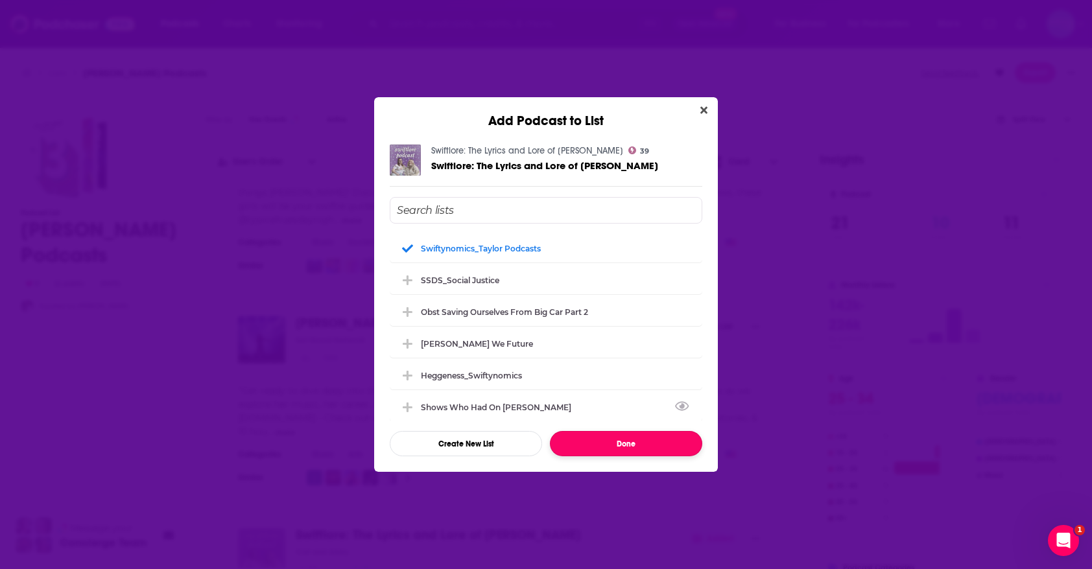
click at [619, 449] on button "Done" at bounding box center [626, 443] width 152 height 25
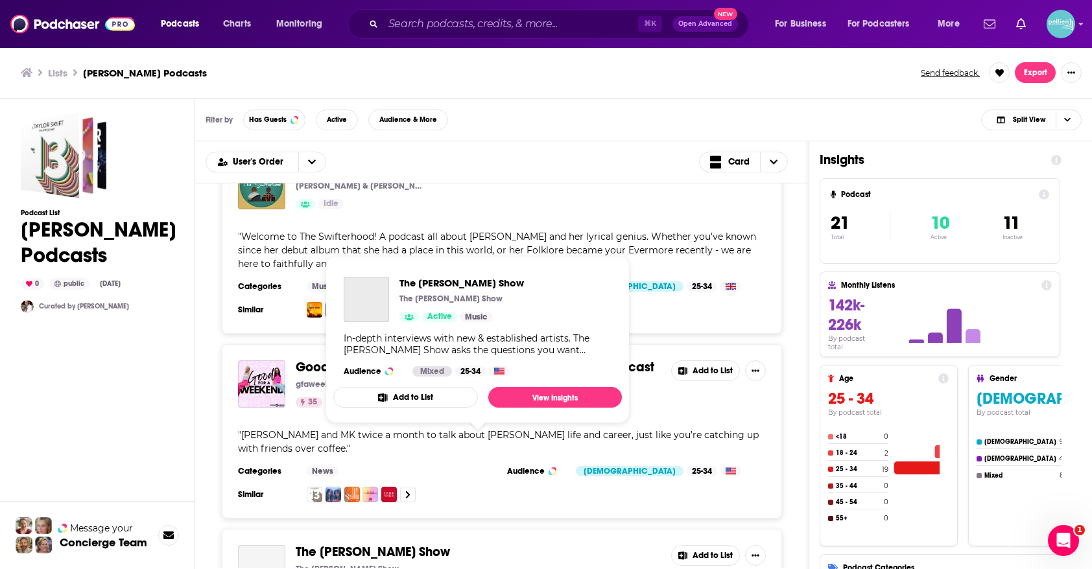
scroll to position [3714, 0]
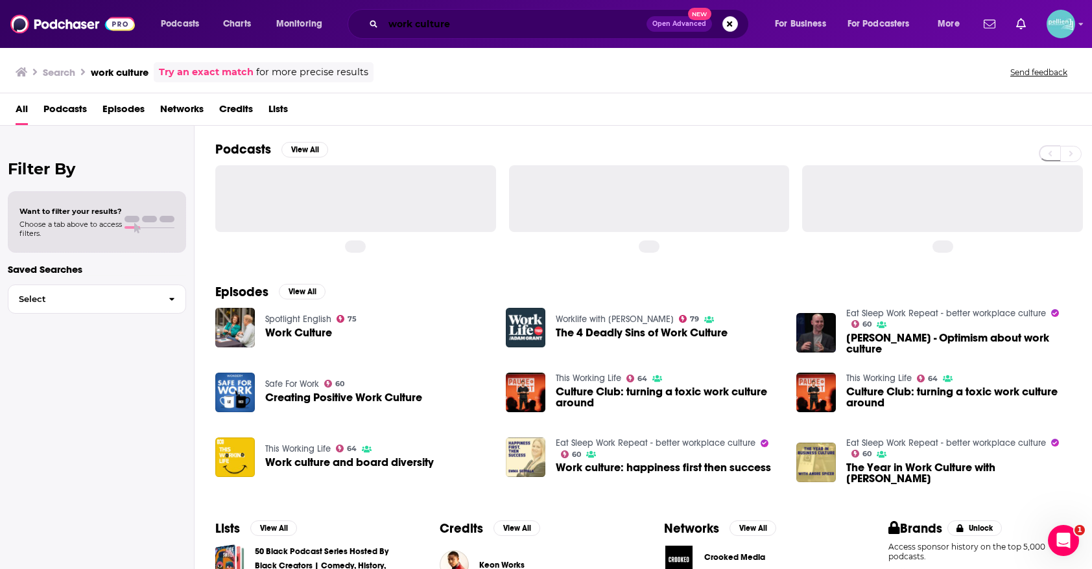
click at [455, 25] on input "work culture" at bounding box center [514, 24] width 263 height 21
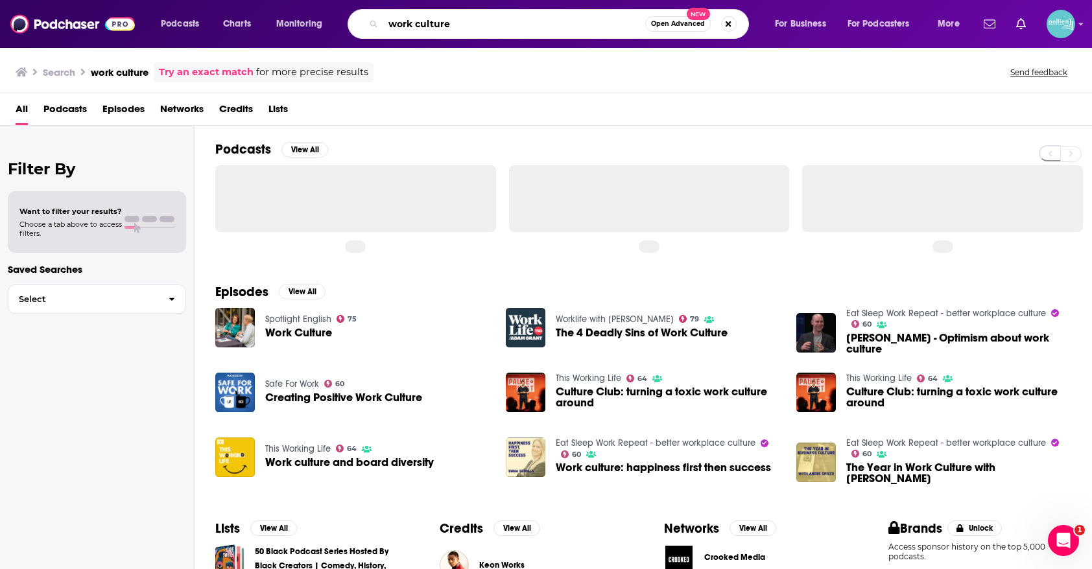
click at [455, 25] on input "work culture" at bounding box center [514, 24] width 262 height 21
paste input "Bulwark / Shield Of The Republic"
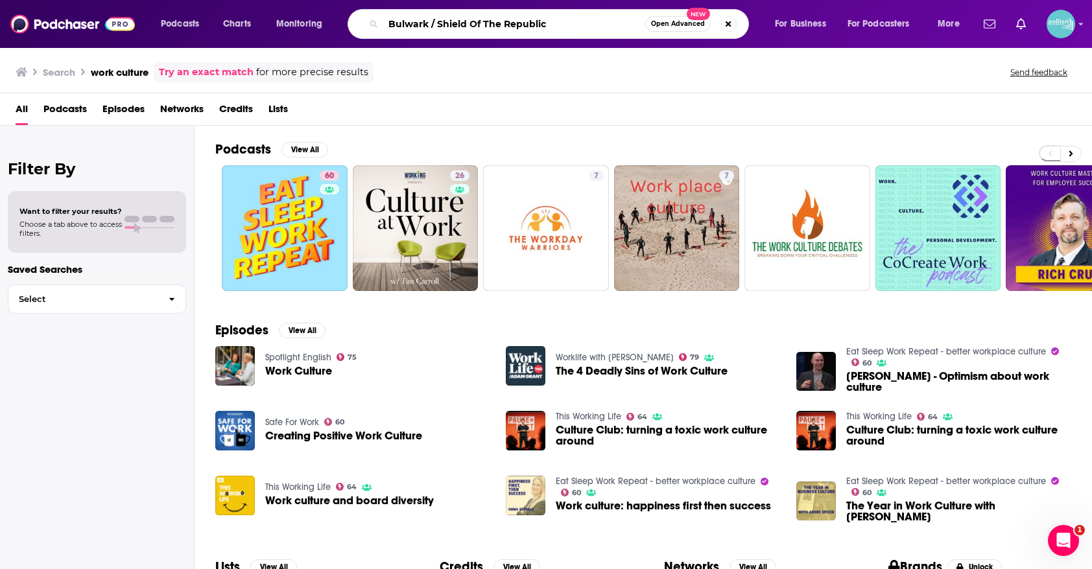
type input "Bulwark / Shield Of The Republic"
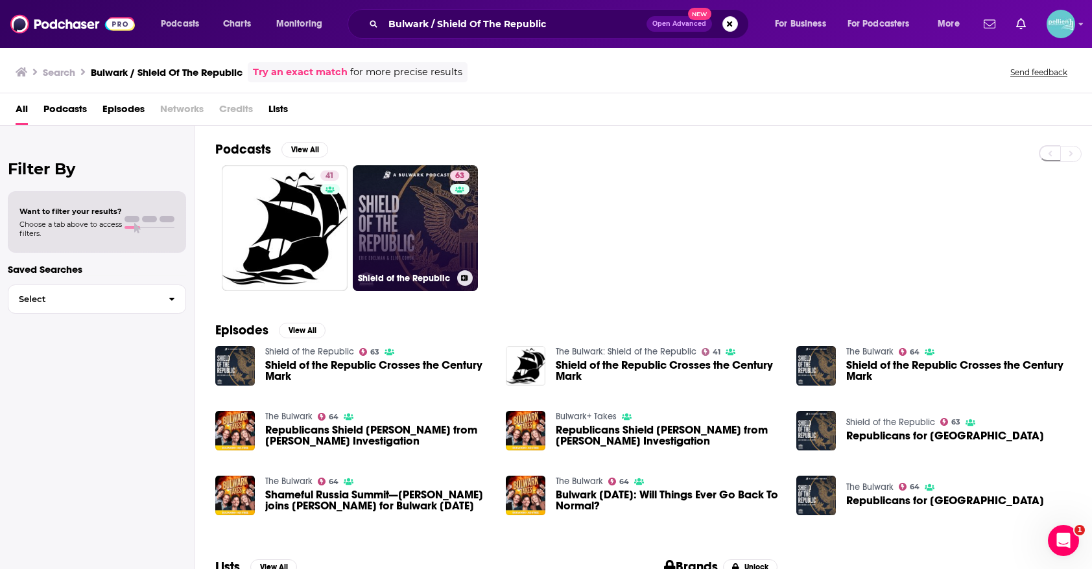
click at [418, 198] on link "63 Shield of the Republic" at bounding box center [416, 228] width 126 height 126
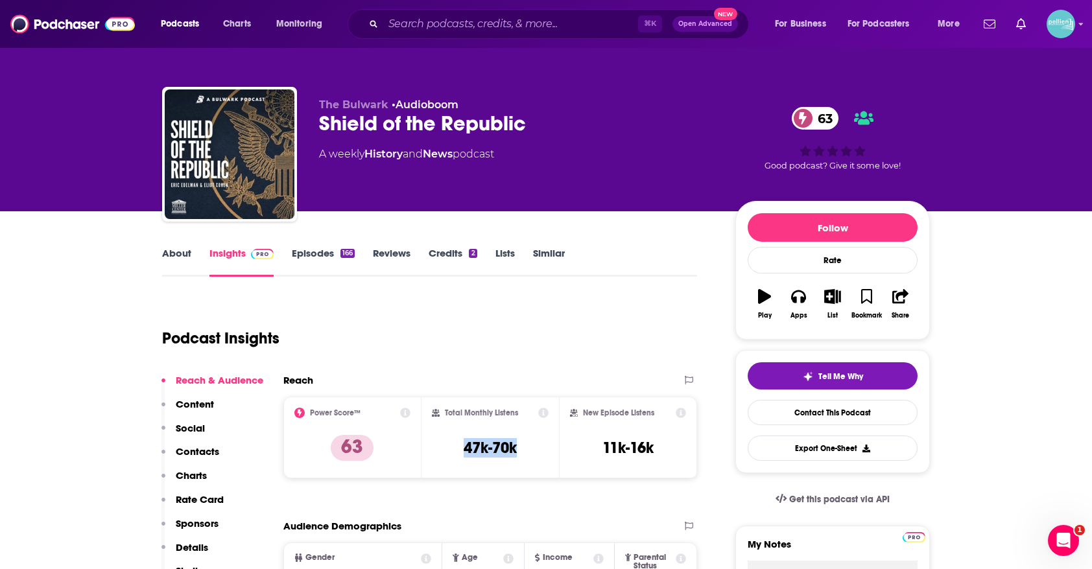
drag, startPoint x: 524, startPoint y: 447, endPoint x: 453, endPoint y: 449, distance: 71.4
click at [453, 449] on div "Total Monthly Listens 47k-70k" at bounding box center [490, 438] width 117 height 60
click at [510, 448] on h3 "47k-70k" at bounding box center [490, 447] width 53 height 19
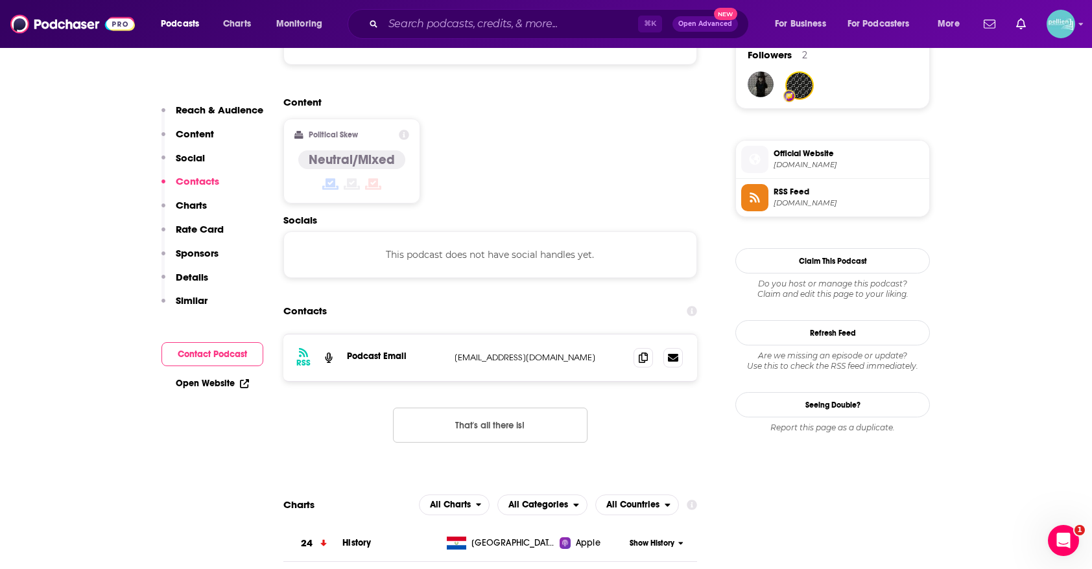
scroll to position [1000, 0]
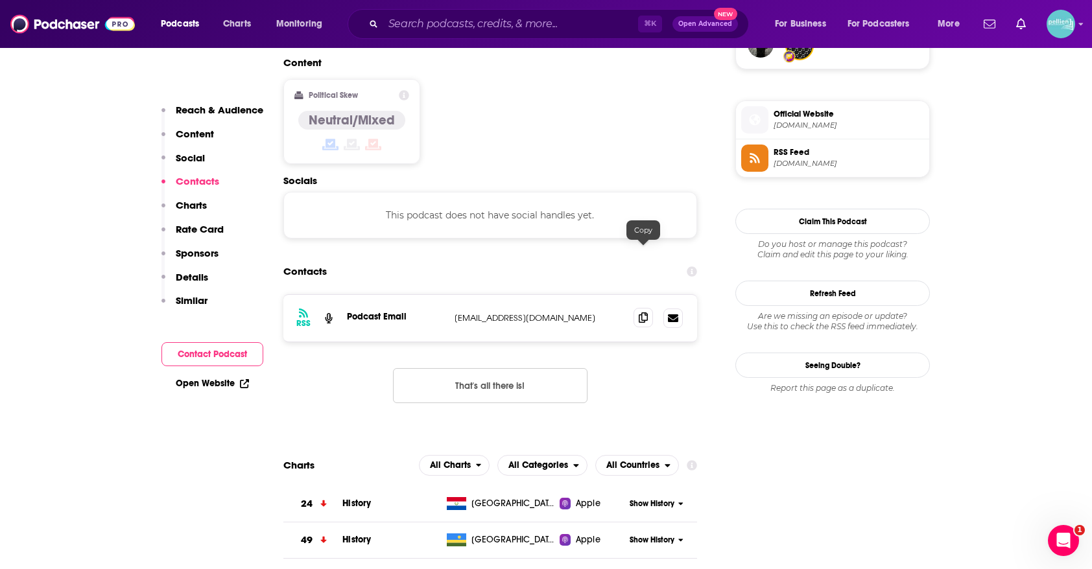
click at [645, 313] on icon at bounding box center [643, 318] width 9 height 10
click at [447, 23] on input "Search podcasts, credits, & more..." at bounding box center [510, 24] width 255 height 21
paste input "Change Agents With [PERSON_NAME]"
type input "Change Agents With [PERSON_NAME]"
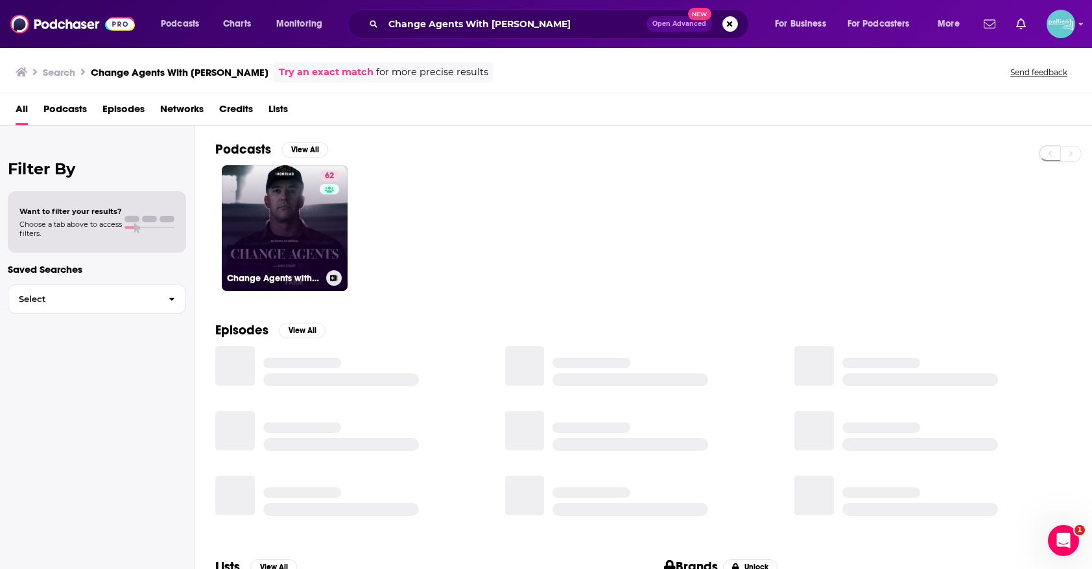
click at [263, 246] on link "62 Change Agents with [PERSON_NAME]" at bounding box center [285, 228] width 126 height 126
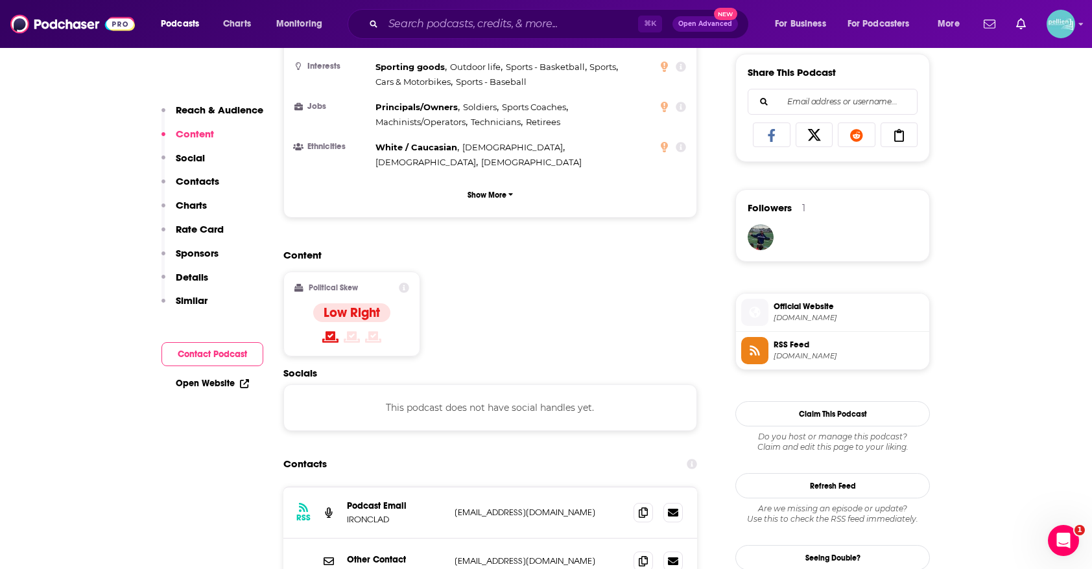
scroll to position [808, 0]
click at [641, 506] on icon at bounding box center [643, 511] width 9 height 10
click at [429, 21] on input "Search podcasts, credits, & more..." at bounding box center [510, 24] width 255 height 21
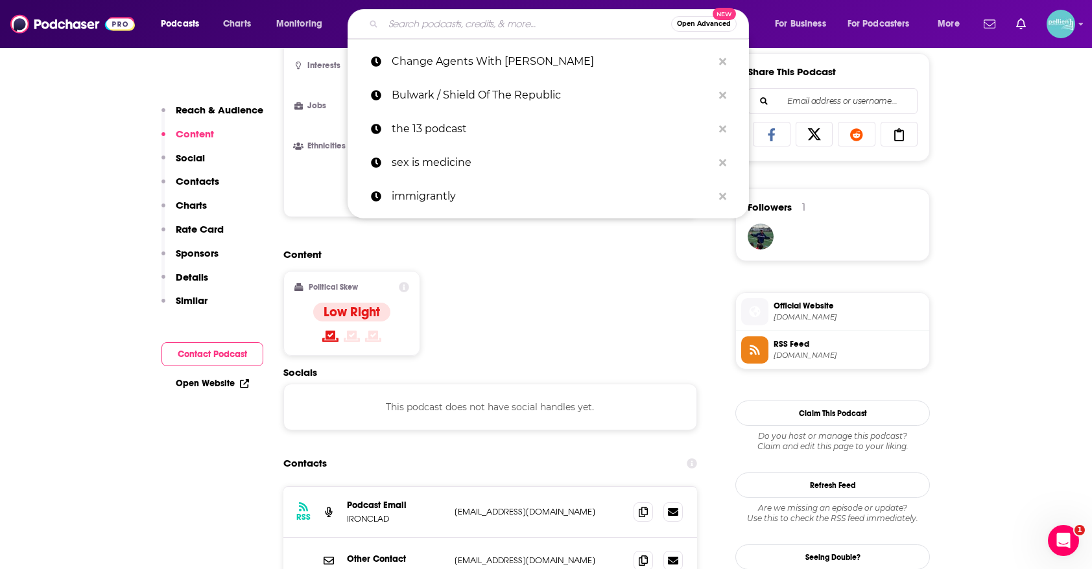
paste input "Econtalk with [PERSON_NAME]"
type input "Econtalk with [PERSON_NAME]"
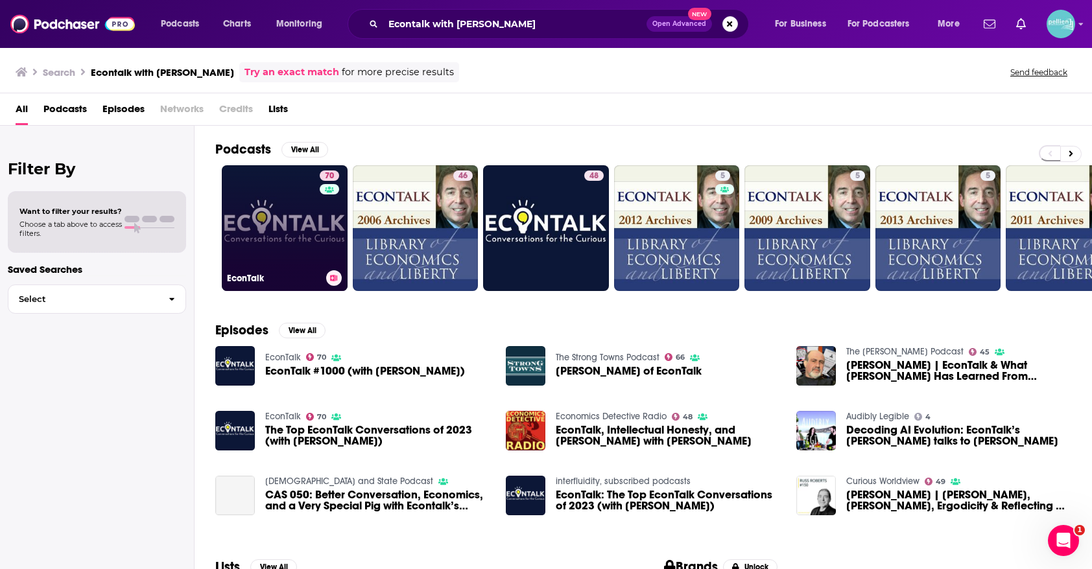
click at [274, 217] on link "70 EconTalk" at bounding box center [285, 228] width 126 height 126
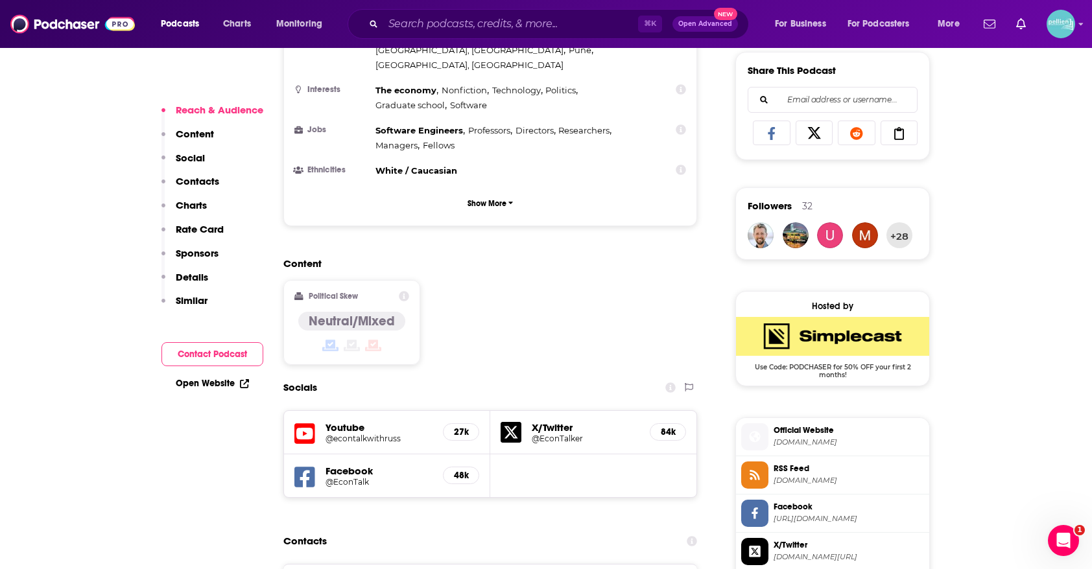
scroll to position [966, 0]
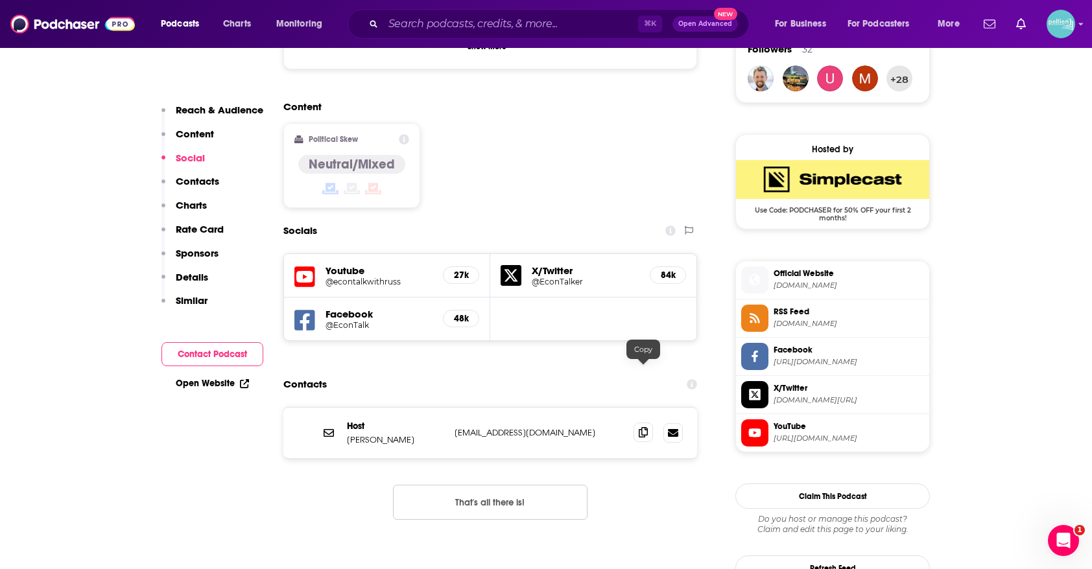
click at [645, 427] on icon at bounding box center [643, 432] width 9 height 10
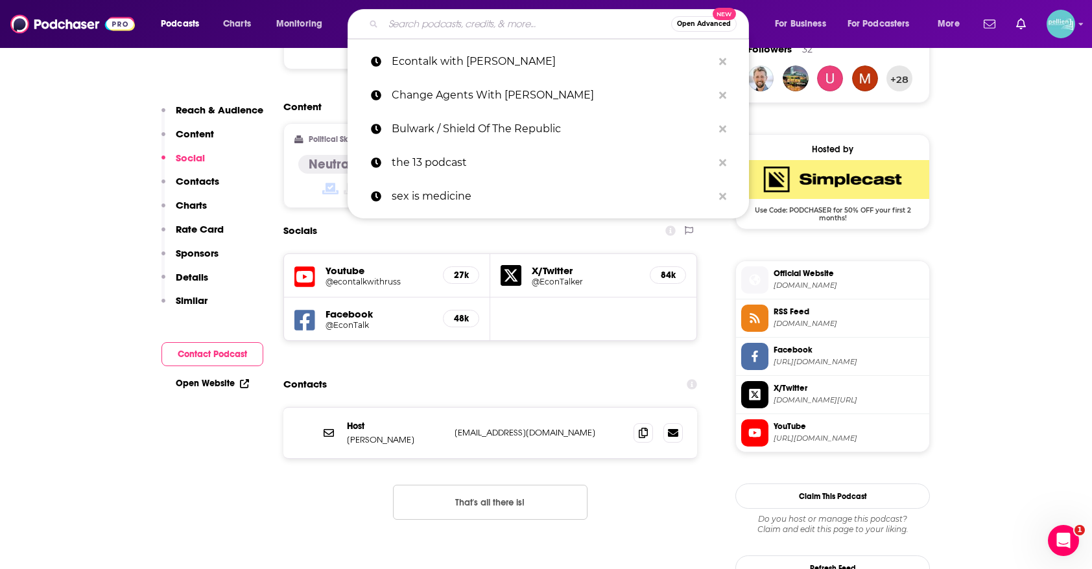
click at [443, 25] on input "Search podcasts, credits, & more..." at bounding box center [527, 24] width 288 height 21
paste input "Foundation For Defense Of Democracies / Foreign Podicy"
type input "Foundation For Defense Of Democracies / Foreign Podicy"
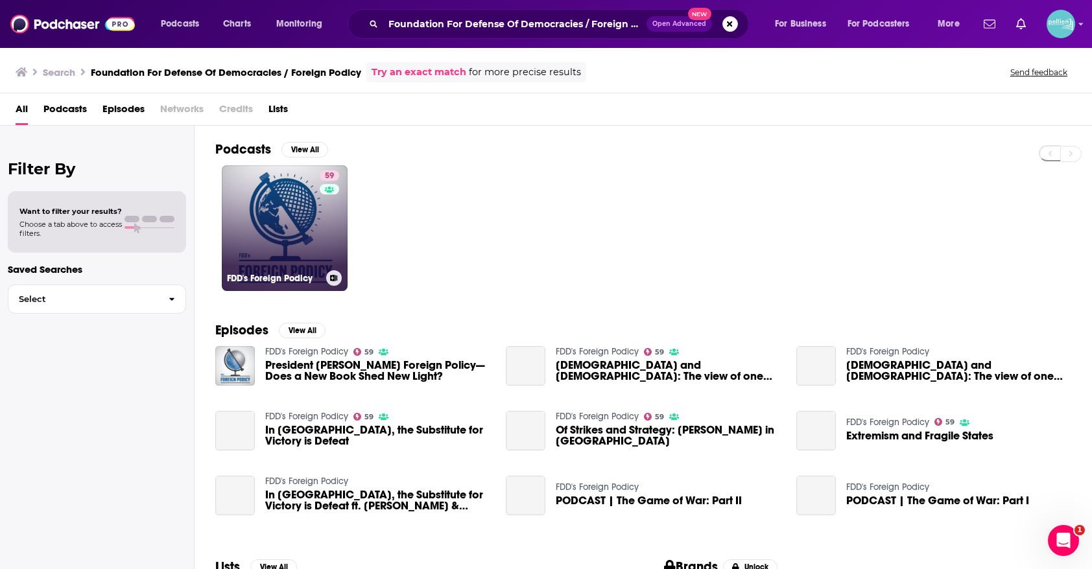
click at [283, 237] on link "59 FDD's Foreign Podicy" at bounding box center [285, 228] width 126 height 126
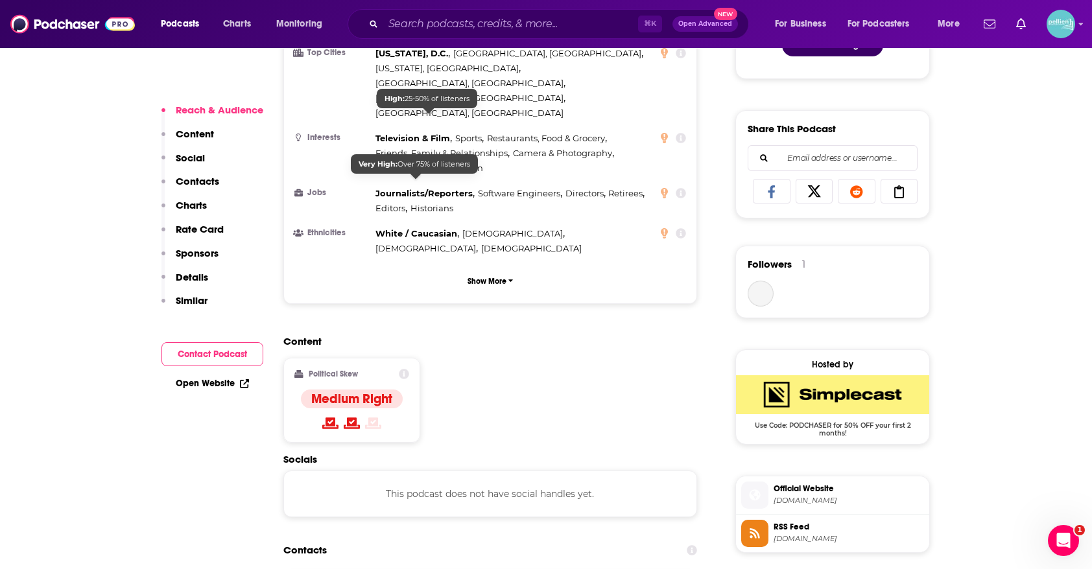
scroll to position [822, 0]
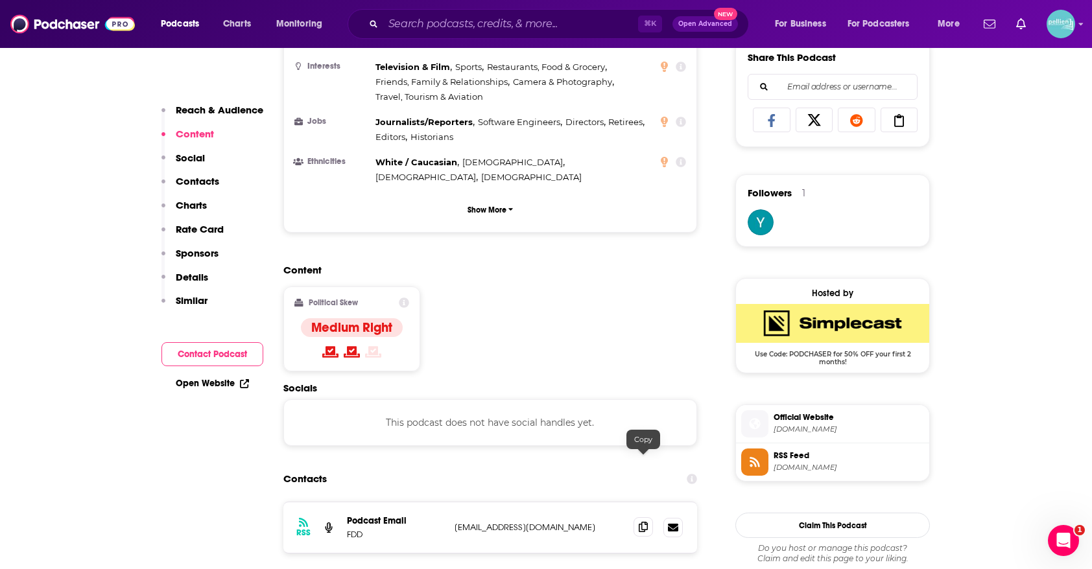
click at [643, 522] on icon at bounding box center [643, 527] width 9 height 10
click at [473, 21] on input "Search podcasts, credits, & more..." at bounding box center [510, 24] width 255 height 21
paste input "The Gist with [PERSON_NAME]"
type input "The Gist with [PERSON_NAME]"
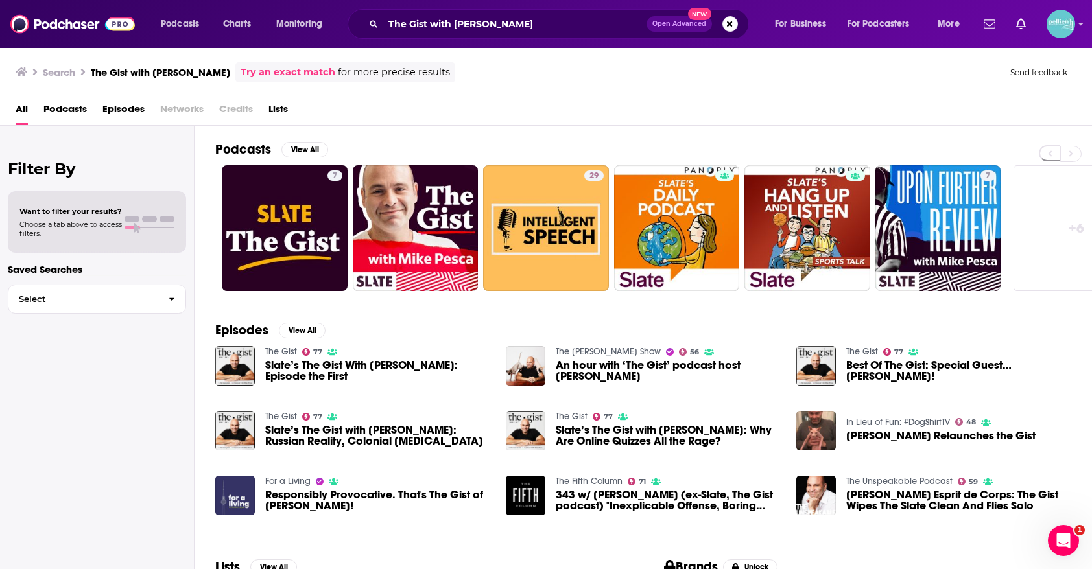
click at [279, 353] on link "The Gist" at bounding box center [281, 351] width 32 height 11
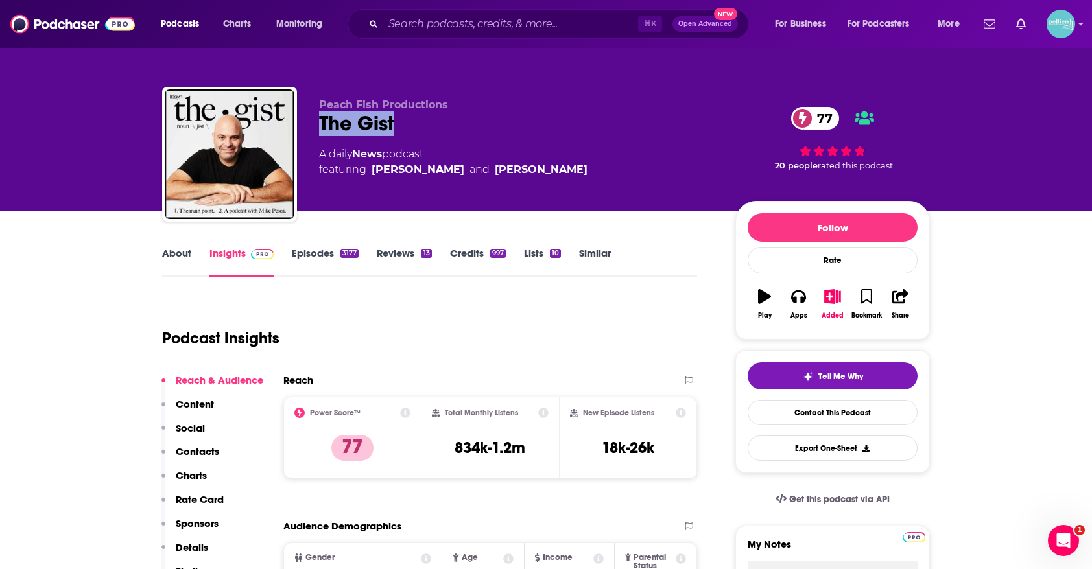
drag, startPoint x: 402, startPoint y: 121, endPoint x: 310, endPoint y: 121, distance: 92.1
click at [310, 121] on div "Peach Fish Productions The Gist 77 A daily News podcast featuring [PERSON_NAME]…" at bounding box center [546, 157] width 768 height 140
copy h2 "The Gist"
click at [447, 24] on input "Search podcasts, credits, & more..." at bounding box center [510, 24] width 255 height 21
paste input "Reason The Interview With [PERSON_NAME]"
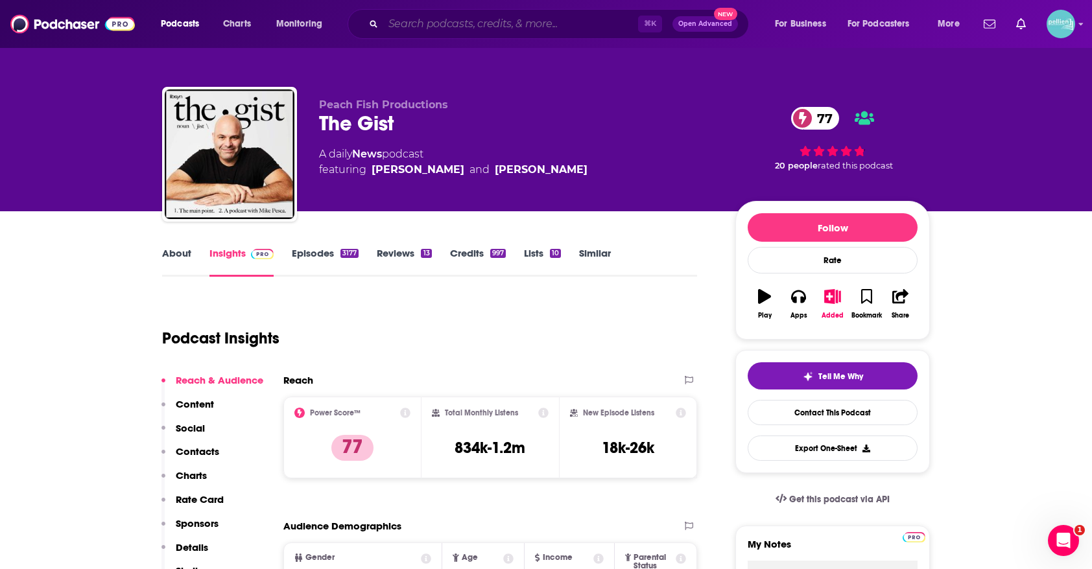
type input "Reason The Interview With [PERSON_NAME]"
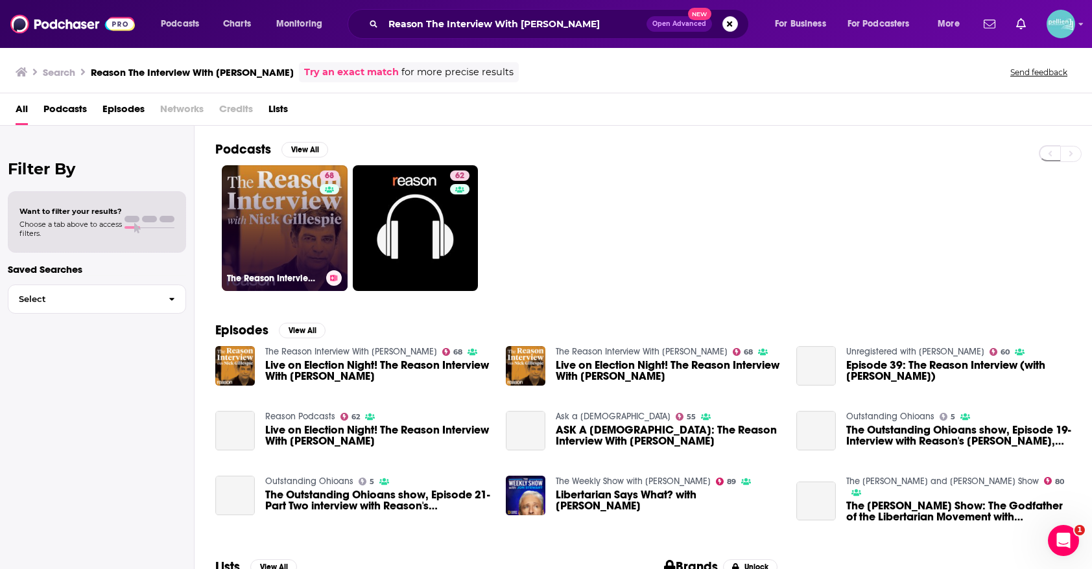
click at [327, 187] on icon at bounding box center [329, 189] width 9 height 6
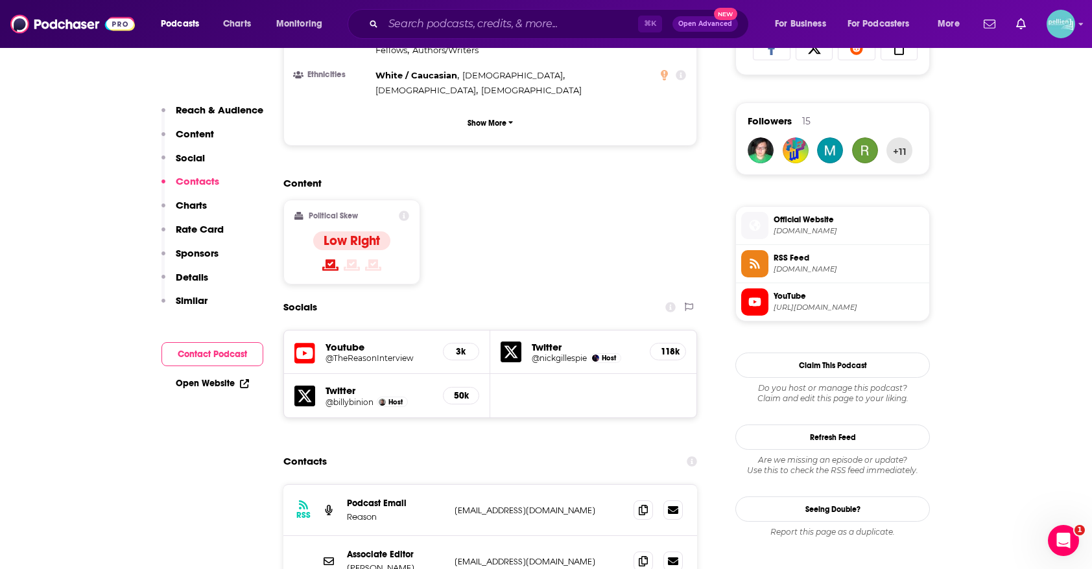
scroll to position [1116, 0]
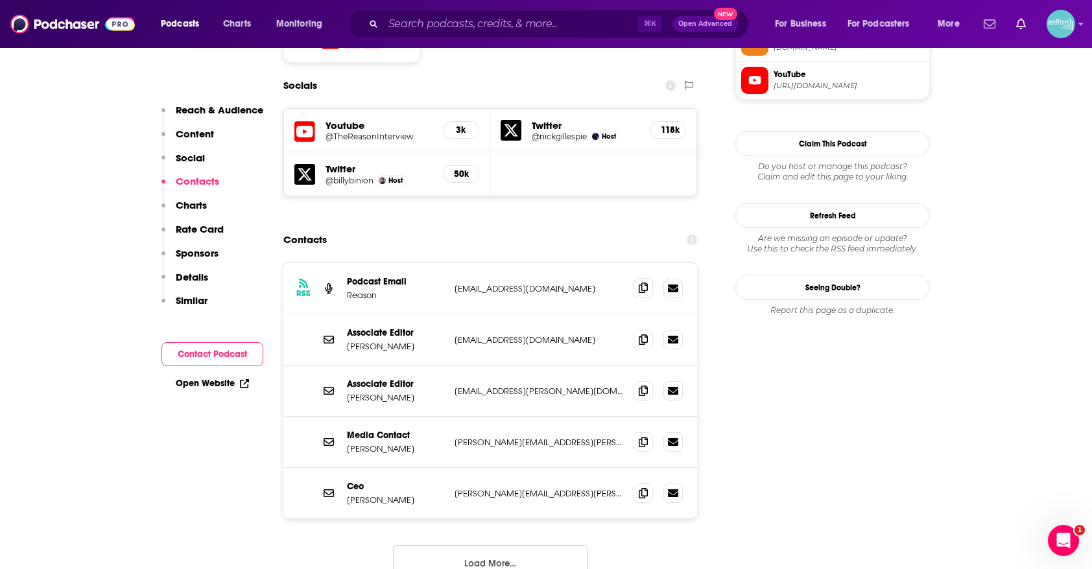
click at [645, 278] on span at bounding box center [643, 287] width 19 height 19
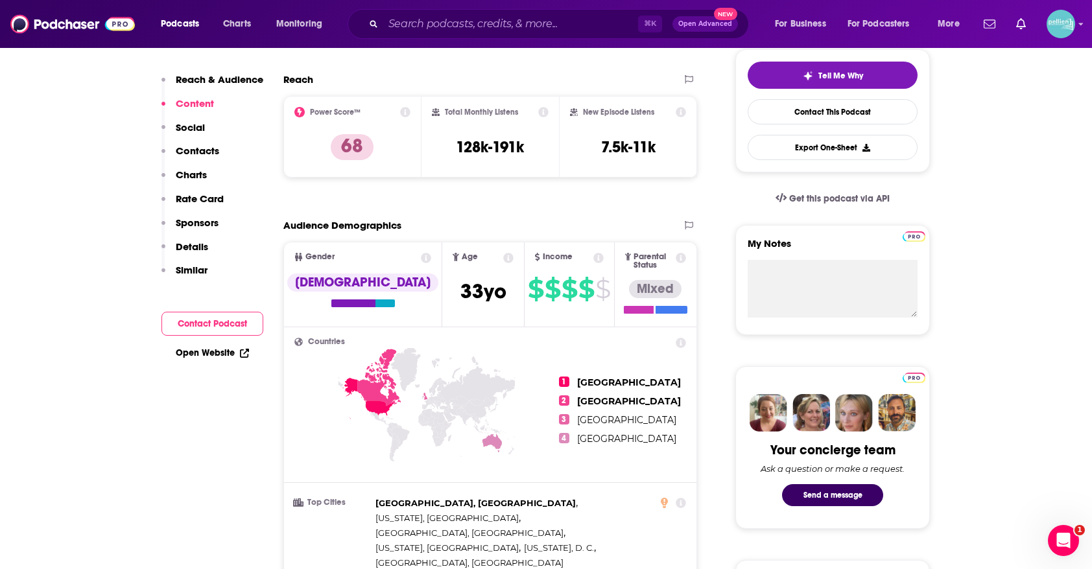
scroll to position [0, 0]
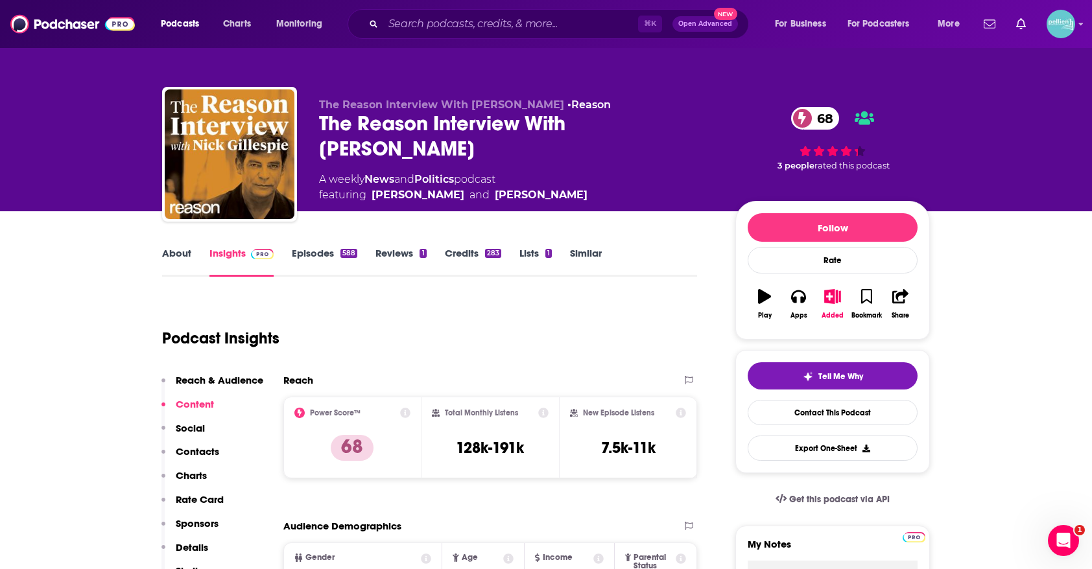
drag, startPoint x: 687, startPoint y: 124, endPoint x: 318, endPoint y: 123, distance: 368.3
click at [318, 123] on div "The Reason Interview With [PERSON_NAME] • Reason The Reason Interview With [PER…" at bounding box center [546, 157] width 768 height 140
copy h2 "The Reason Interview With [PERSON_NAME]"
click at [479, 23] on input "Search podcasts, credits, & more..." at bounding box center [510, 24] width 255 height 21
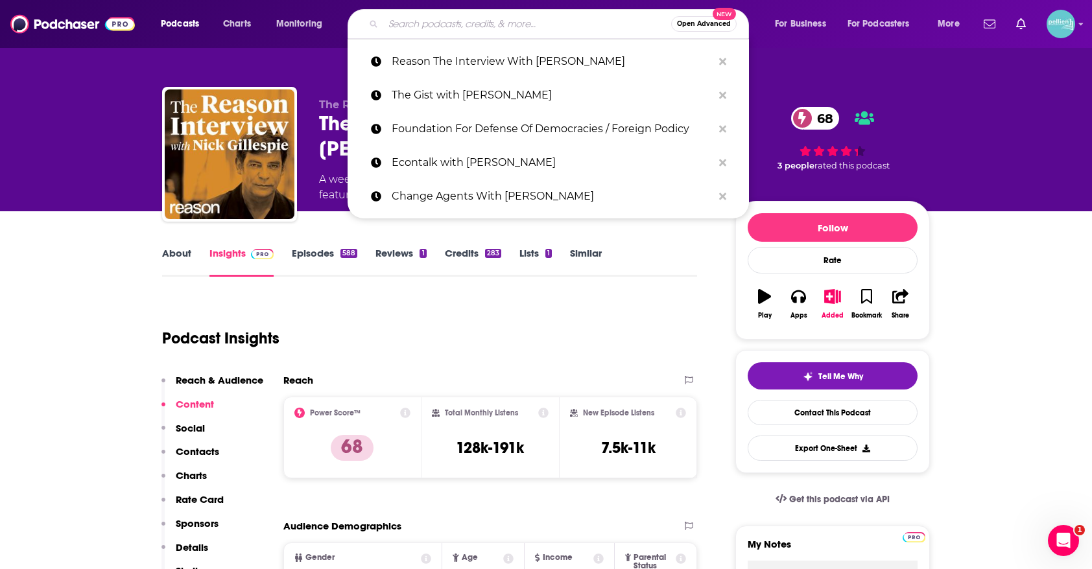
paste input "Uncomfortable Conversations With [PERSON_NAME]"
type input "Uncomfortable Conversations With [PERSON_NAME]"
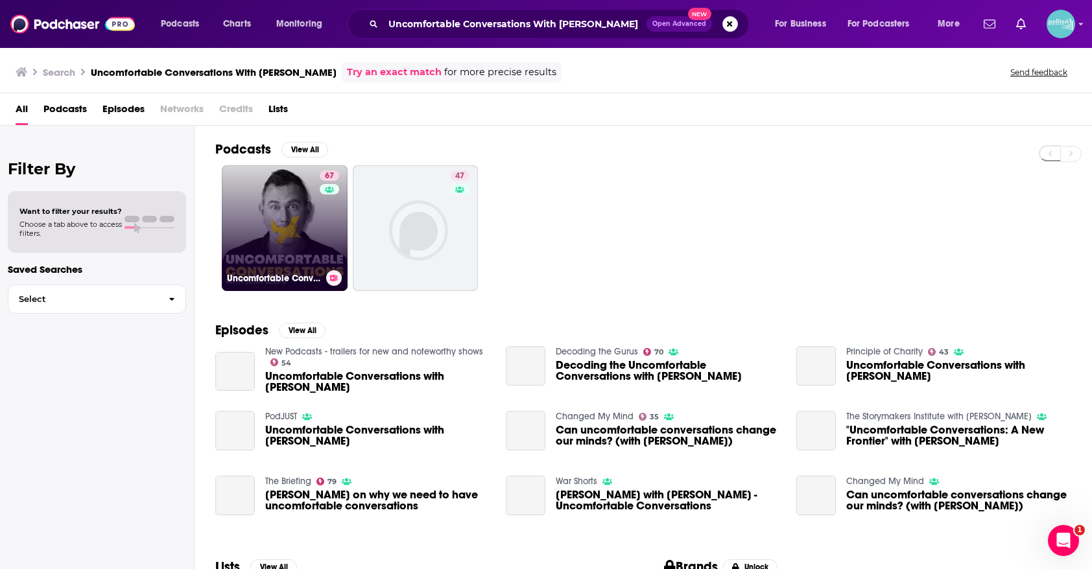
click at [271, 218] on link "67 Uncomfortable Conversations with [PERSON_NAME]" at bounding box center [285, 228] width 126 height 126
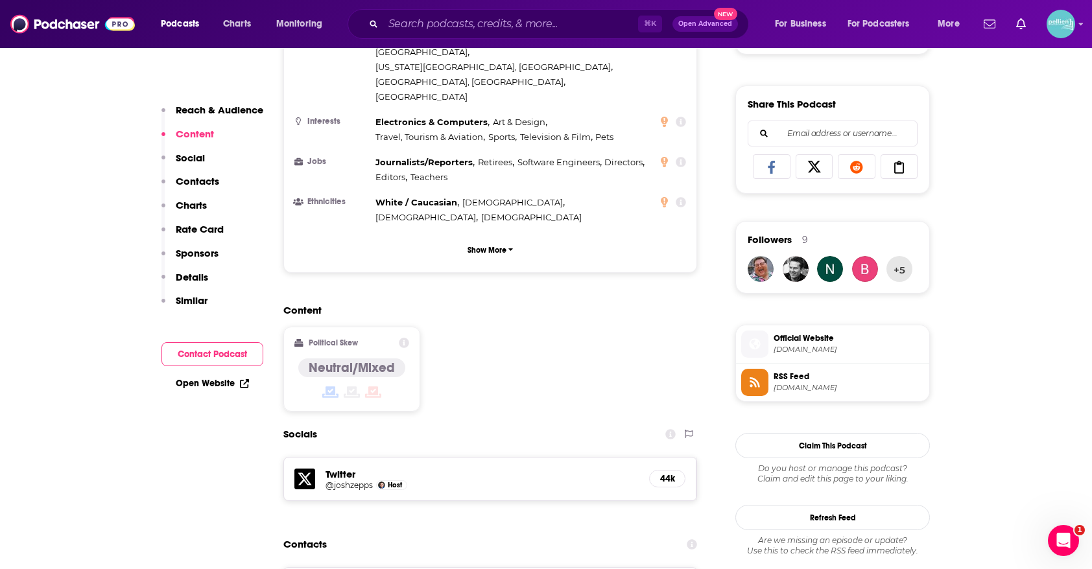
scroll to position [778, 0]
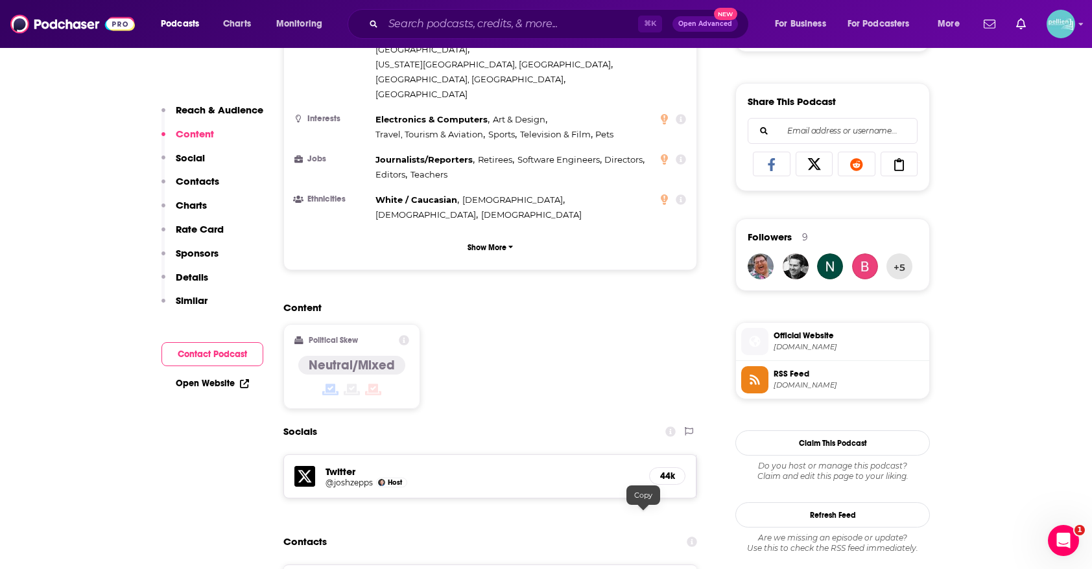
click at [449, 23] on input "Search podcasts, credits, & more..." at bounding box center [510, 24] width 255 height 21
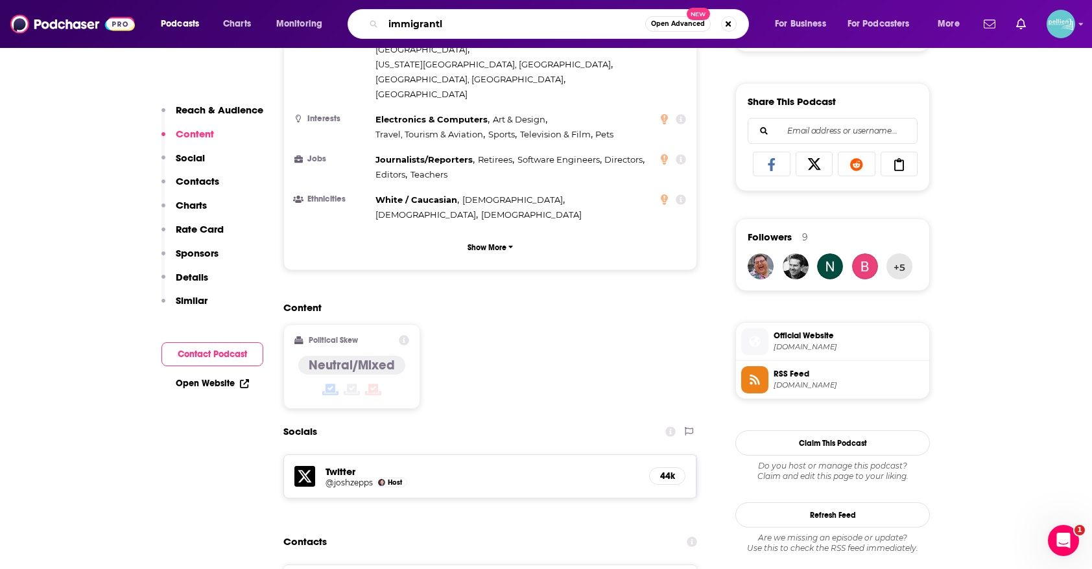
type input "immigrantly"
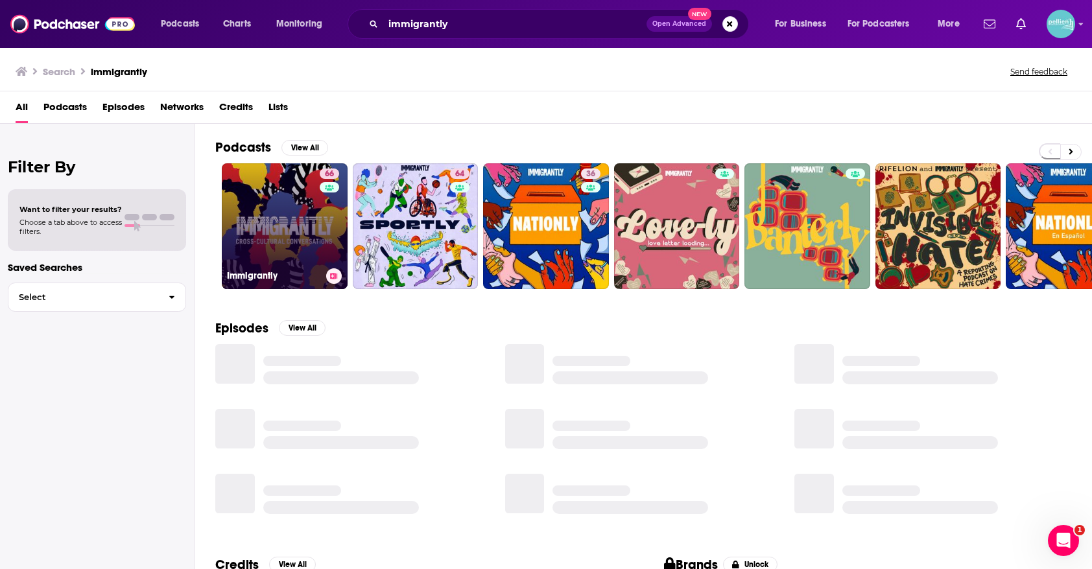
click at [295, 200] on link "66 Immigrantly" at bounding box center [285, 226] width 126 height 126
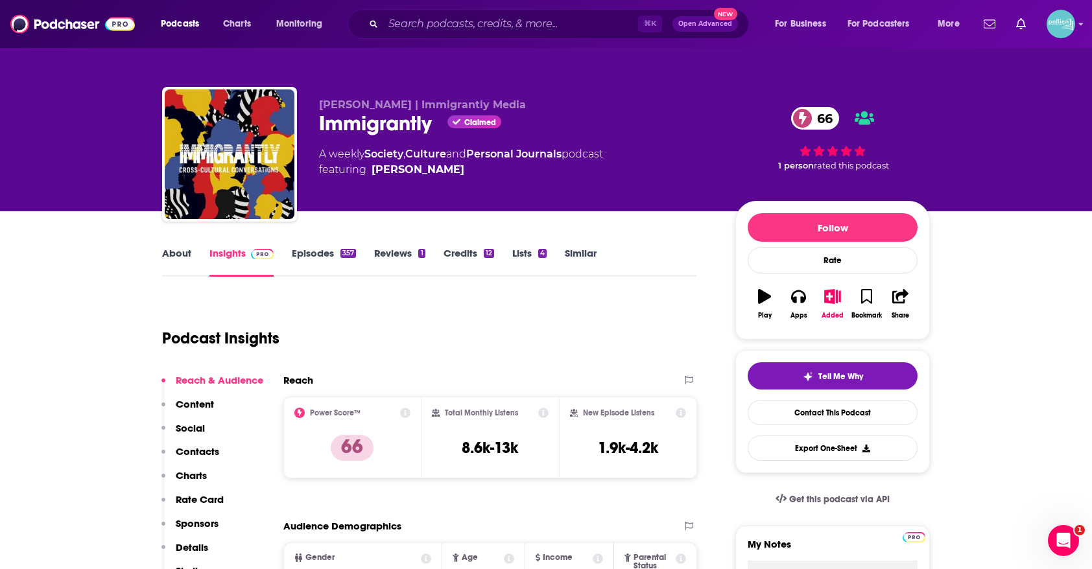
click at [173, 248] on link "About" at bounding box center [176, 262] width 29 height 30
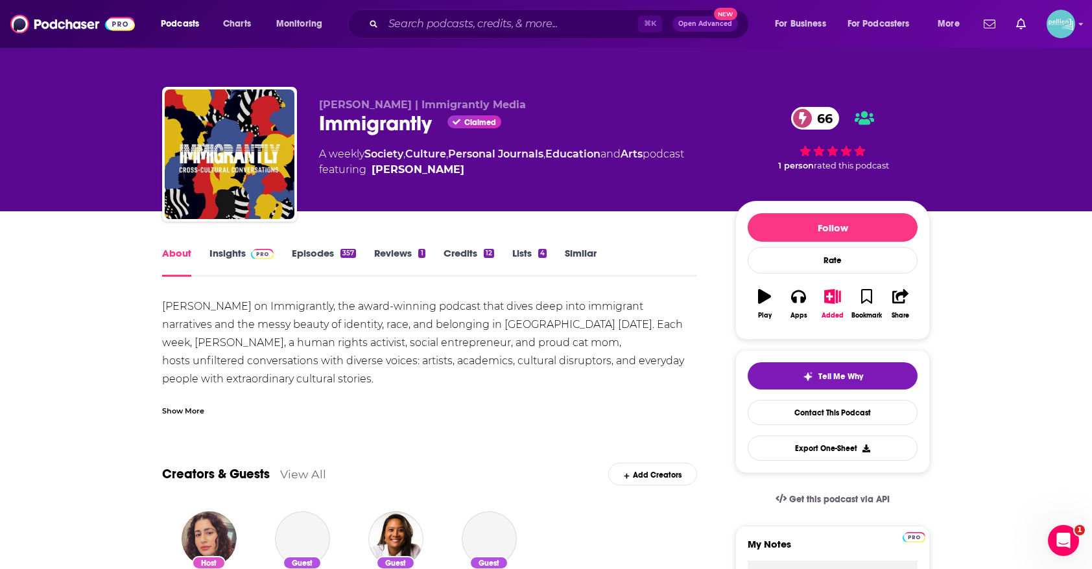
click at [333, 394] on div "[PERSON_NAME] on Immigrantly, the award-winning podcast that dives deep into im…" at bounding box center [429, 357] width 535 height 119
click at [186, 401] on div "Show More" at bounding box center [429, 406] width 535 height 22
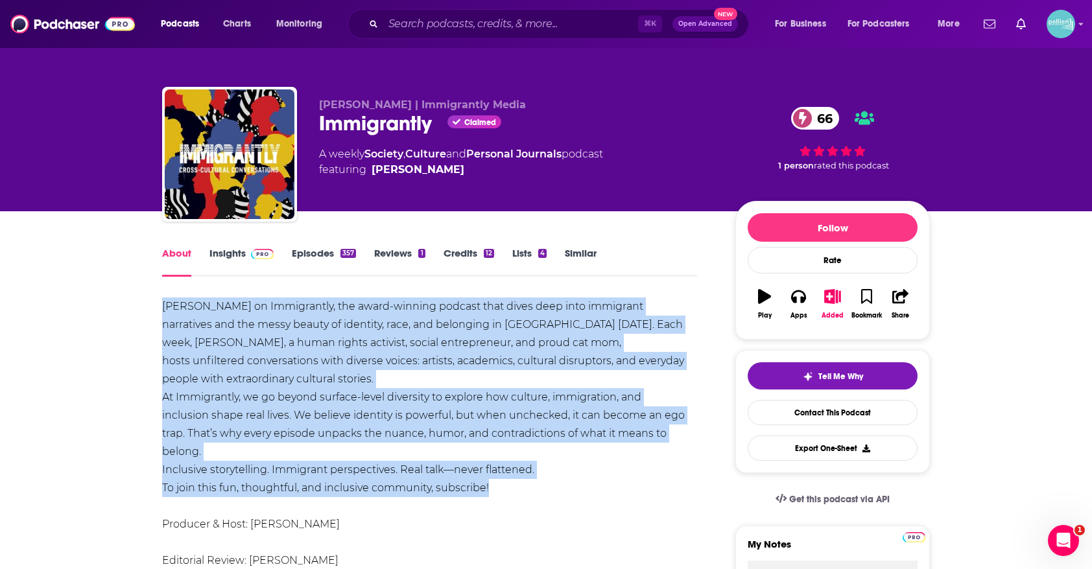
drag, startPoint x: 503, startPoint y: 486, endPoint x: 160, endPoint y: 310, distance: 386.0
copy div "[PERSON_NAME] on Immigrantly, the award-winning podcast that dives deep into im…"
click at [259, 248] on span at bounding box center [262, 253] width 23 height 12
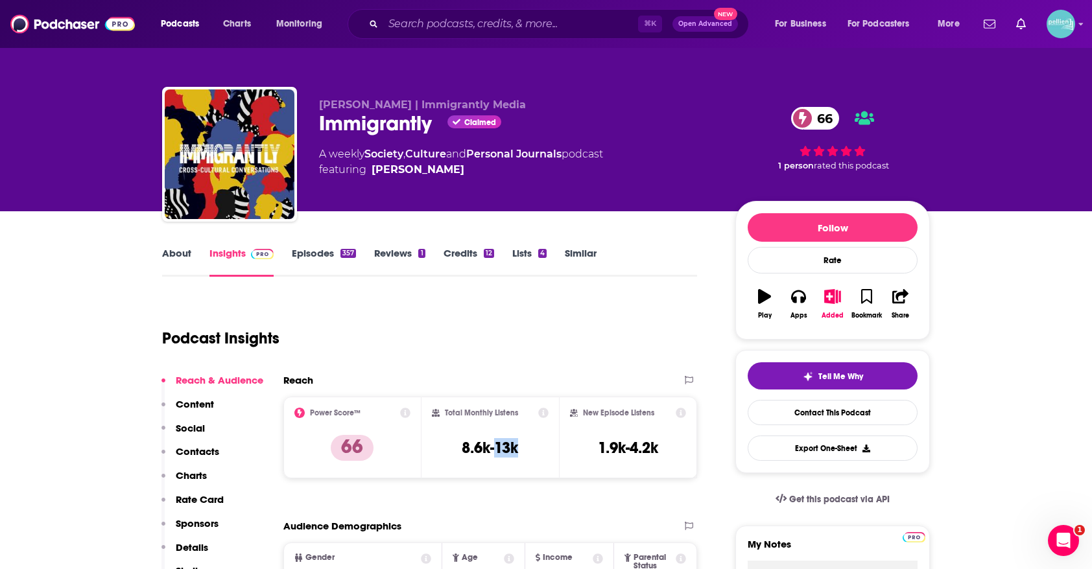
drag, startPoint x: 529, startPoint y: 449, endPoint x: 449, endPoint y: 449, distance: 79.8
click at [449, 449] on div "Total Monthly Listens 8.6k-13k" at bounding box center [490, 438] width 117 height 60
copy h3 "8.6k-13k"
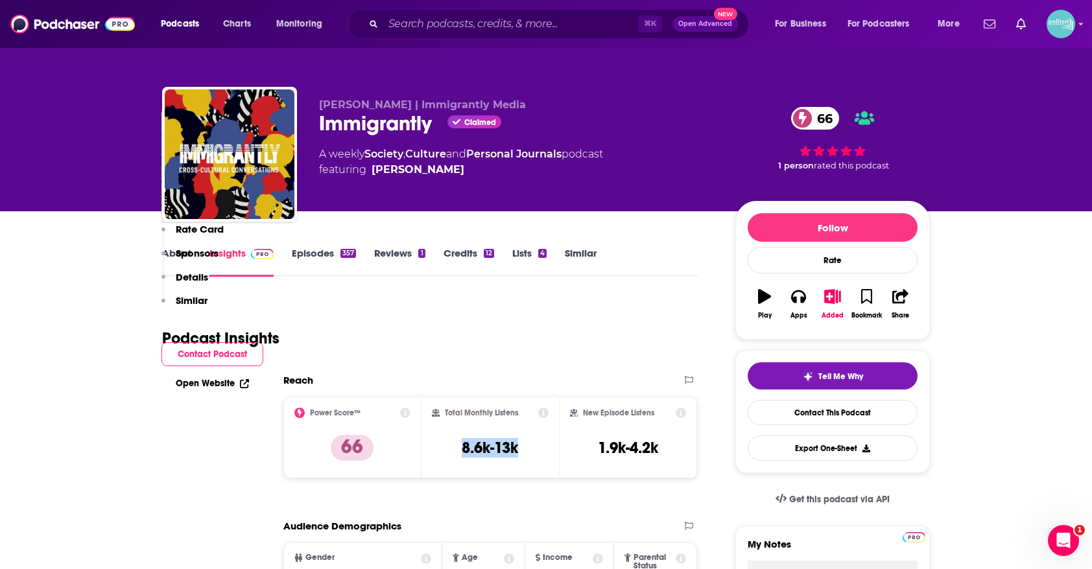
scroll to position [326, 0]
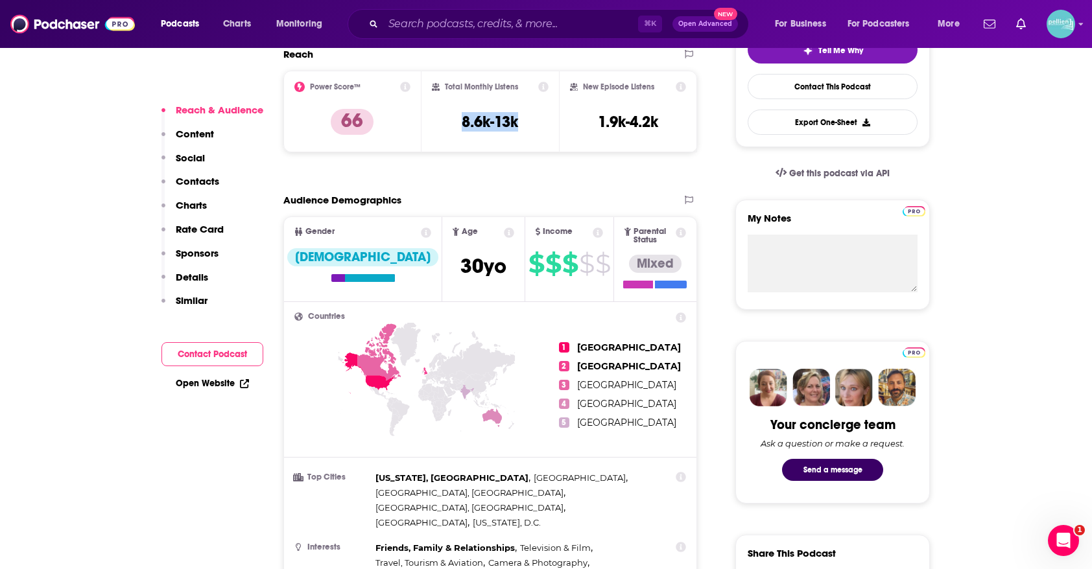
click at [220, 380] on link "Open Website" at bounding box center [212, 383] width 73 height 11
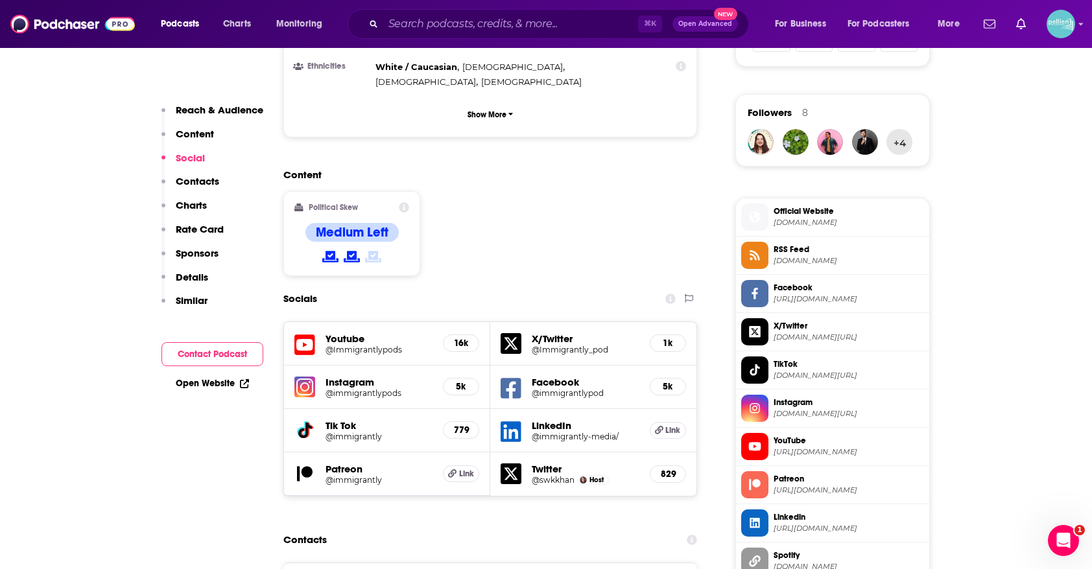
scroll to position [907, 0]
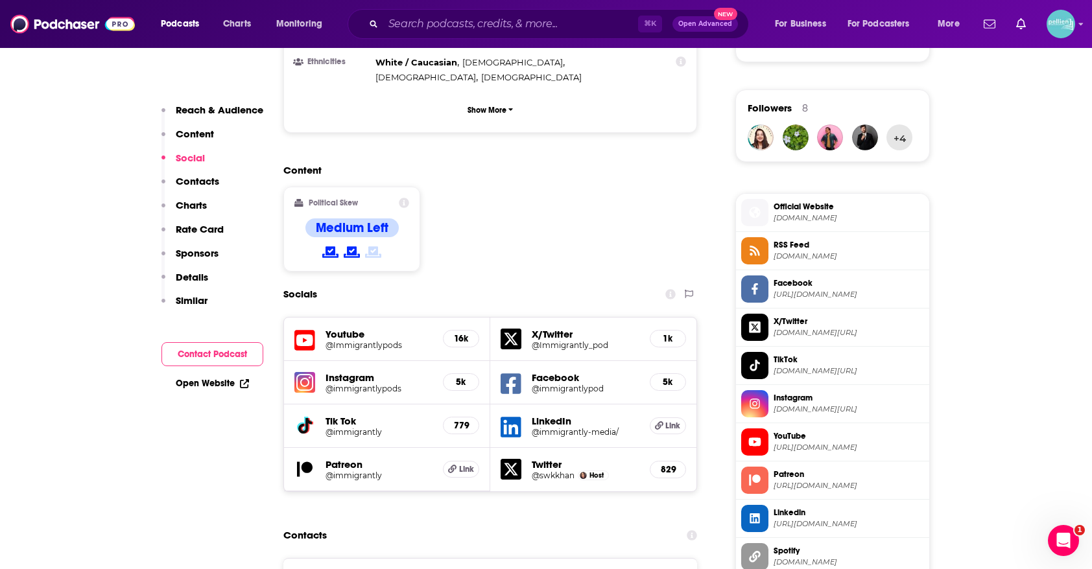
click at [368, 340] on h5 "@Immigrantlypods" at bounding box center [379, 345] width 107 height 10
